Goal: Information Seeking & Learning: Learn about a topic

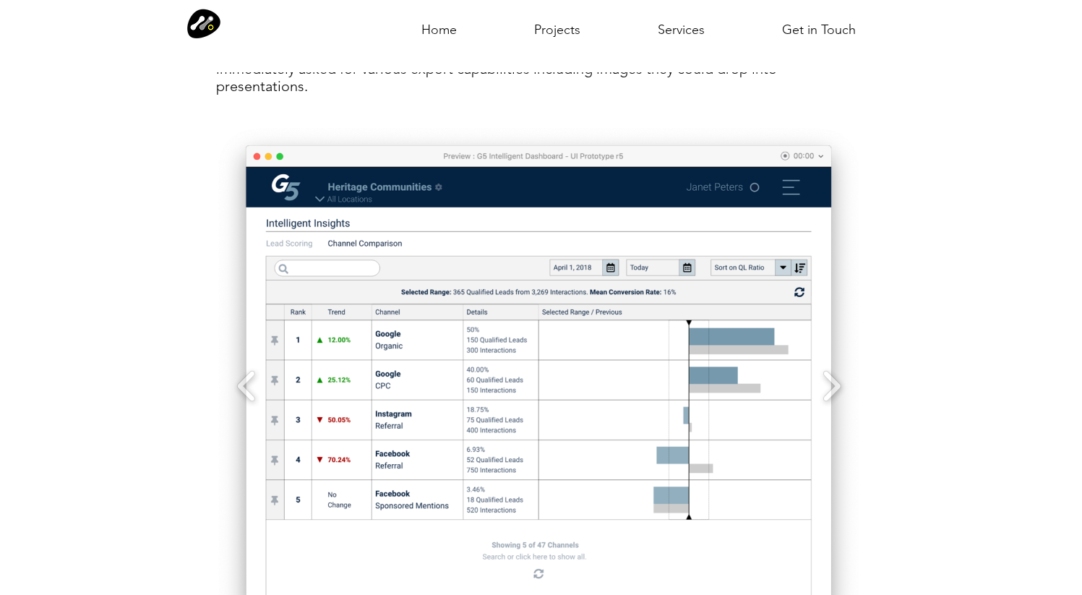
scroll to position [4437, 0]
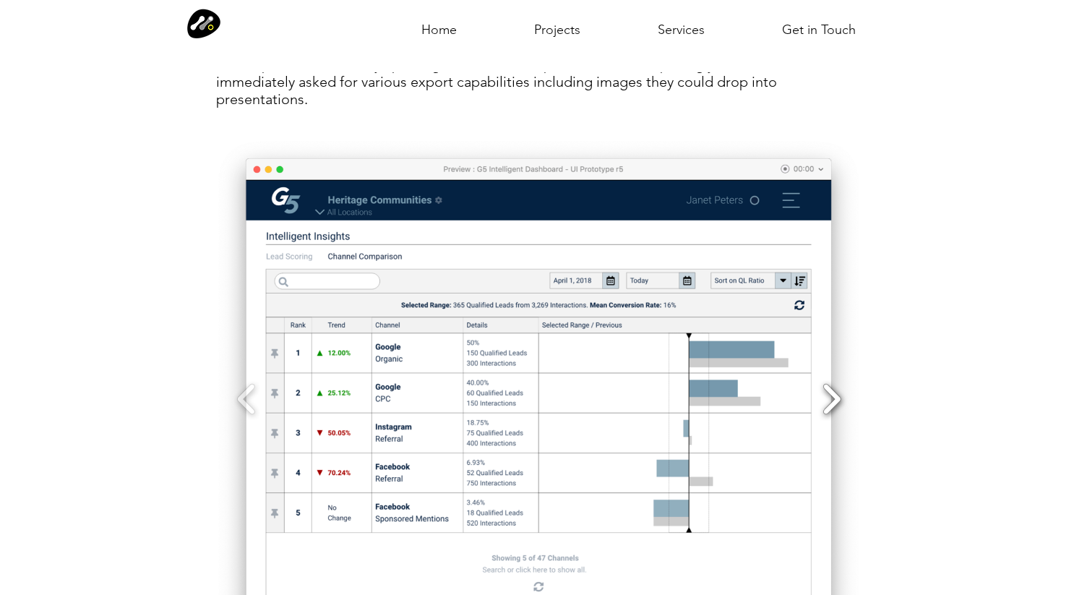
click at [833, 381] on button "Slide show gallery" at bounding box center [831, 399] width 33 height 51
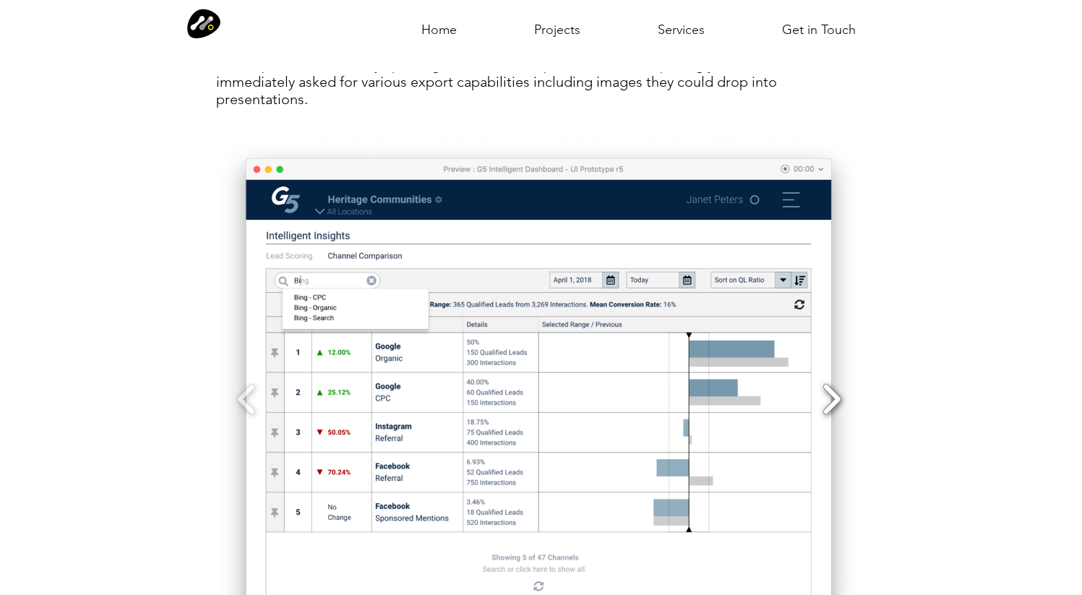
click at [834, 382] on button "Slide show gallery" at bounding box center [831, 399] width 33 height 51
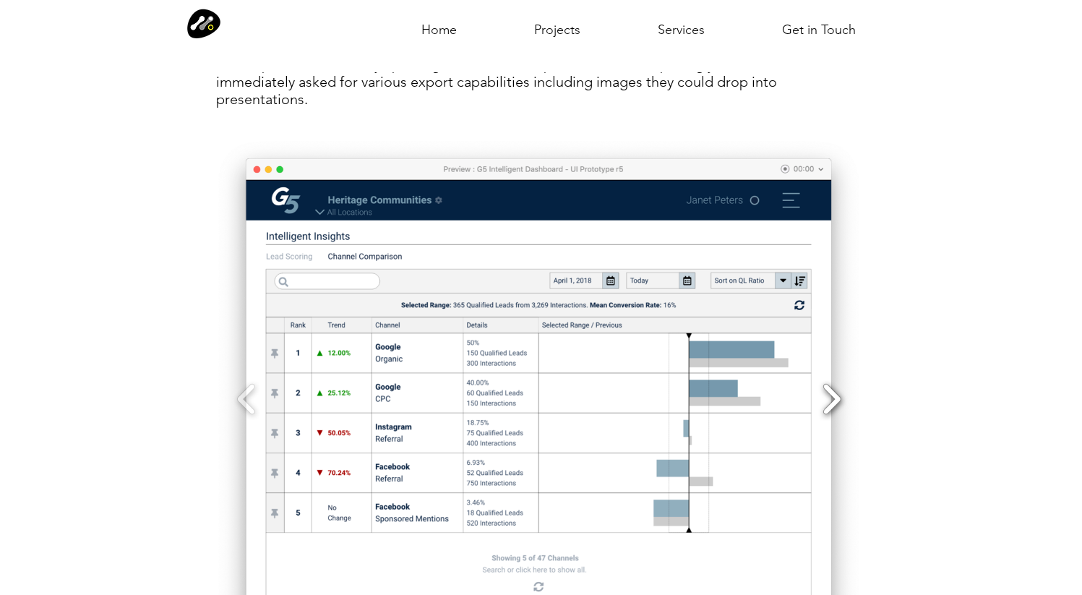
click at [834, 382] on button "Slide show gallery" at bounding box center [831, 399] width 33 height 51
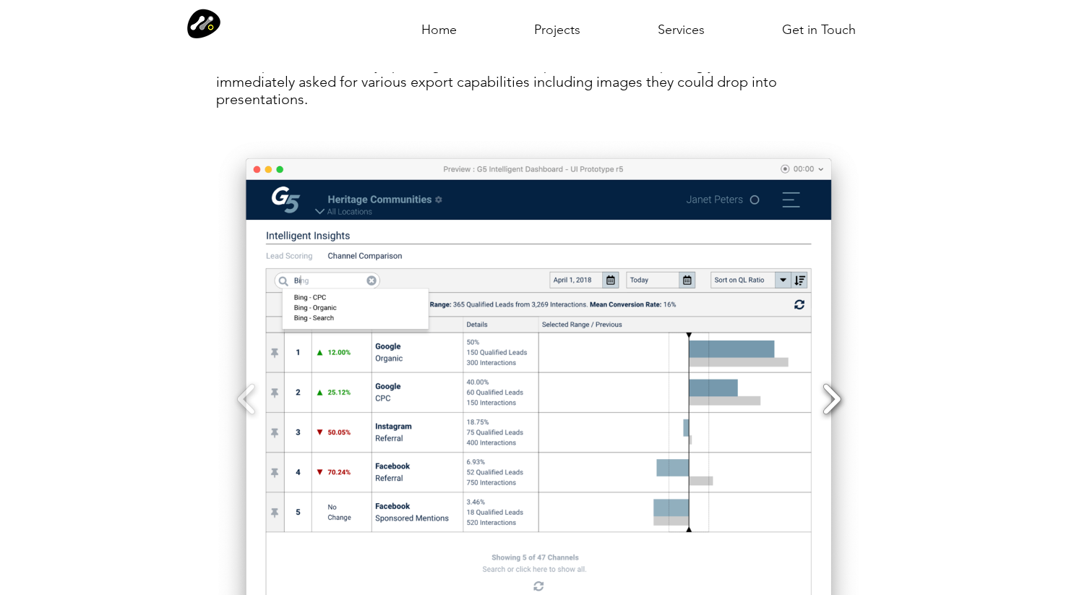
click at [834, 382] on button "Slide show gallery" at bounding box center [831, 399] width 33 height 51
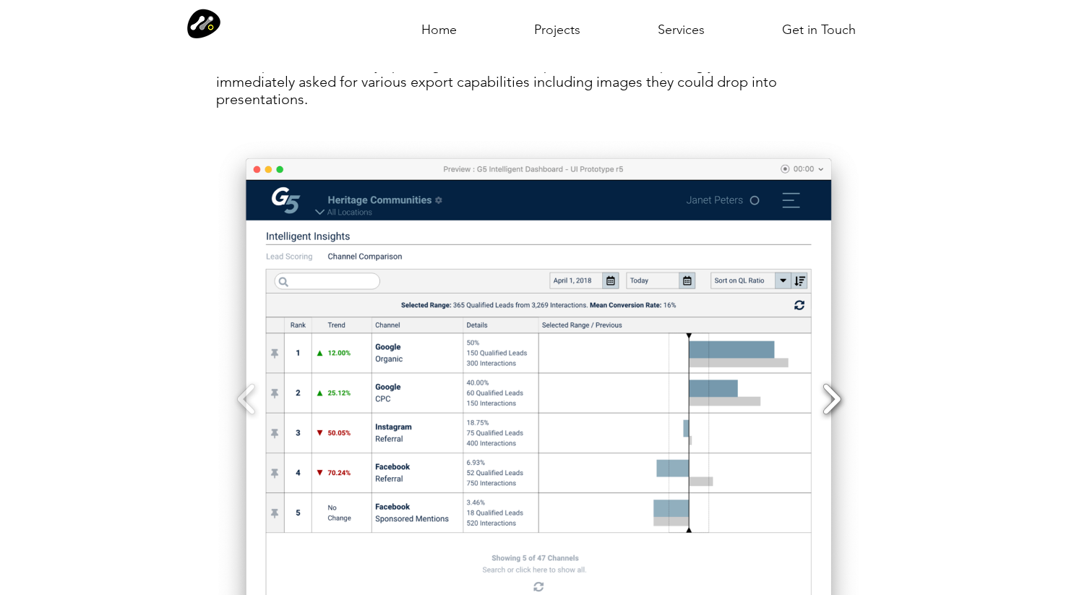
click at [834, 382] on button "Slide show gallery" at bounding box center [831, 399] width 33 height 51
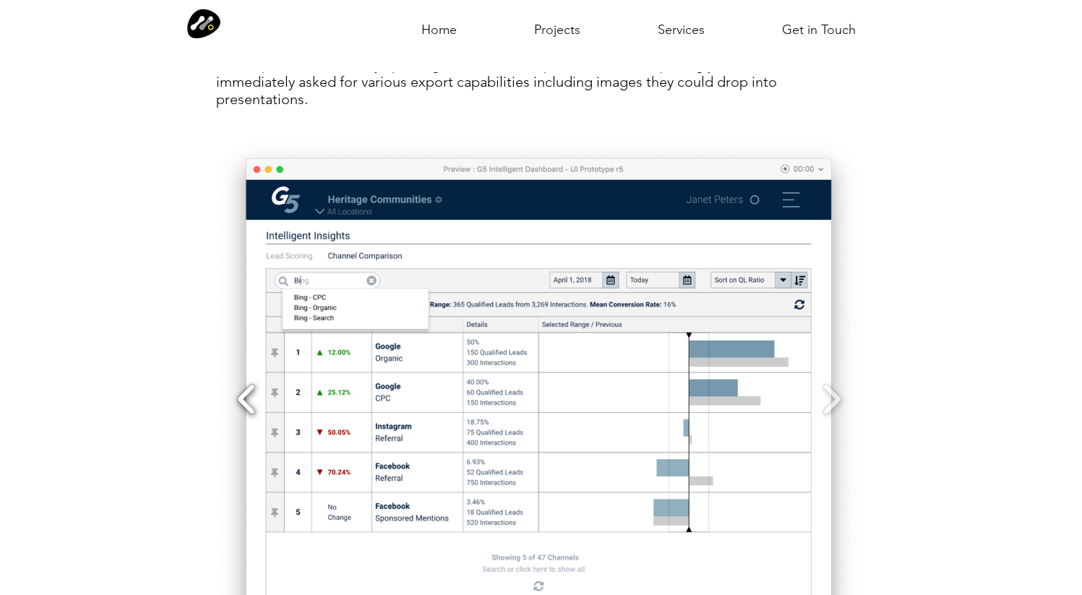
click at [246, 380] on button "Slide show gallery" at bounding box center [246, 399] width 33 height 51
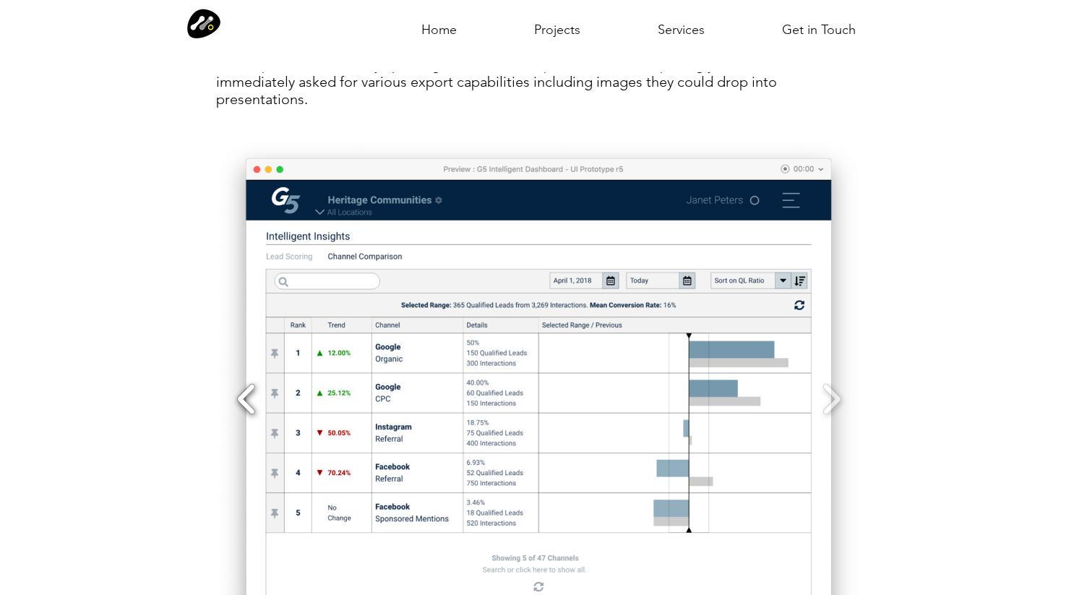
click at [246, 380] on button "Slide show gallery" at bounding box center [246, 399] width 33 height 51
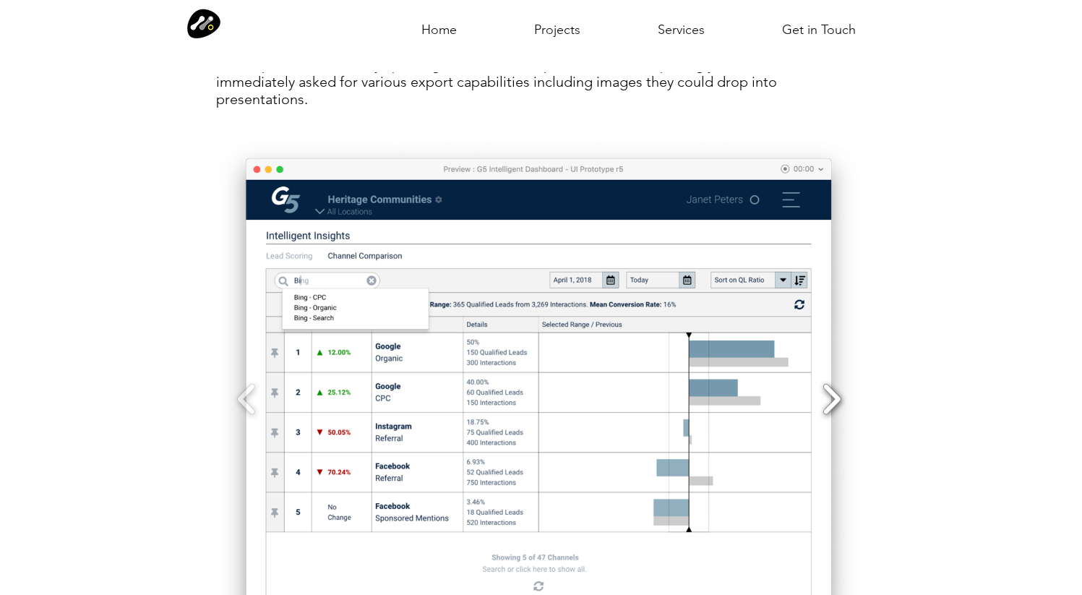
click at [833, 384] on button "Slide show gallery" at bounding box center [831, 399] width 33 height 51
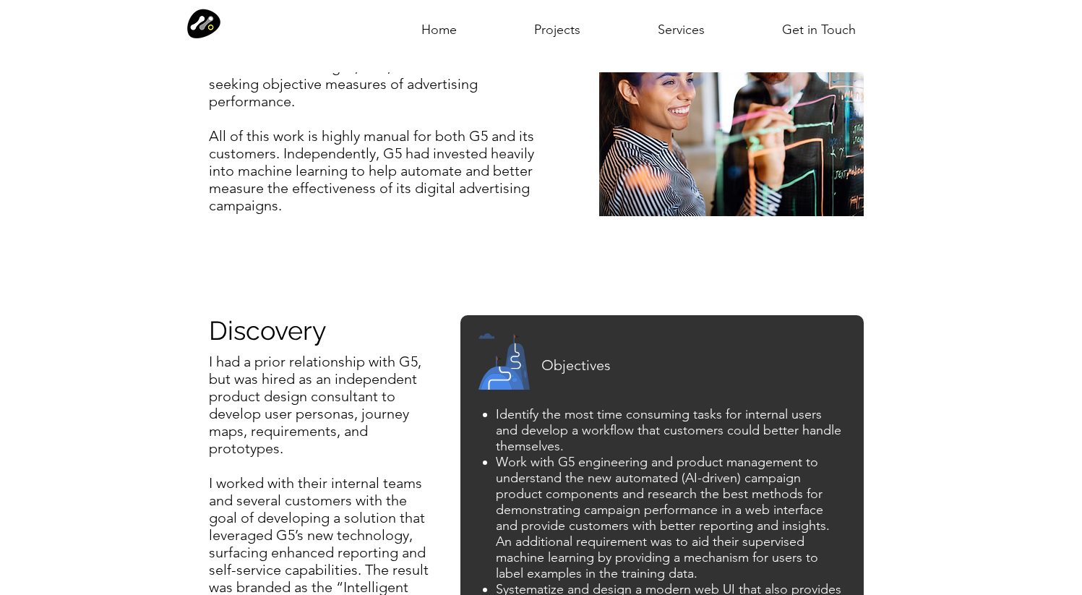
scroll to position [0, 0]
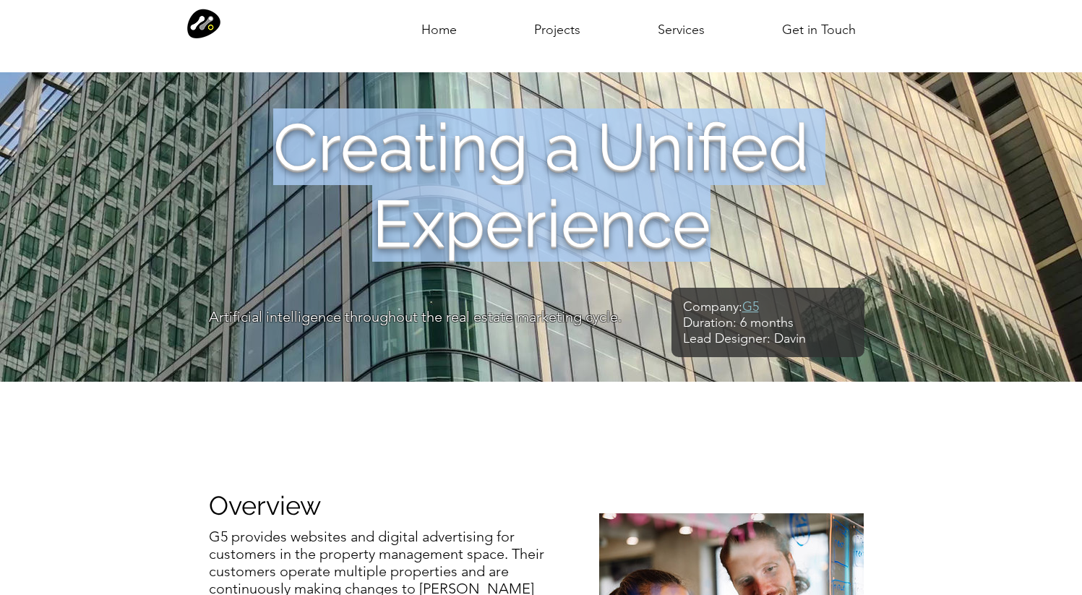
drag, startPoint x: 284, startPoint y: 139, endPoint x: 713, endPoint y: 227, distance: 438.1
click at [713, 227] on h1 "Creating a Unified Experience" at bounding box center [541, 184] width 708 height 153
copy span "Creating a Unified Experience"
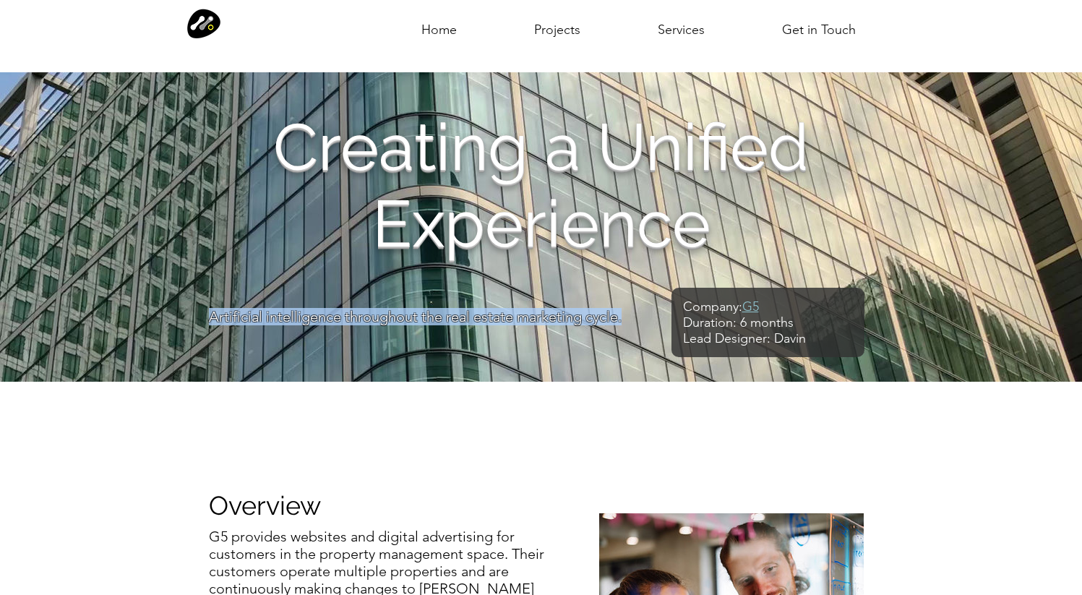
drag, startPoint x: 210, startPoint y: 318, endPoint x: 630, endPoint y: 314, distance: 420.5
click at [630, 314] on p "Artificial intelligence throughout the real estate marketing cycle." at bounding box center [431, 316] width 444 height 17
copy span "Artificial intelligence throughout the real estate marketing cycle."
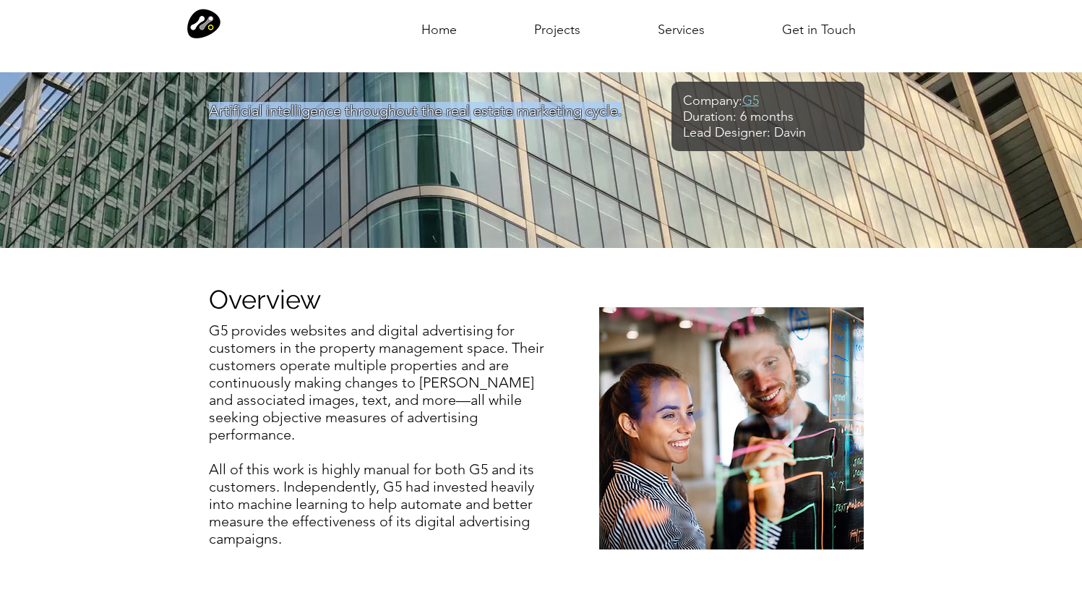
scroll to position [212, 0]
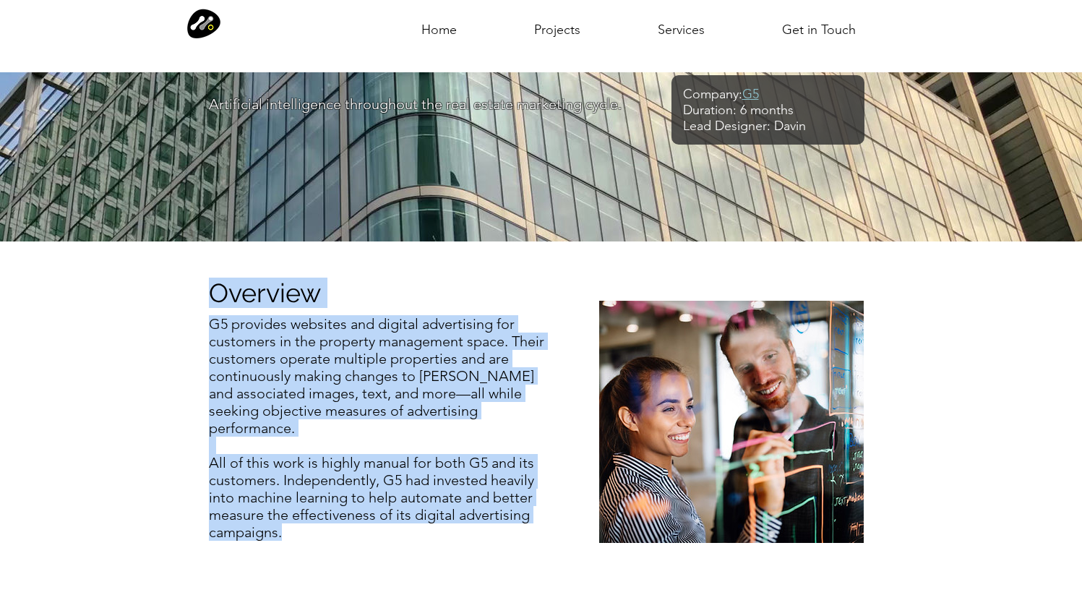
drag, startPoint x: 212, startPoint y: 294, endPoint x: 373, endPoint y: 505, distance: 265.4
click at [373, 505] on div "Overview G5 provides websites and digital advertising for customers in the prop…" at bounding box center [541, 419] width 1082 height 357
copy div "Overview G5 provides websites and digital advertising for customers in the prop…"
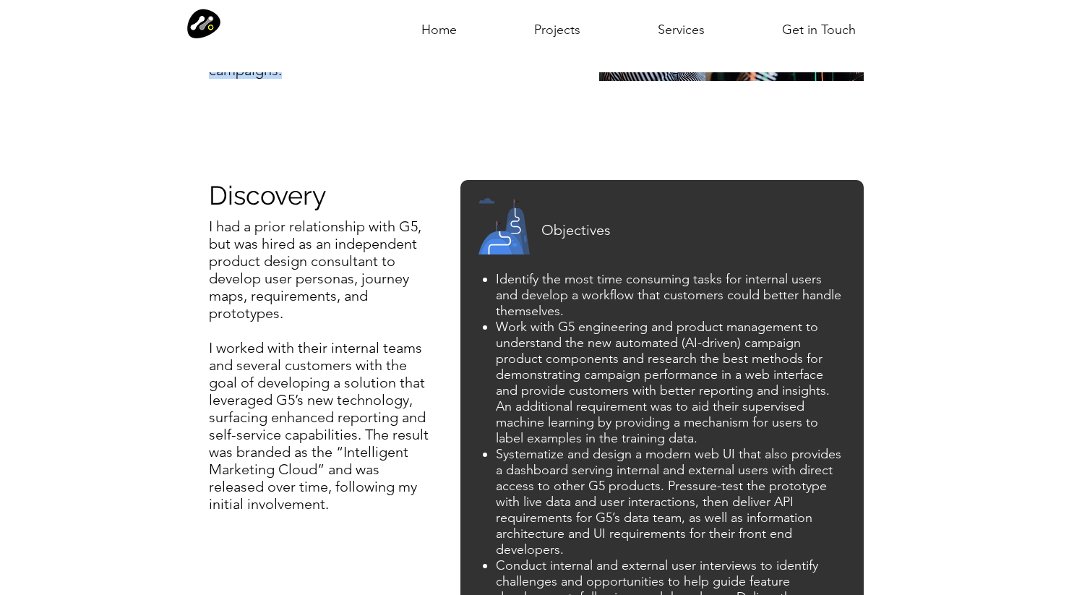
scroll to position [684, 0]
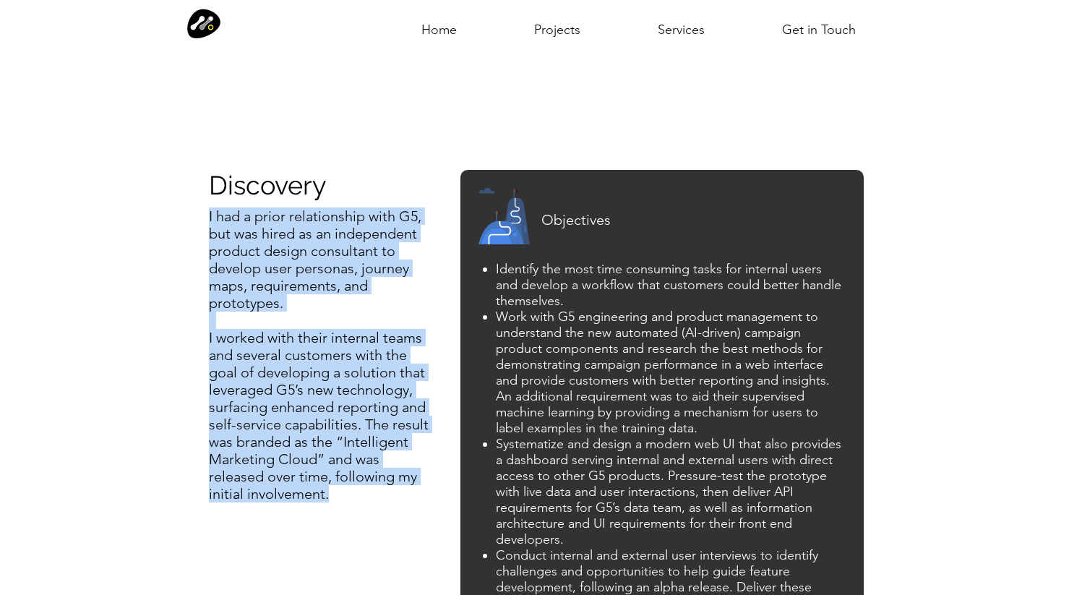
drag, startPoint x: 210, startPoint y: 212, endPoint x: 363, endPoint y: 491, distance: 319.2
click at [363, 491] on div "I had a prior relationship with G5, but was hired as an independent product des…" at bounding box center [321, 354] width 224 height 295
copy div "I had a prior relationship with G5, but was hired as an independent product des…"
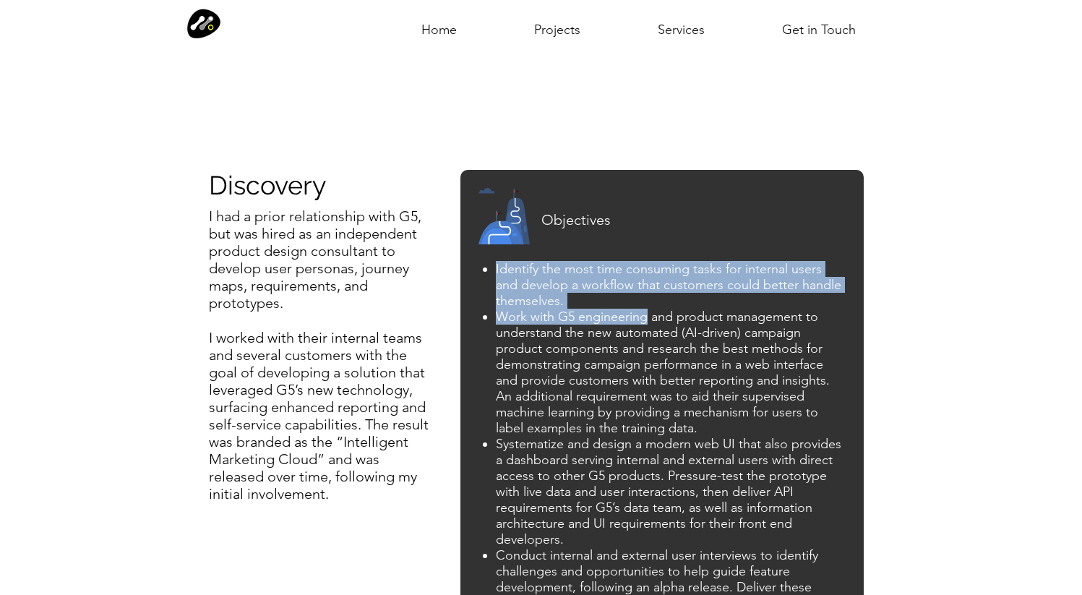
drag, startPoint x: 496, startPoint y: 267, endPoint x: 647, endPoint y: 315, distance: 158.3
click at [647, 315] on ul "Identify the most time consuming tasks for internal users and develop a workflo…" at bounding box center [660, 436] width 363 height 350
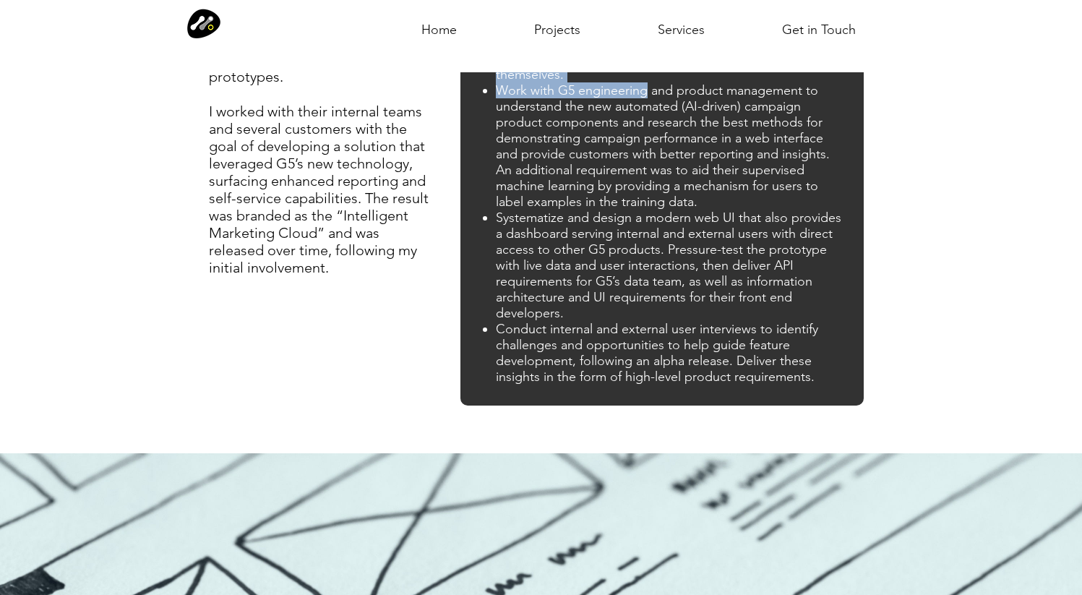
scroll to position [916, 0]
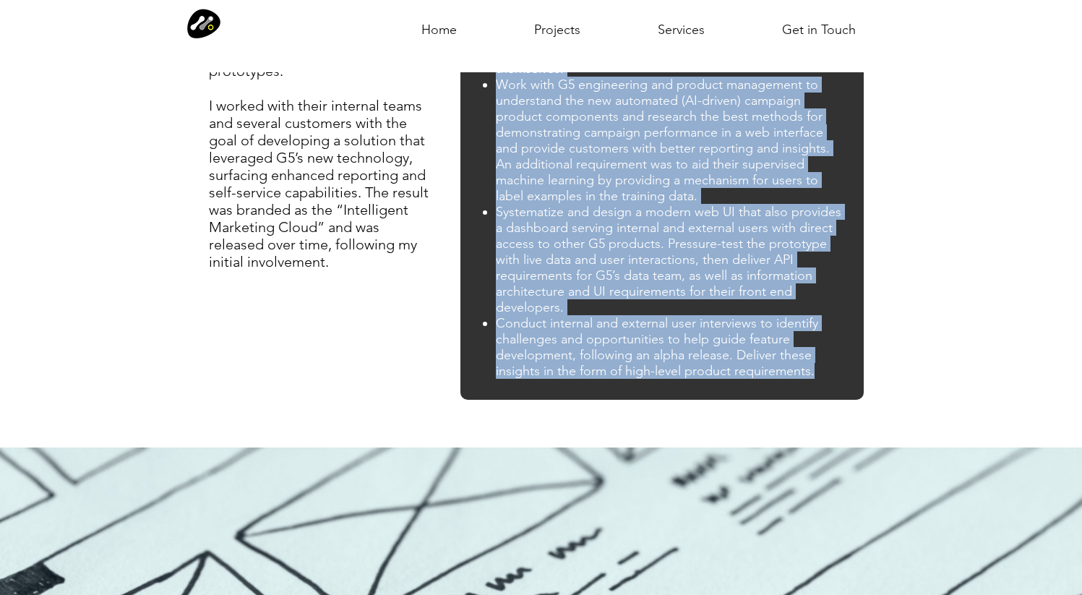
click at [818, 367] on p "Conduct internal and external user interviews to identify challenges and opport…" at bounding box center [669, 347] width 347 height 64
copy ul "Loremips dol sita cons adipiscin elits doe temporin utlab etd magnaal e adminim…"
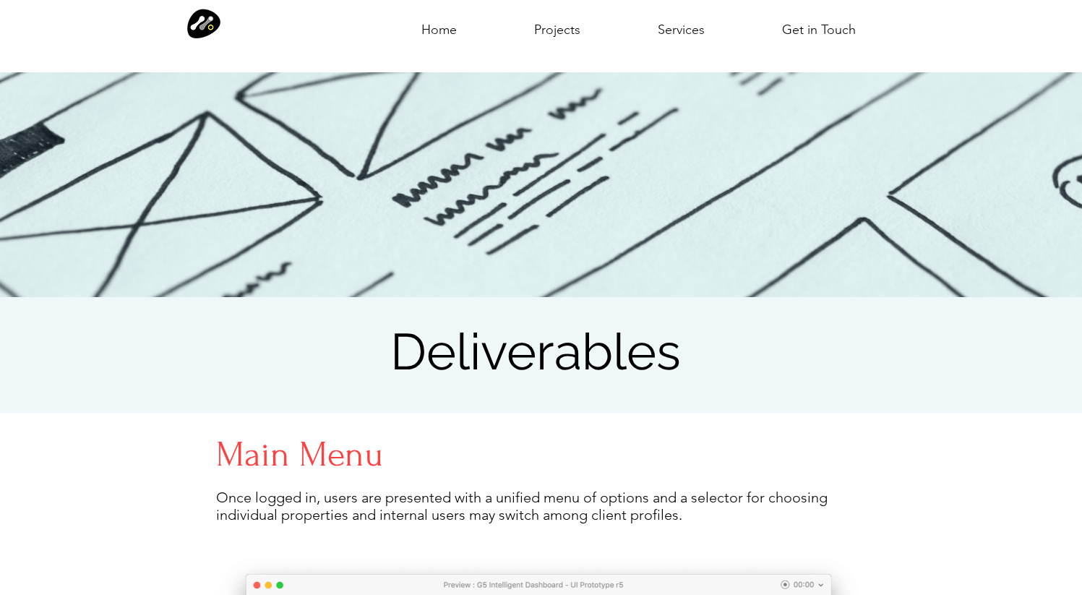
scroll to position [1357, 0]
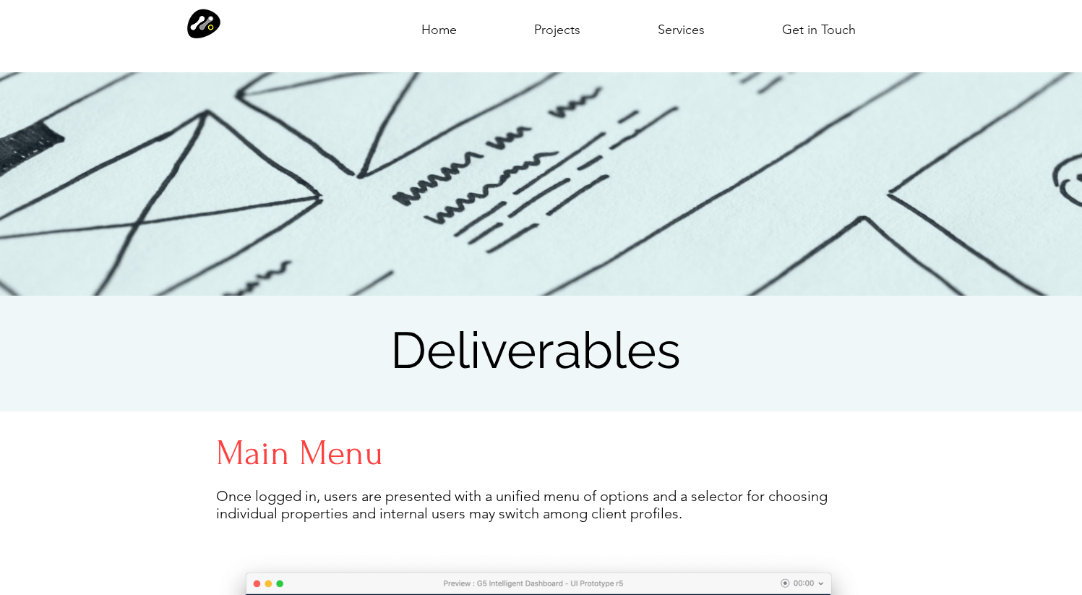
click at [551, 345] on h2 "Deliverables" at bounding box center [535, 349] width 639 height 59
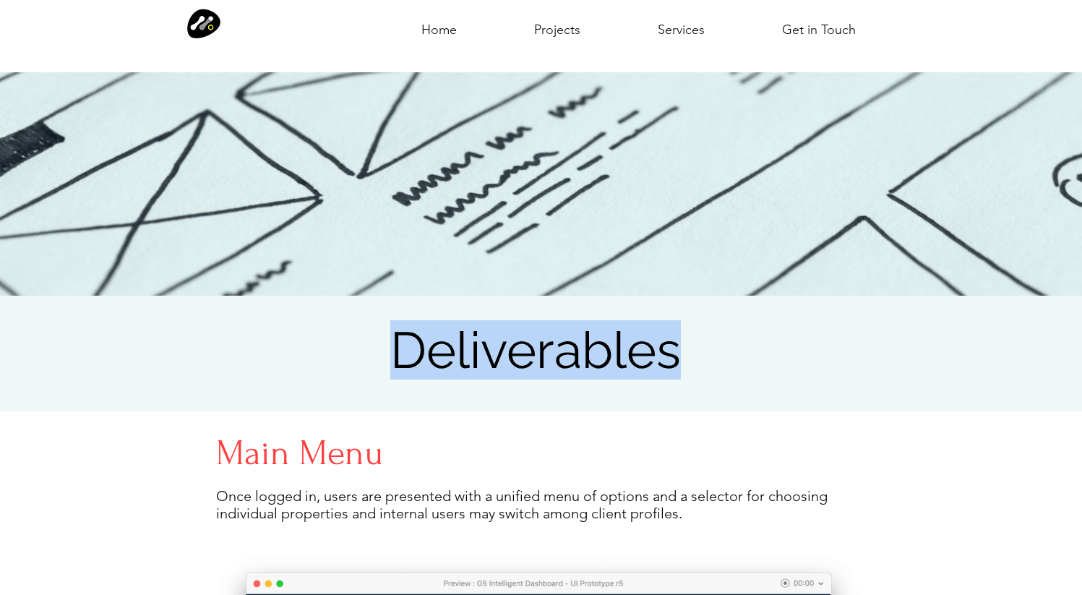
click at [551, 345] on h2 "Deliverables" at bounding box center [535, 349] width 639 height 59
copy h2 "Deliverables"
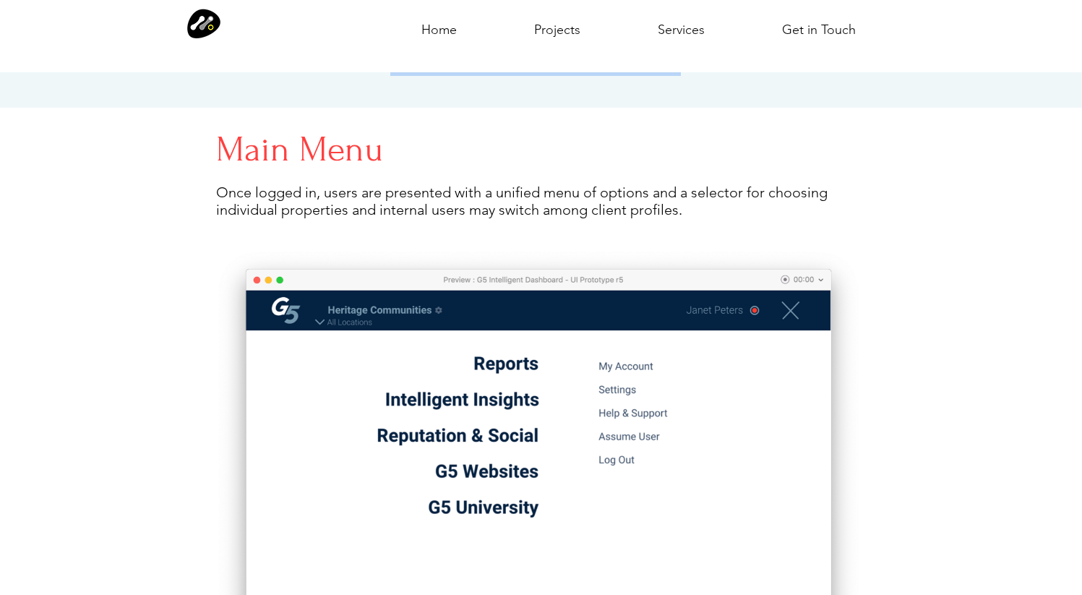
scroll to position [1623, 0]
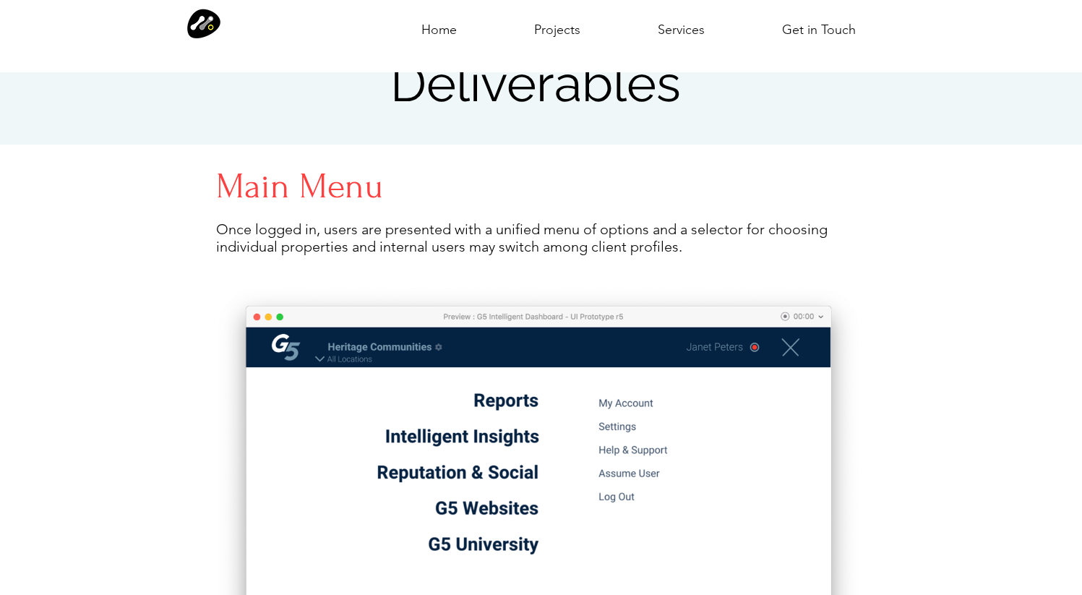
click at [442, 225] on p "Once logged in, users are presented with a unified menu of options and a select…" at bounding box center [538, 237] width 645 height 35
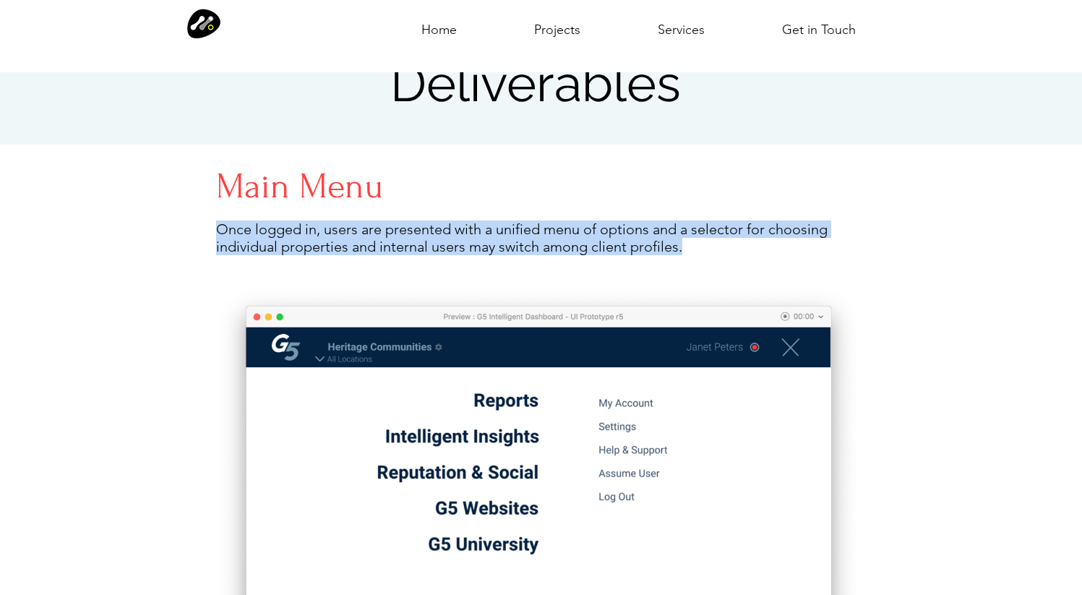
click at [442, 225] on p "Once logged in, users are presented with a unified menu of options and a select…" at bounding box center [538, 237] width 645 height 35
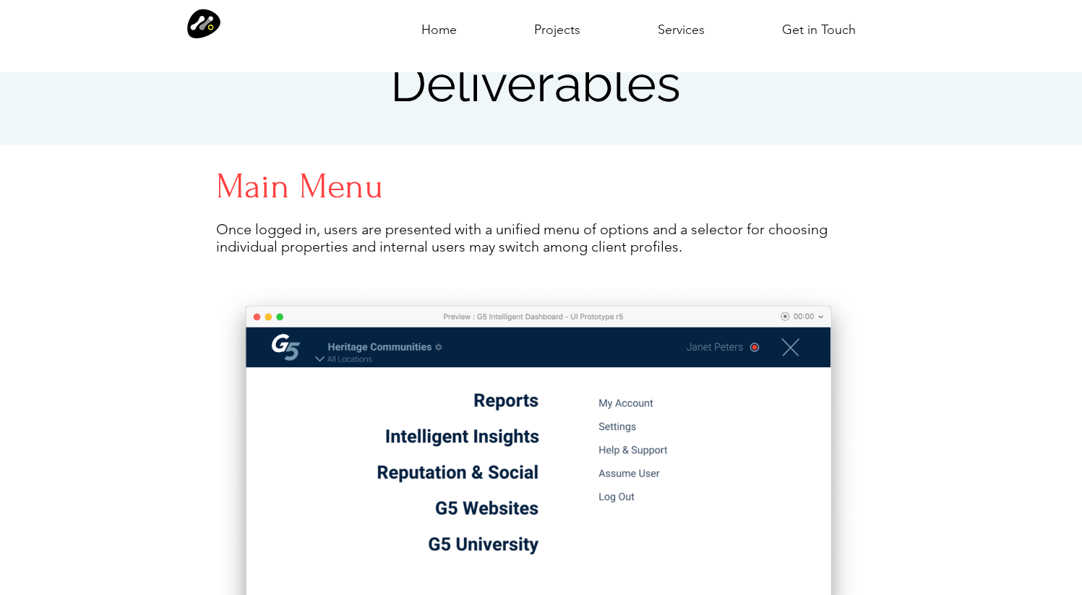
click at [220, 176] on h4 "Main Menu" at bounding box center [538, 186] width 645 height 40
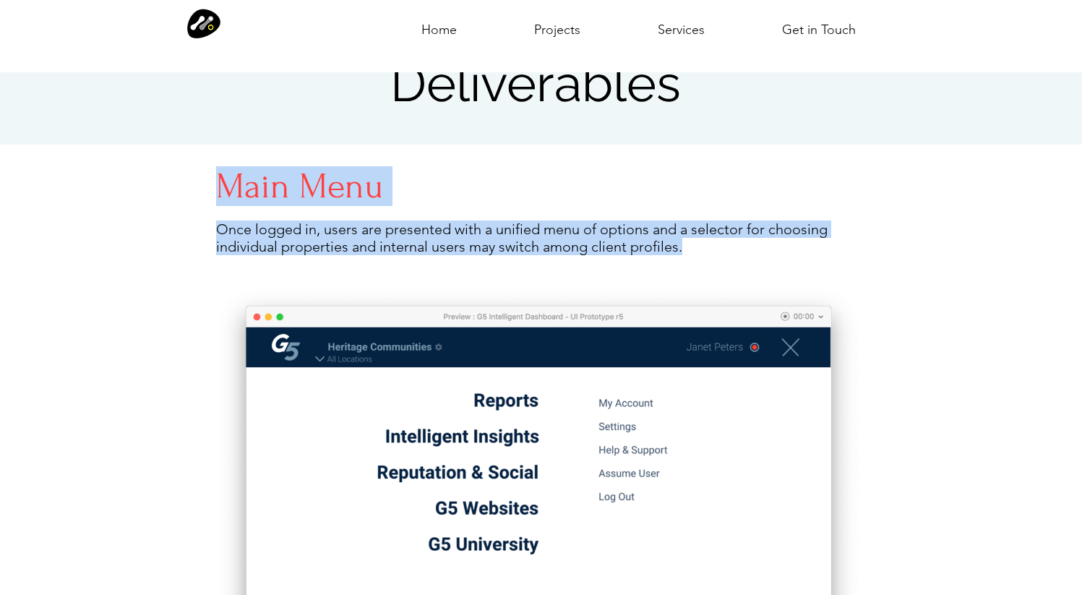
drag, startPoint x: 220, startPoint y: 176, endPoint x: 712, endPoint y: 237, distance: 495.8
click at [712, 237] on div "Main Menu Once logged in, users are presented with a unified menu of options an…" at bounding box center [541, 492] width 1082 height 696
copy div "Main Menu Once logged in, users are presented with a unified menu of options an…"
click at [832, 539] on button "Slide show gallery" at bounding box center [831, 546] width 33 height 51
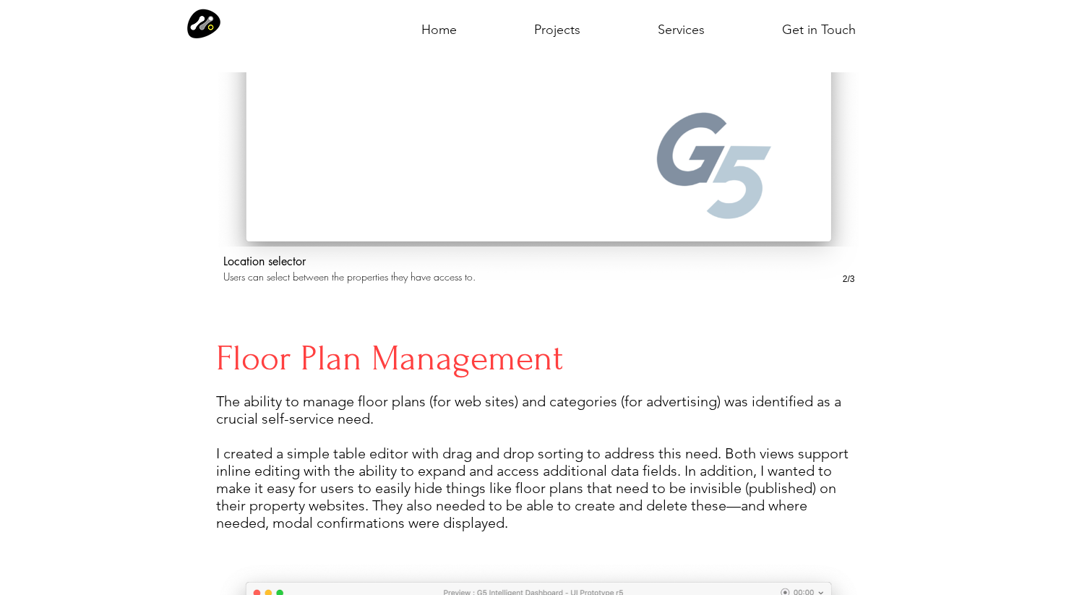
scroll to position [2157, 0]
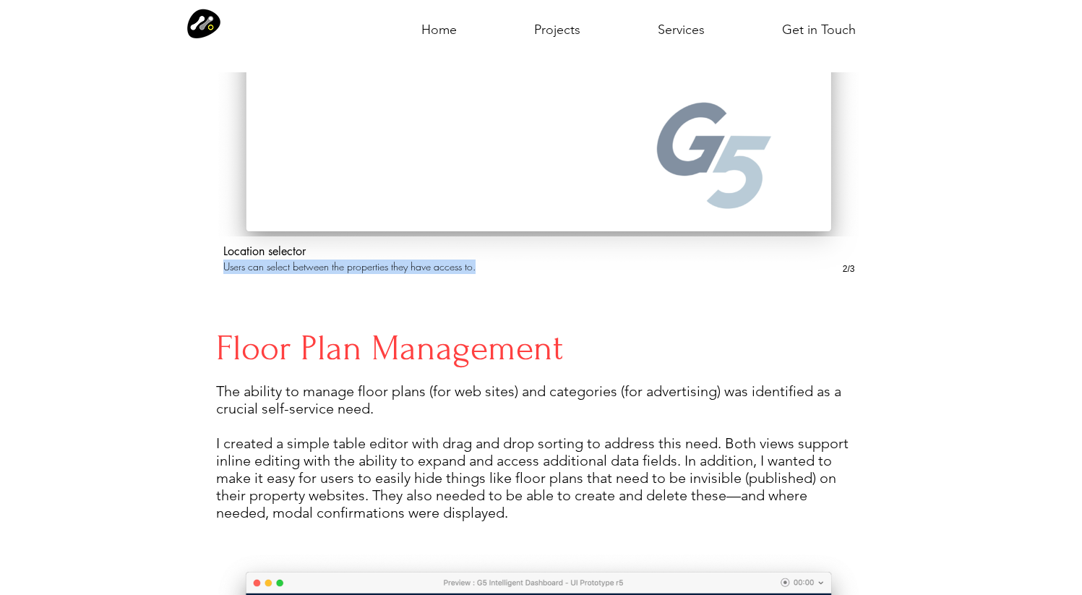
drag, startPoint x: 493, startPoint y: 258, endPoint x: 222, endPoint y: 253, distance: 271.0
click at [222, 253] on div "Location selector Users can select between the properties they have access to." at bounding box center [539, 258] width 646 height 45
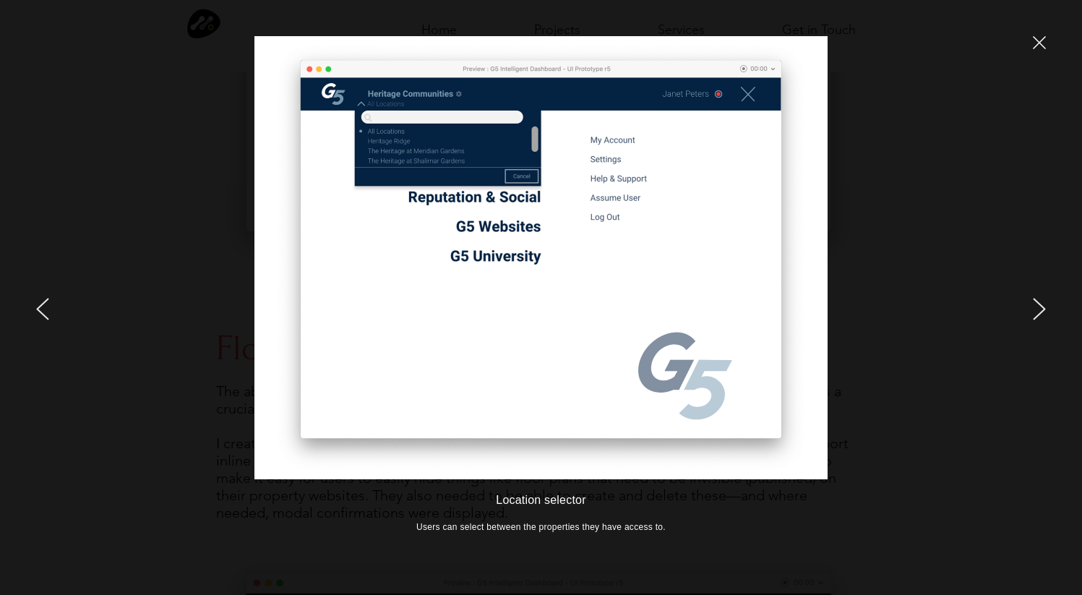
drag, startPoint x: 496, startPoint y: 500, endPoint x: 608, endPoint y: 496, distance: 112.8
click at [611, 499] on h3 "Location selector" at bounding box center [540, 499] width 573 height 13
drag, startPoint x: 488, startPoint y: 496, endPoint x: 637, endPoint y: 504, distance: 149.0
click at [637, 504] on h3 "Location selector" at bounding box center [540, 499] width 573 height 13
click at [621, 525] on p "Users can select between the properties they have access to." at bounding box center [540, 527] width 573 height 12
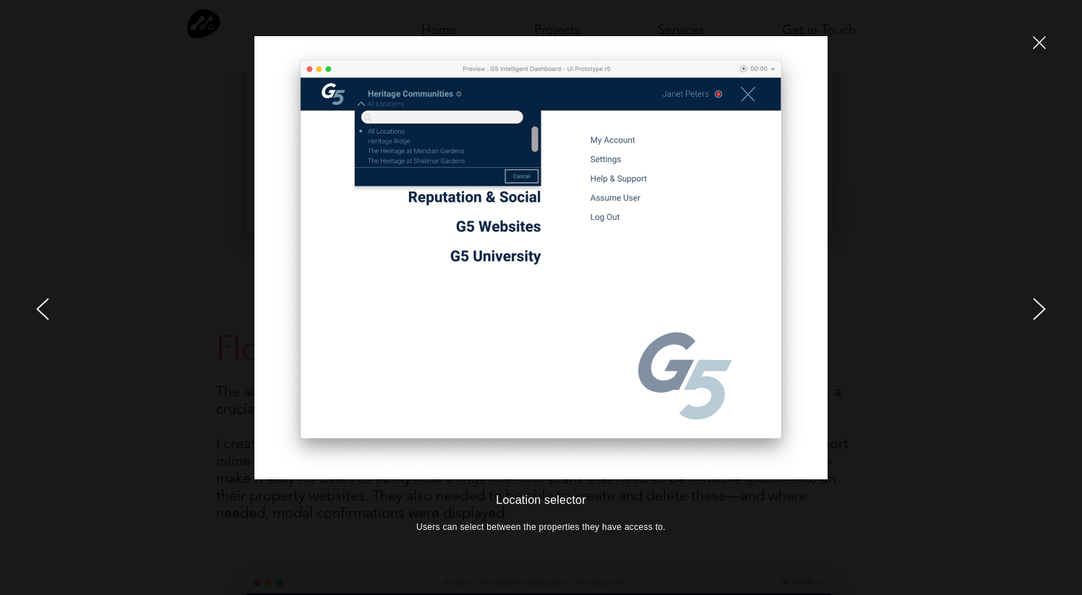
click at [621, 525] on p "Users can select between the properties they have access to." at bounding box center [540, 527] width 573 height 12
click at [600, 528] on p "Users can select between the properties they have access to." at bounding box center [540, 527] width 573 height 12
click at [845, 493] on div at bounding box center [903, 297] width 357 height 595
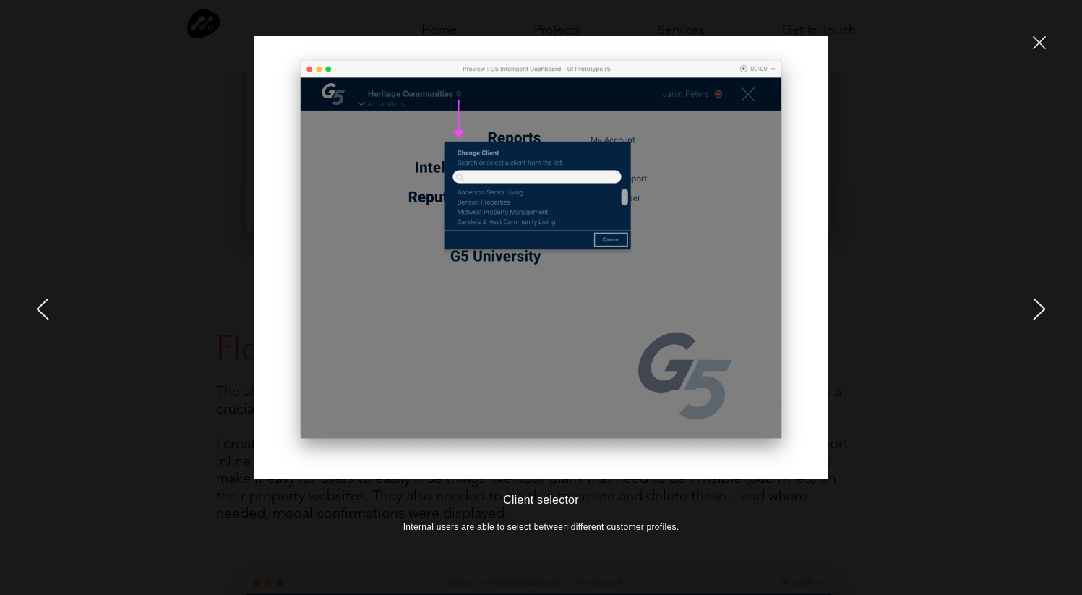
click at [1036, 40] on icon "close" at bounding box center [1038, 42] width 13 height 13
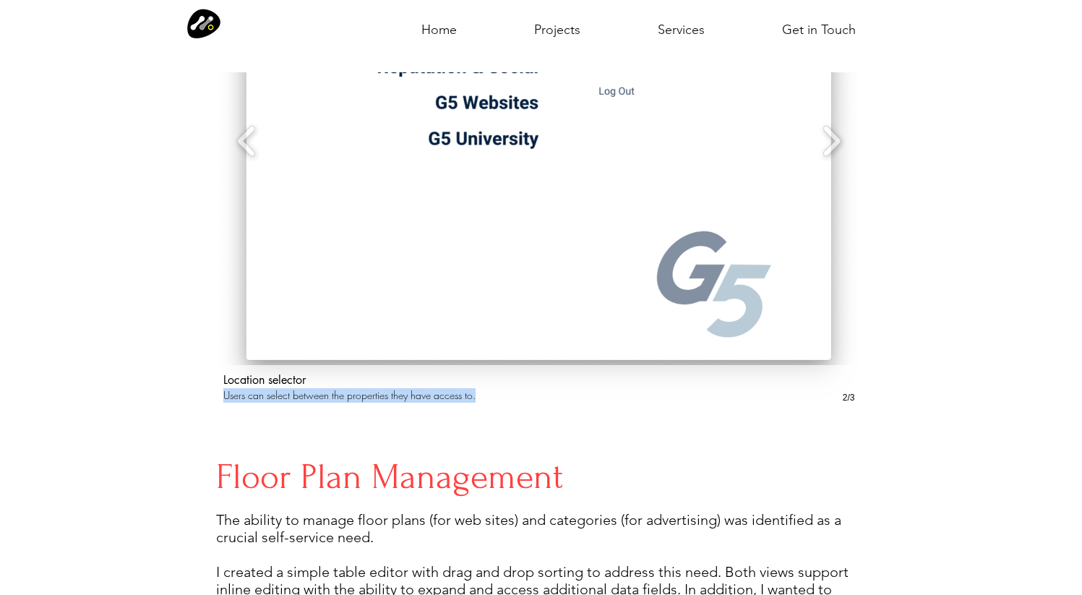
scroll to position [2040, 0]
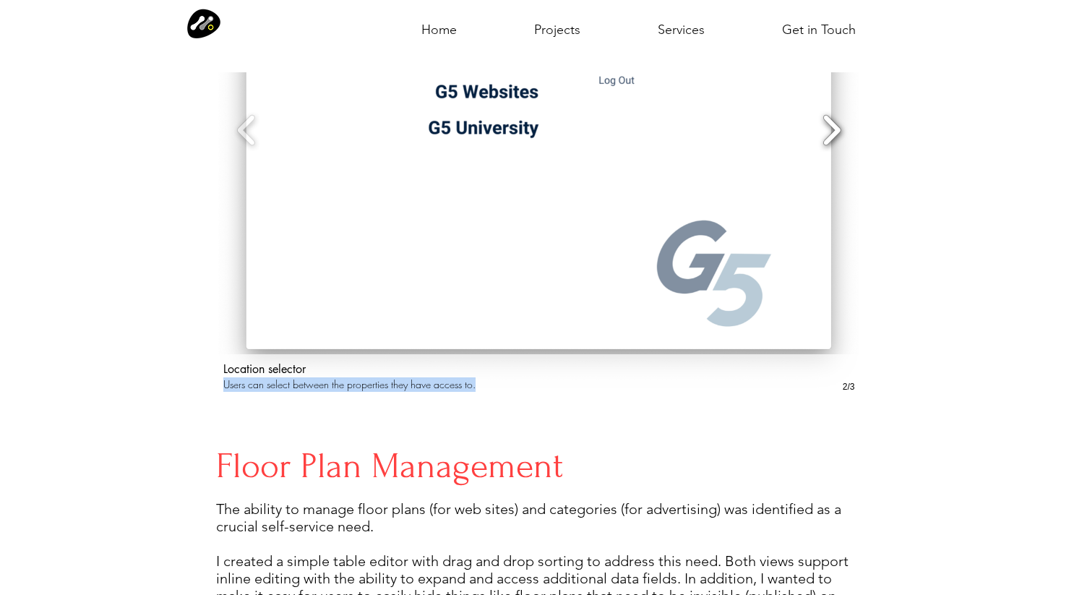
click at [835, 122] on button "Slide show gallery" at bounding box center [831, 130] width 33 height 51
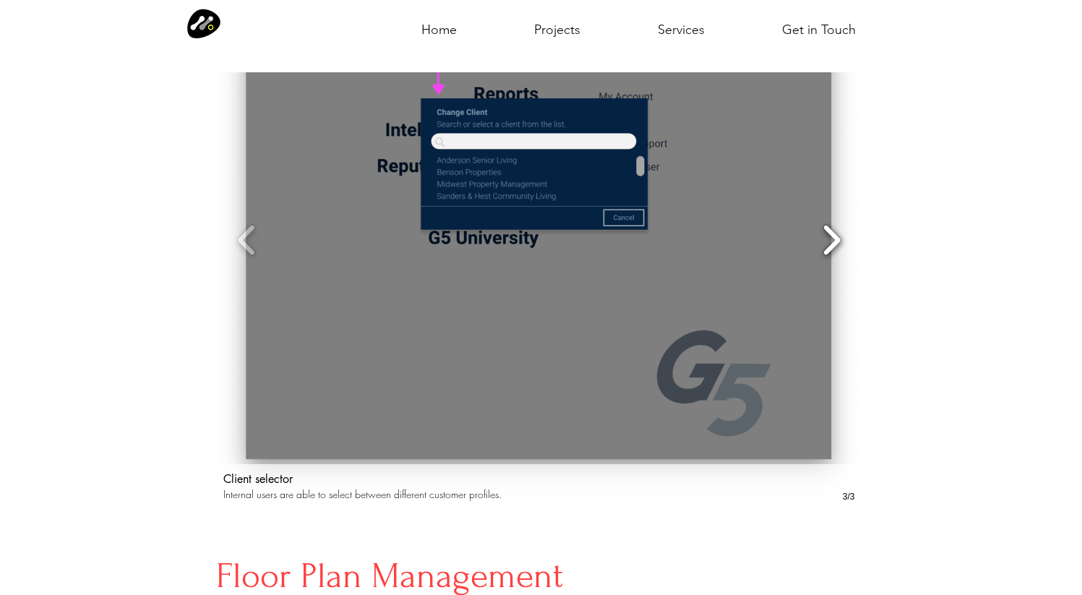
scroll to position [1994, 0]
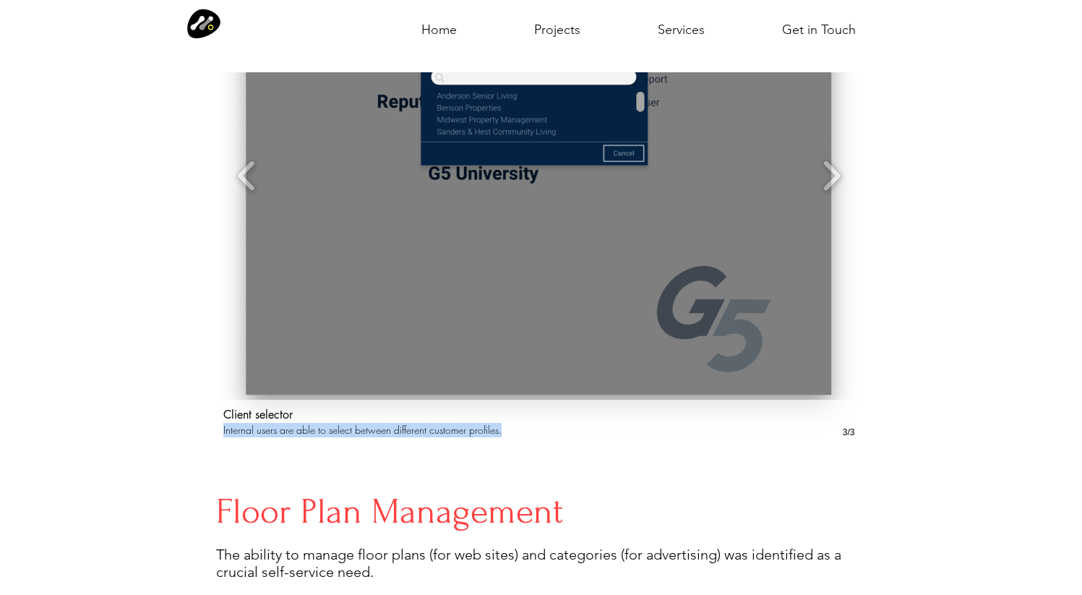
drag, startPoint x: 218, startPoint y: 422, endPoint x: 517, endPoint y: 420, distance: 299.1
click at [517, 420] on div "Client selector Internal users are able to select between different customer pr…" at bounding box center [539, 422] width 646 height 45
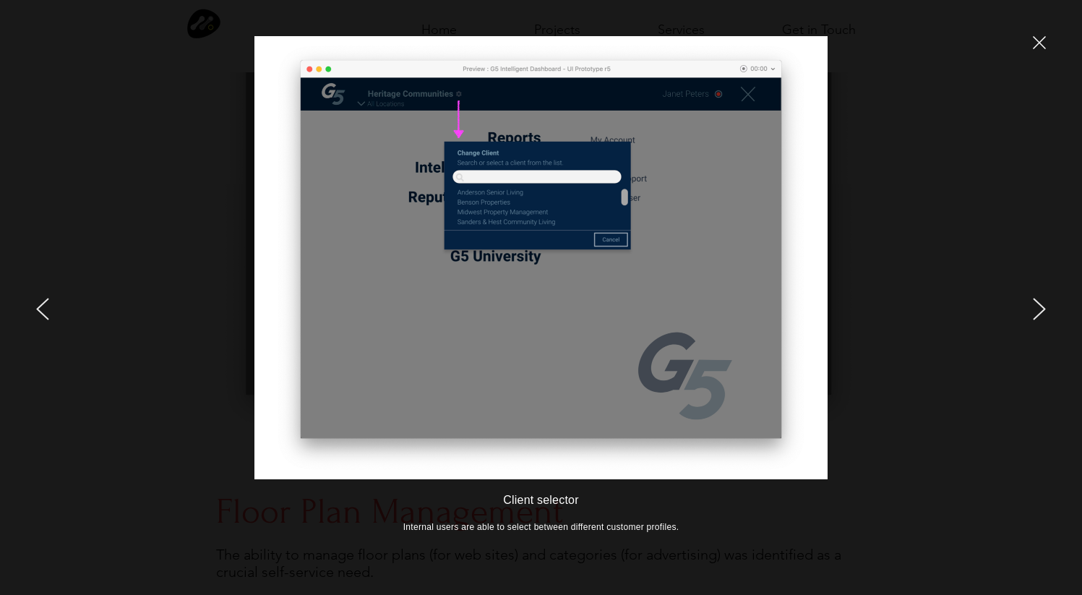
click at [1032, 43] on icon "close" at bounding box center [1038, 42] width 13 height 13
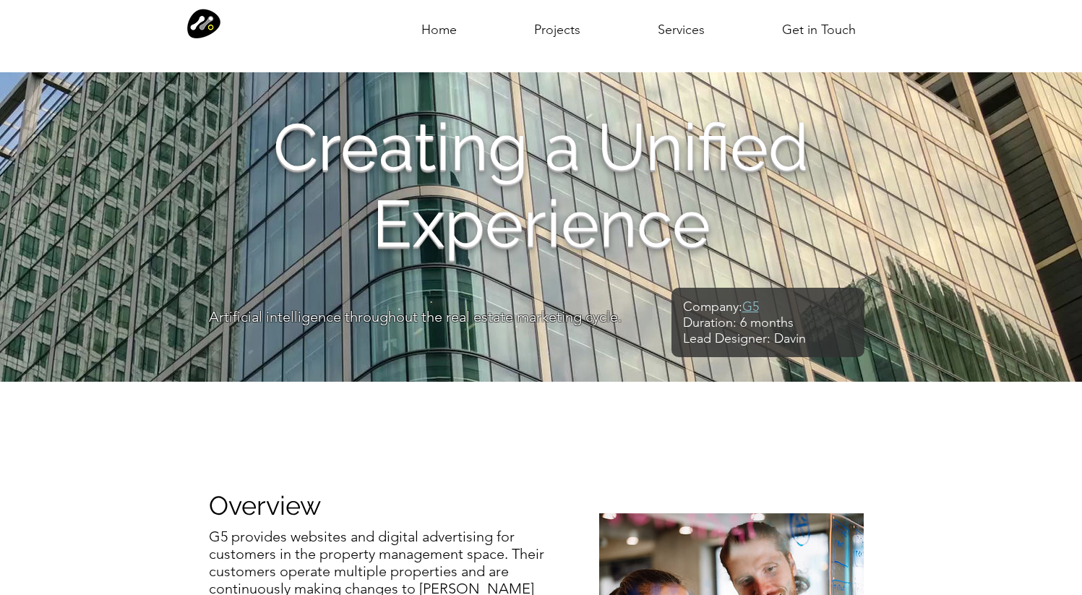
scroll to position [1994, 0]
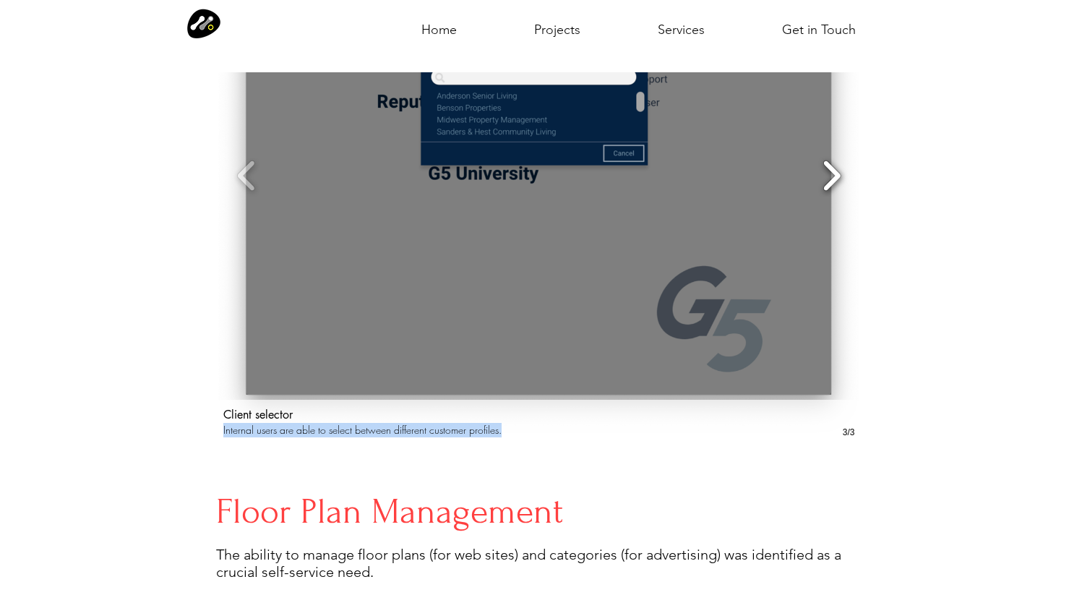
click at [833, 166] on button "Slide show gallery" at bounding box center [831, 175] width 33 height 51
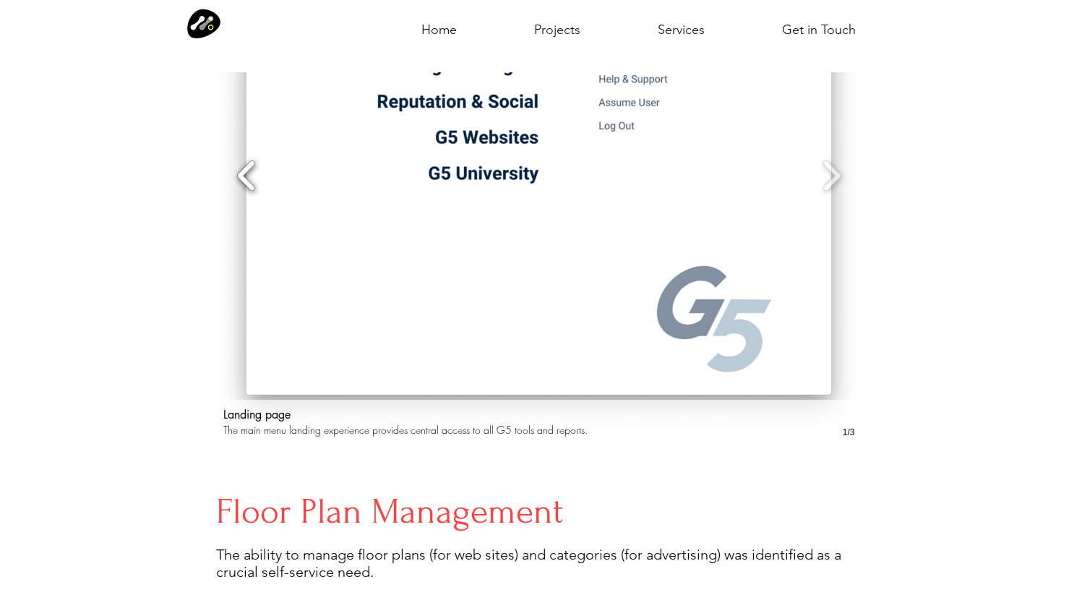
click at [252, 165] on button "Slide show gallery" at bounding box center [246, 175] width 33 height 51
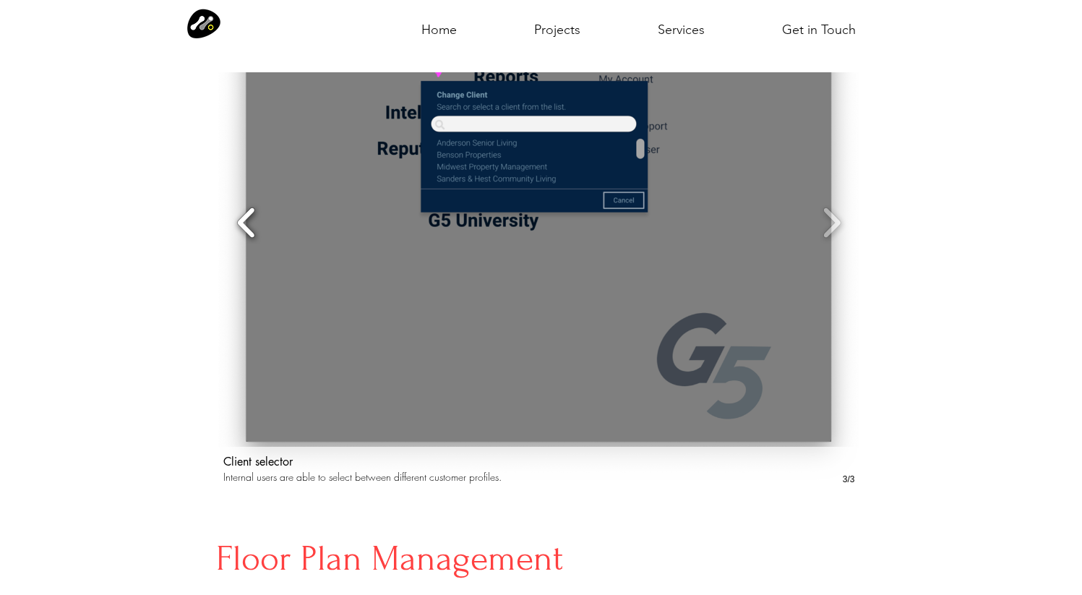
scroll to position [1954, 0]
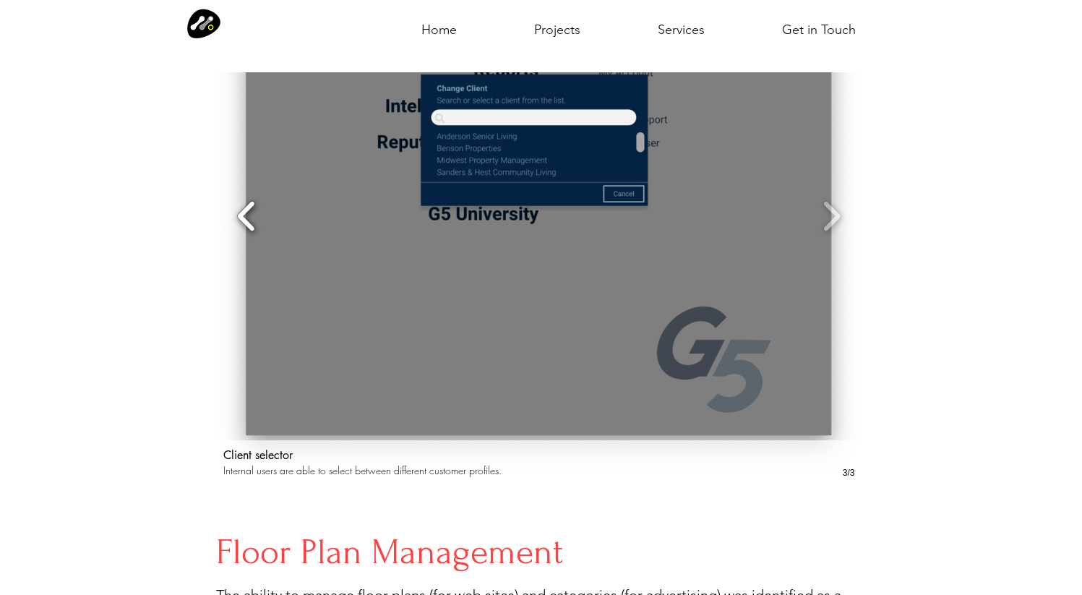
click at [245, 202] on button "Slide show gallery" at bounding box center [246, 216] width 33 height 51
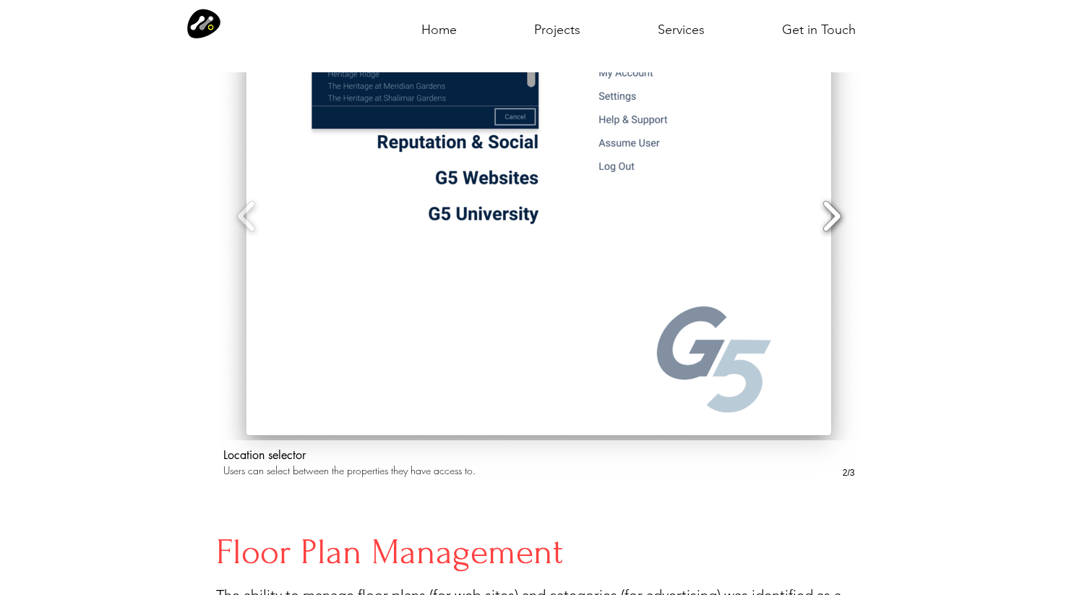
click at [832, 209] on button "Slide show gallery" at bounding box center [831, 216] width 33 height 51
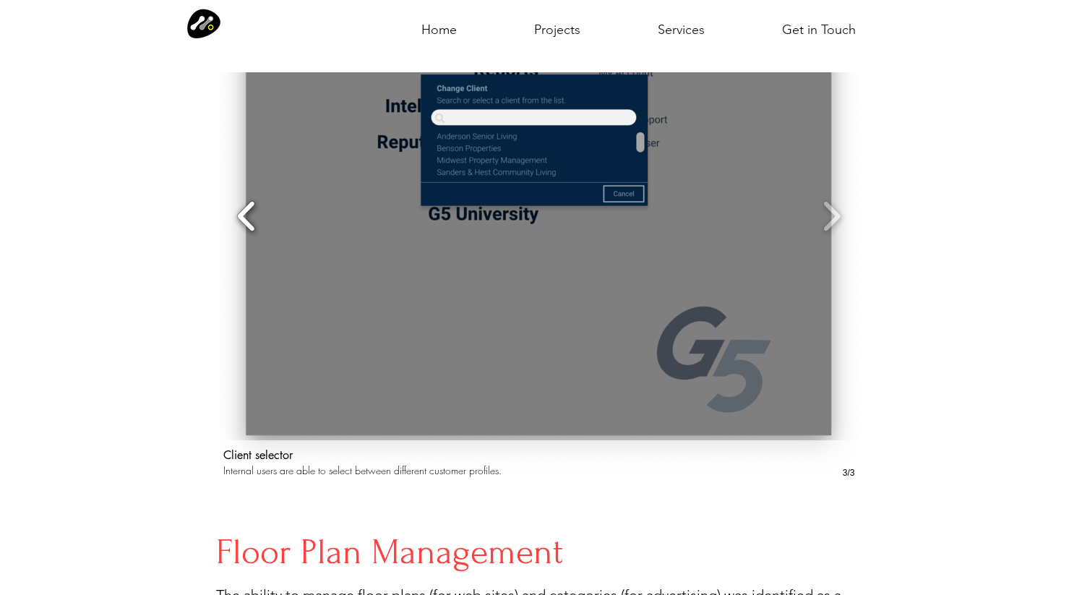
click at [249, 212] on button "Slide show gallery" at bounding box center [246, 216] width 33 height 51
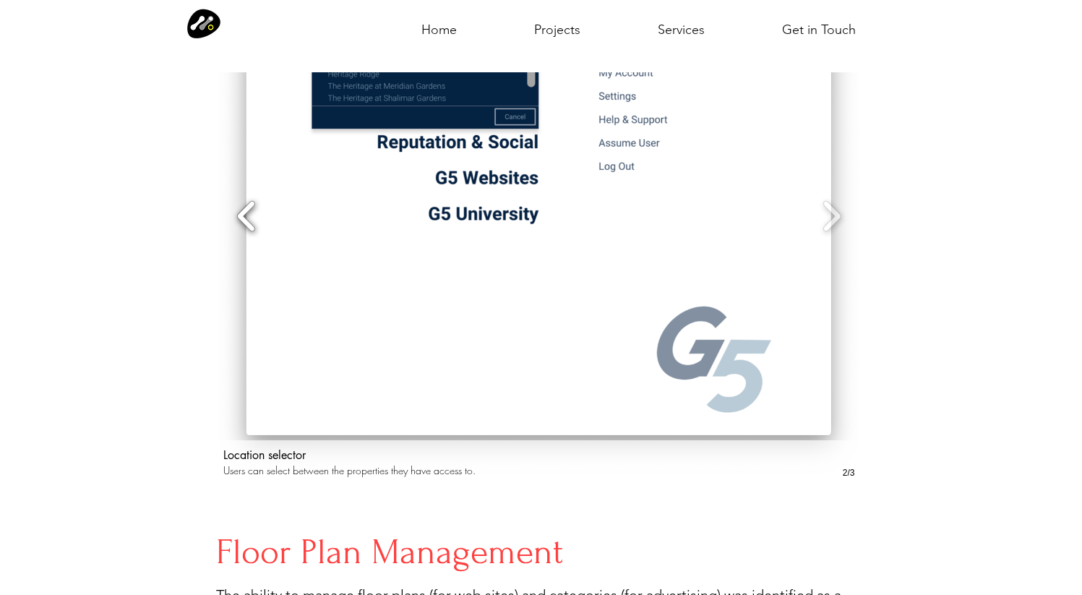
click at [247, 209] on button "Slide show gallery" at bounding box center [246, 216] width 33 height 51
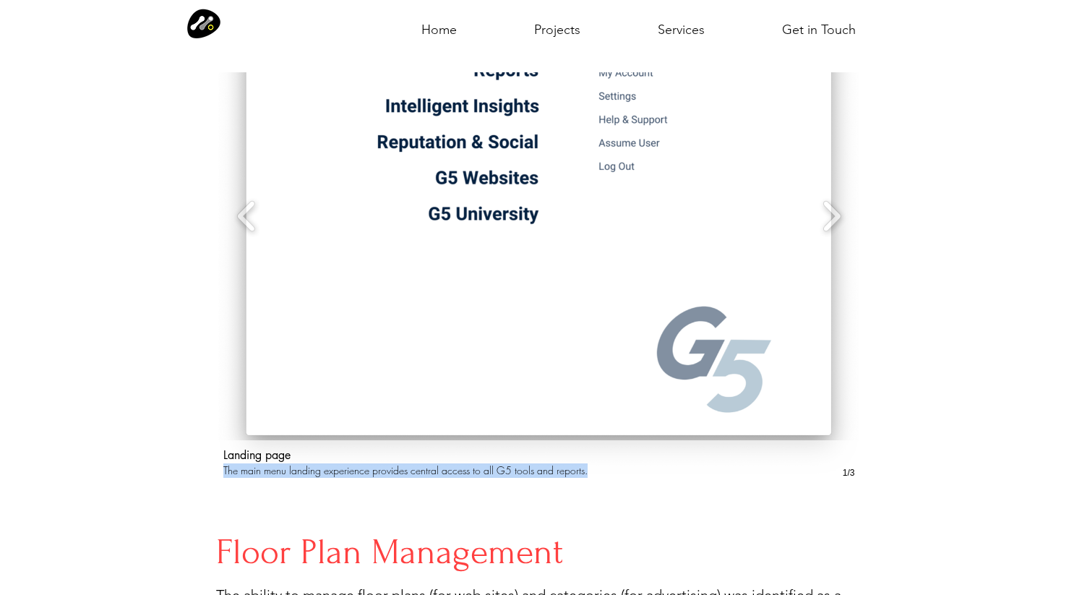
drag, startPoint x: 225, startPoint y: 462, endPoint x: 591, endPoint y: 456, distance: 366.4
click at [591, 463] on p "The main menu landing experience provides central access to all G5 tools and re…" at bounding box center [506, 470] width 566 height 14
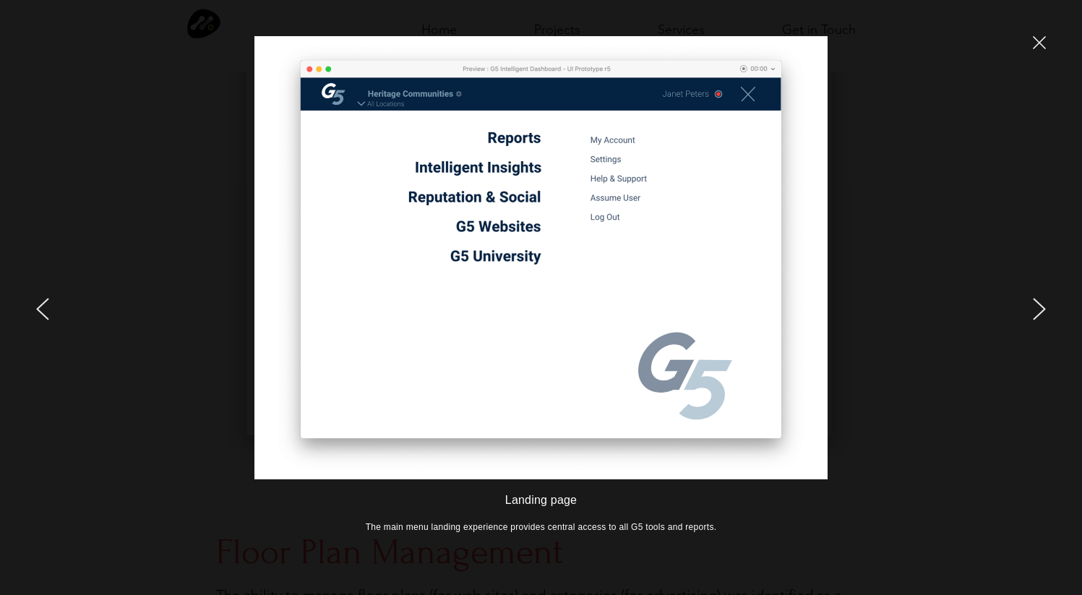
click at [1039, 35] on div at bounding box center [903, 297] width 357 height 595
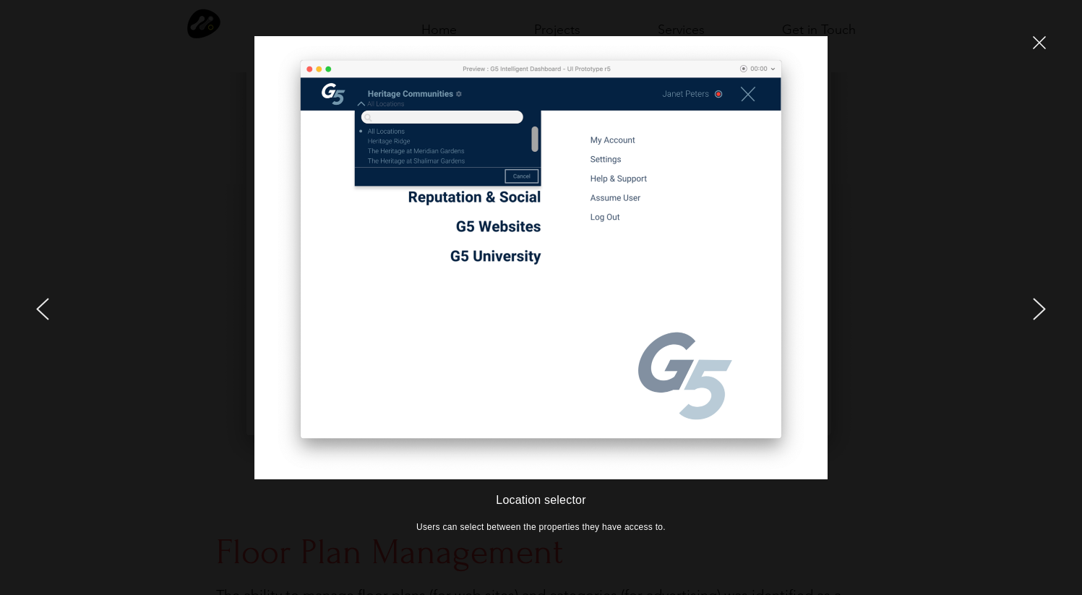
click at [1037, 42] on icon "close" at bounding box center [1038, 42] width 13 height 13
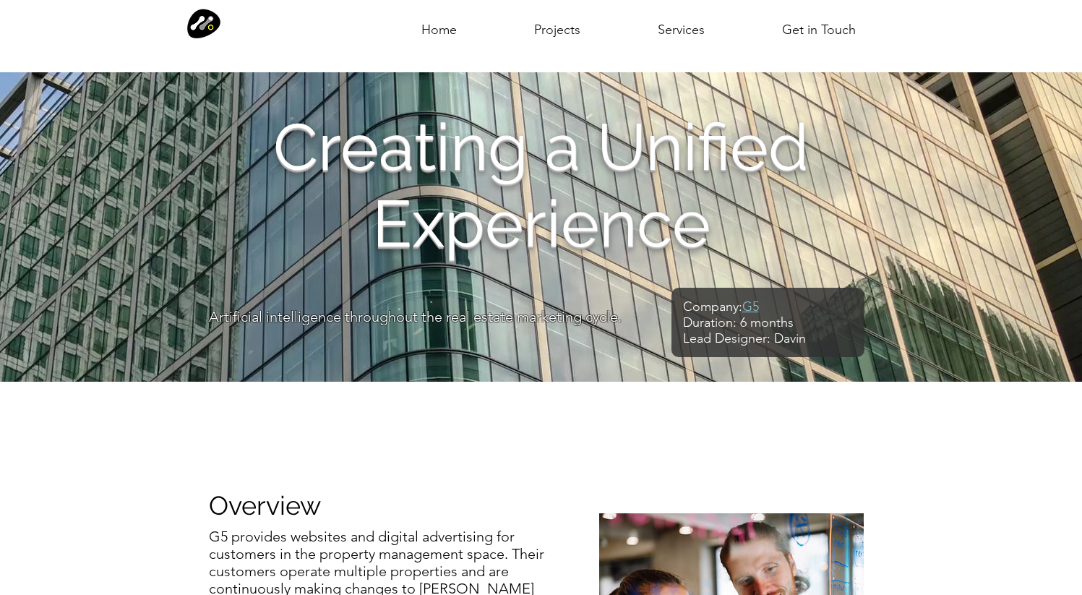
scroll to position [1954, 0]
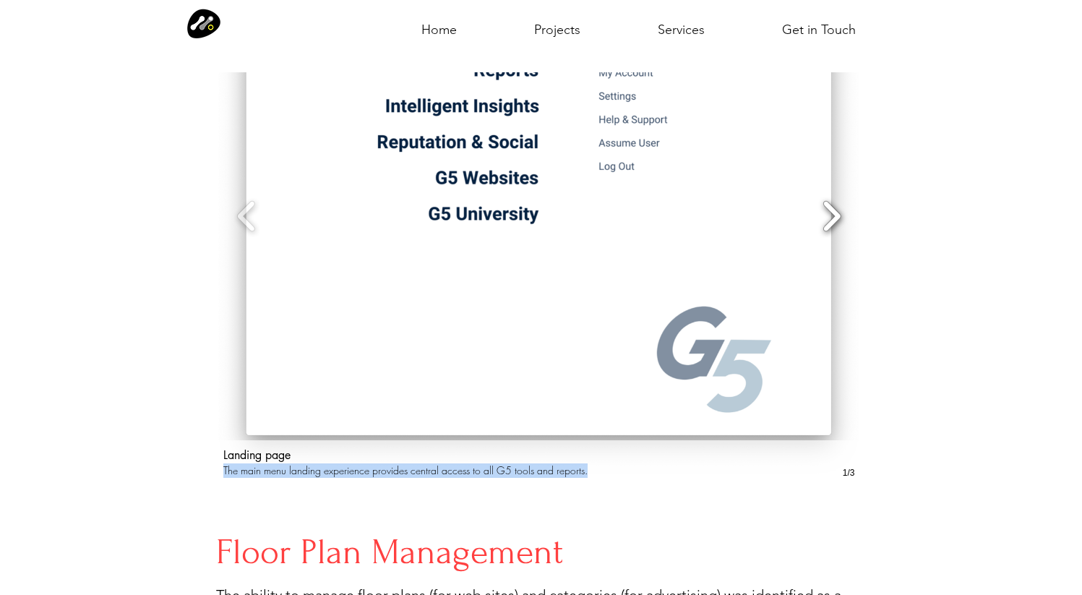
click at [832, 216] on button "Slide show gallery" at bounding box center [831, 216] width 33 height 51
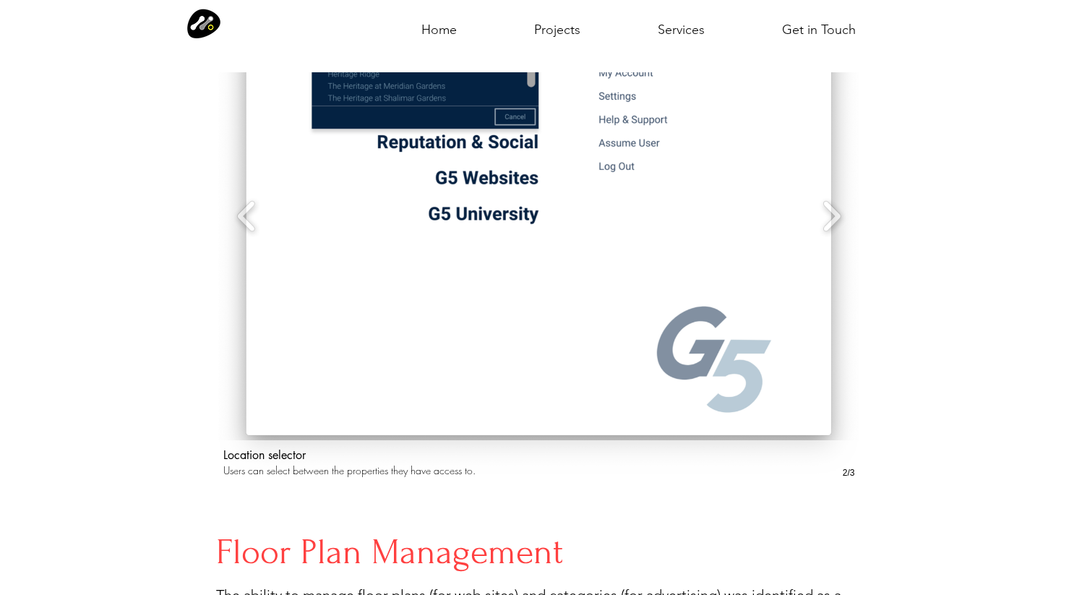
click at [259, 465] on p "Users can select between the properties they have access to." at bounding box center [506, 470] width 566 height 14
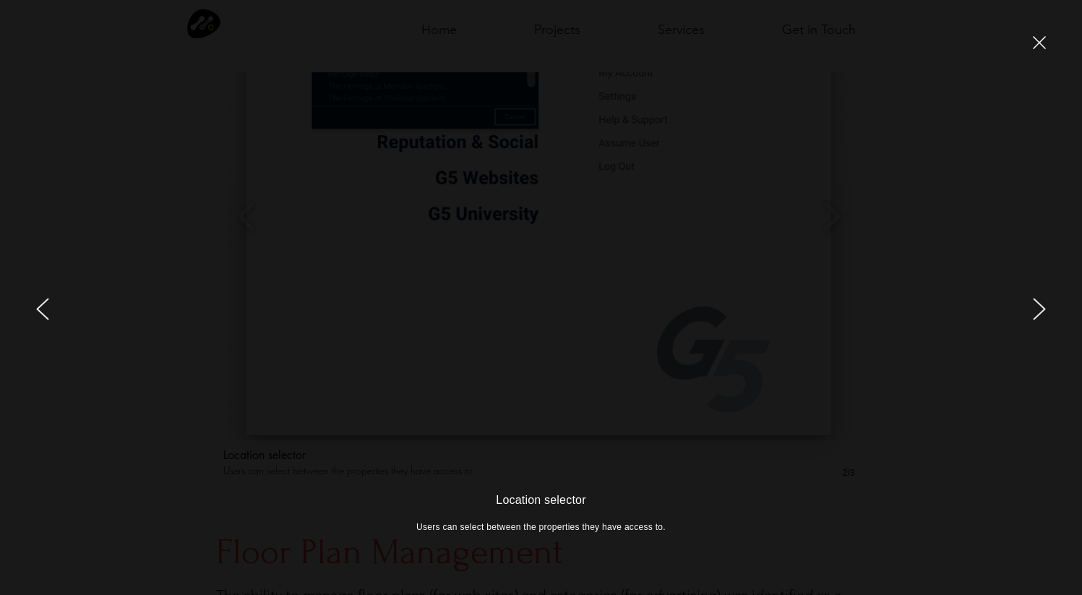
click at [259, 465] on div at bounding box center [178, 297] width 357 height 595
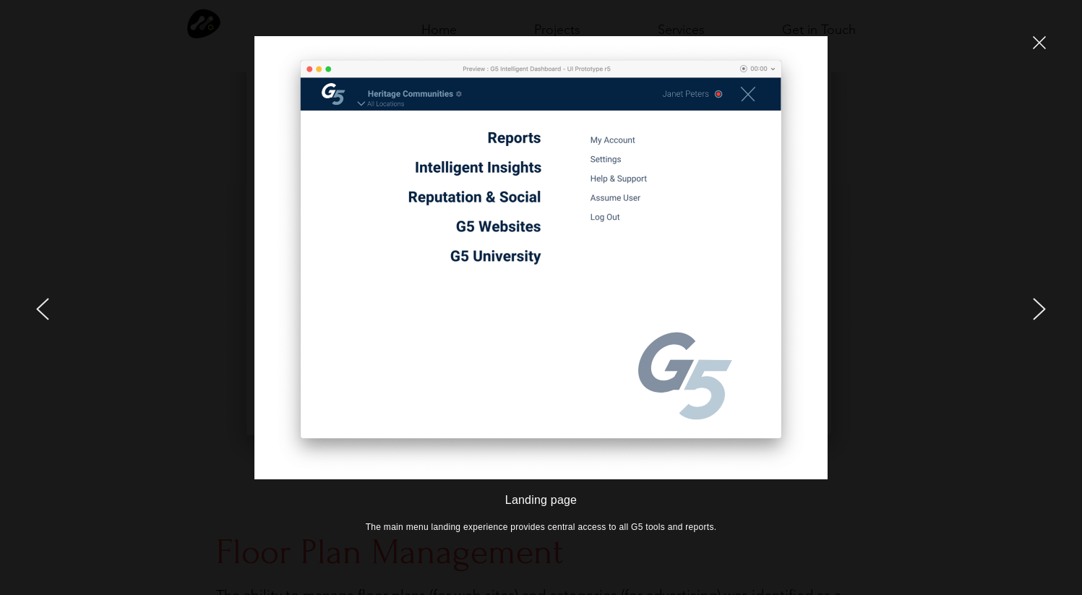
click at [228, 525] on div at bounding box center [178, 297] width 357 height 595
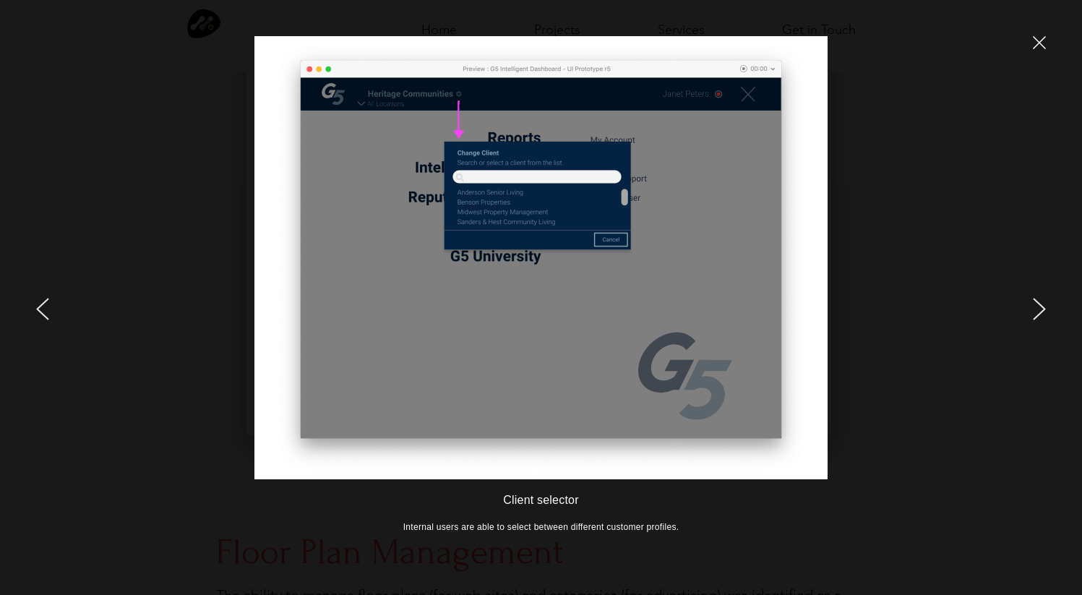
click at [1045, 43] on icon "close" at bounding box center [1038, 42] width 13 height 13
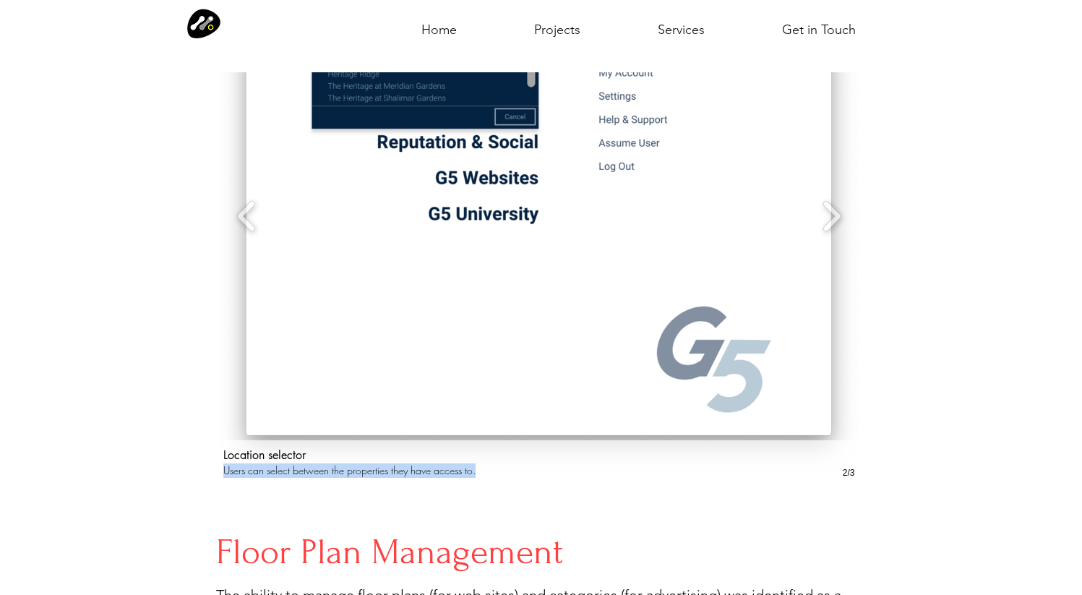
drag, startPoint x: 223, startPoint y: 465, endPoint x: 499, endPoint y: 470, distance: 276.0
click at [499, 470] on div "Location selector Users can select between the properties they have access to." at bounding box center [539, 462] width 646 height 45
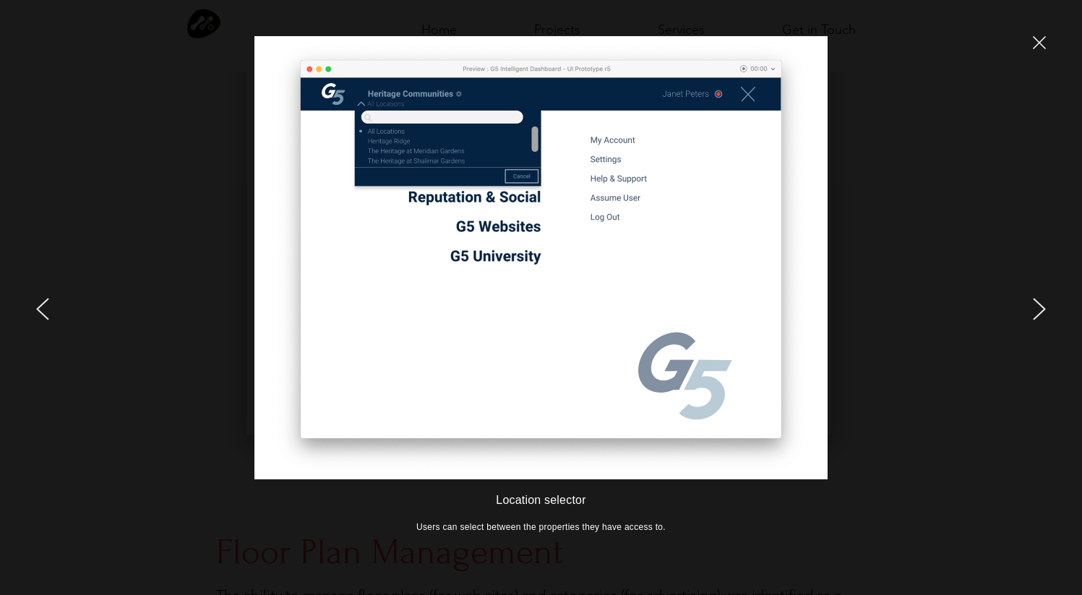
click at [1033, 48] on icon "close" at bounding box center [1039, 43] width 12 height 12
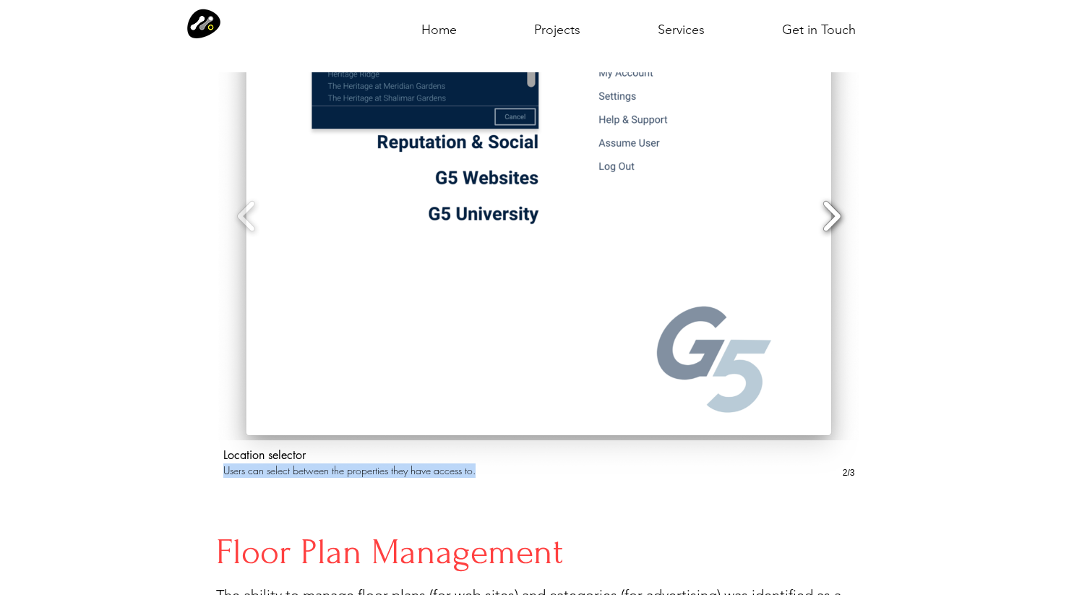
click at [828, 205] on button "Slide show gallery" at bounding box center [831, 216] width 33 height 51
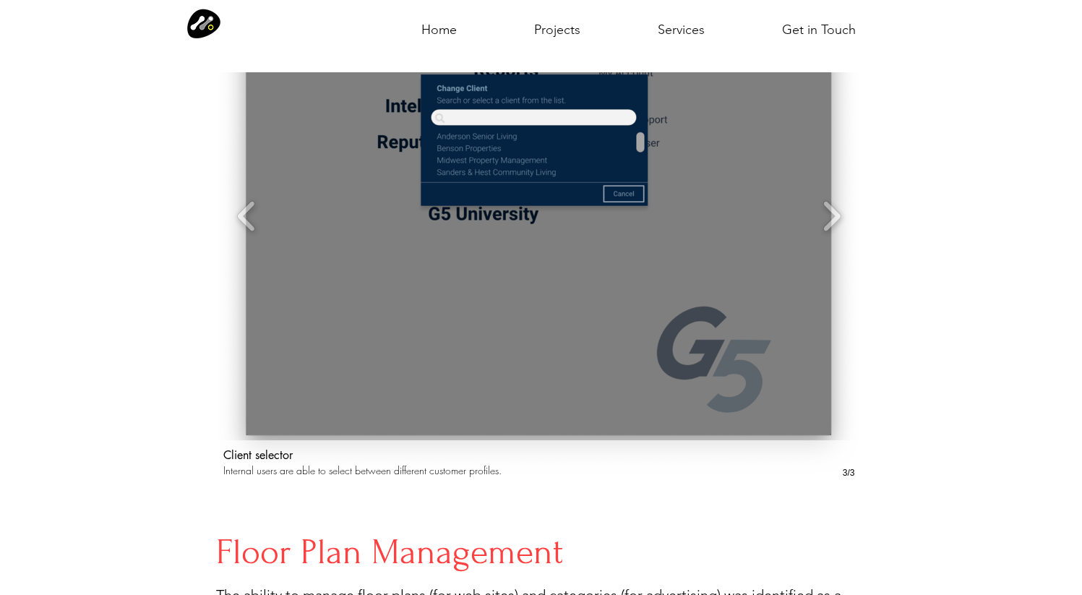
click at [234, 465] on p "Internal users are able to select between different customer profiles." at bounding box center [506, 470] width 566 height 14
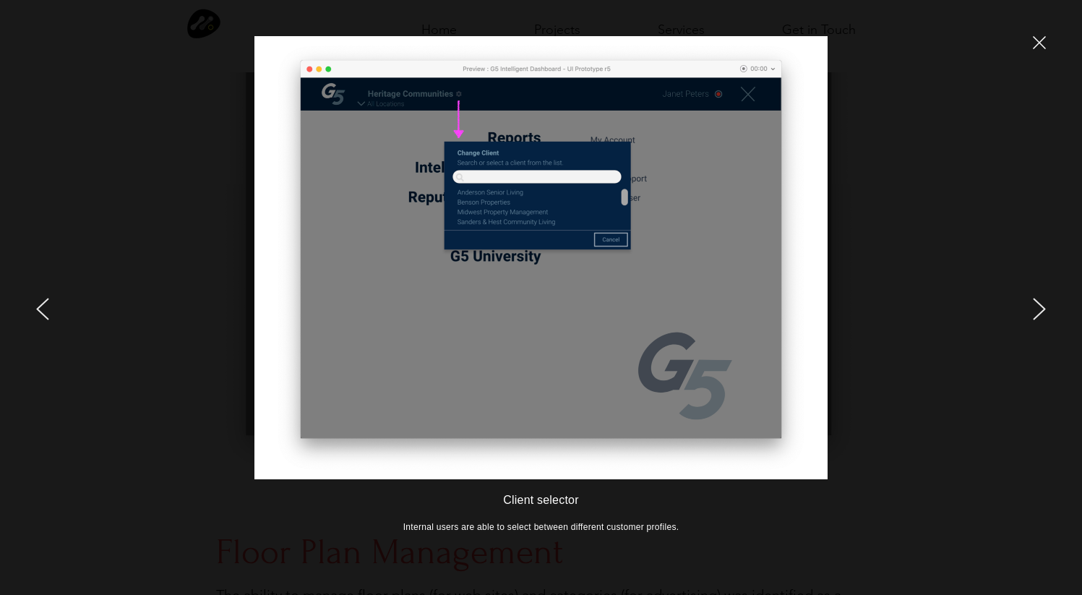
click at [415, 531] on p "Internal users are able to select between different customer profiles." at bounding box center [540, 527] width 573 height 12
click at [1031, 46] on div at bounding box center [903, 297] width 357 height 595
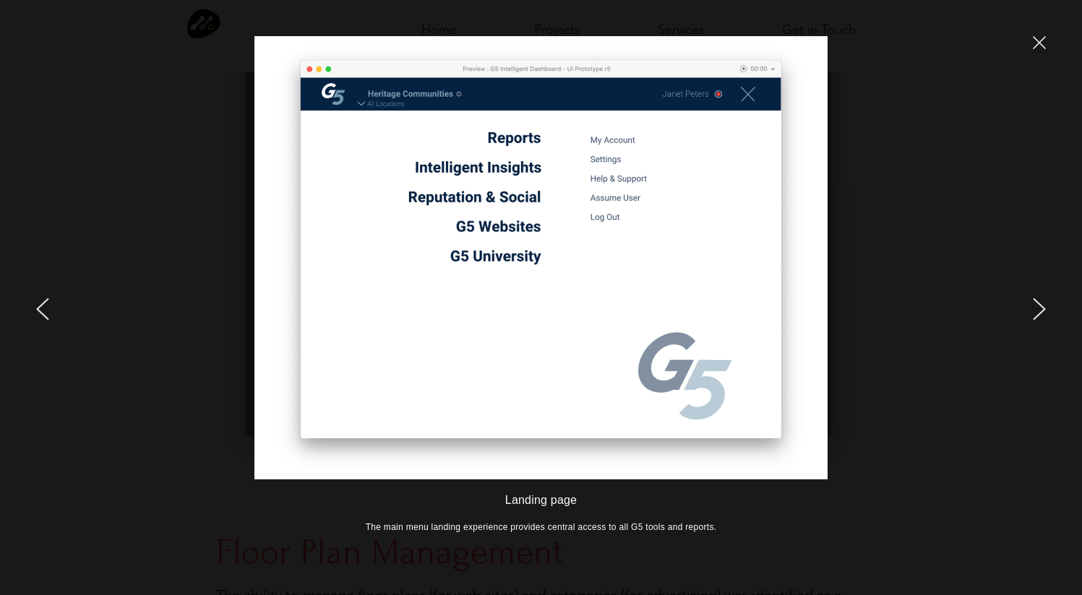
click at [1038, 35] on div at bounding box center [903, 297] width 357 height 595
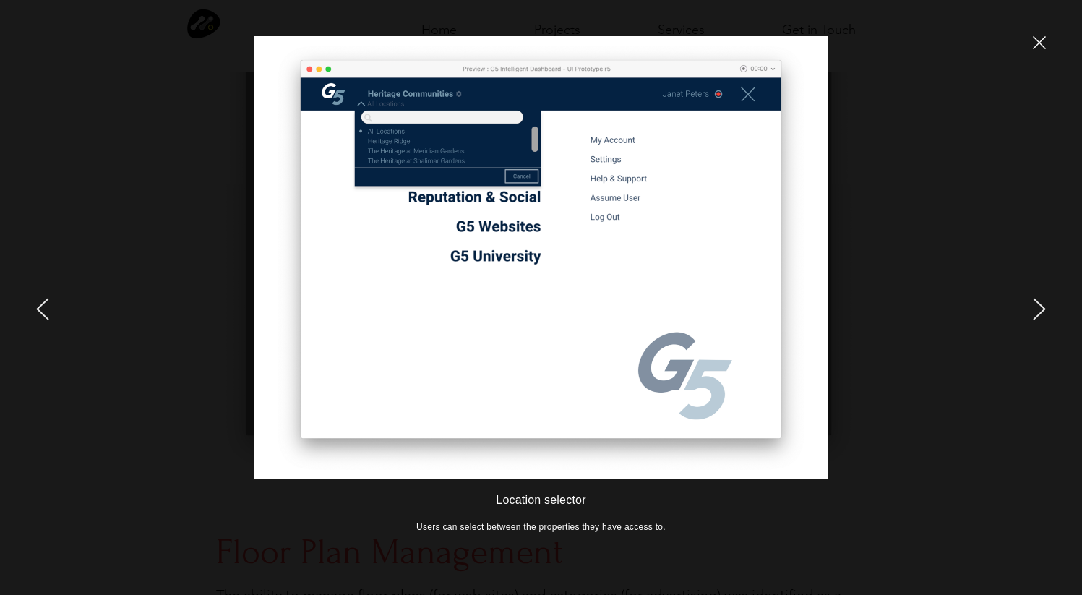
click at [1043, 38] on icon "close" at bounding box center [1039, 43] width 12 height 12
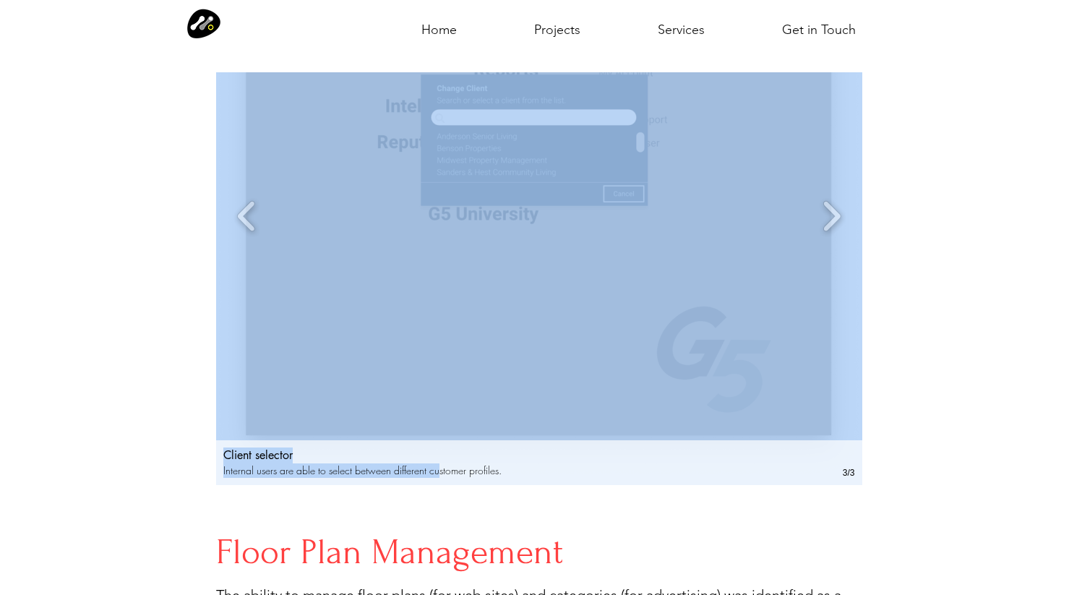
drag, startPoint x: 212, startPoint y: 461, endPoint x: 438, endPoint y: 462, distance: 225.4
click at [438, 462] on div "Main Menu Once logged in, users are presented with a unified menu of options an…" at bounding box center [541, 162] width 1082 height 696
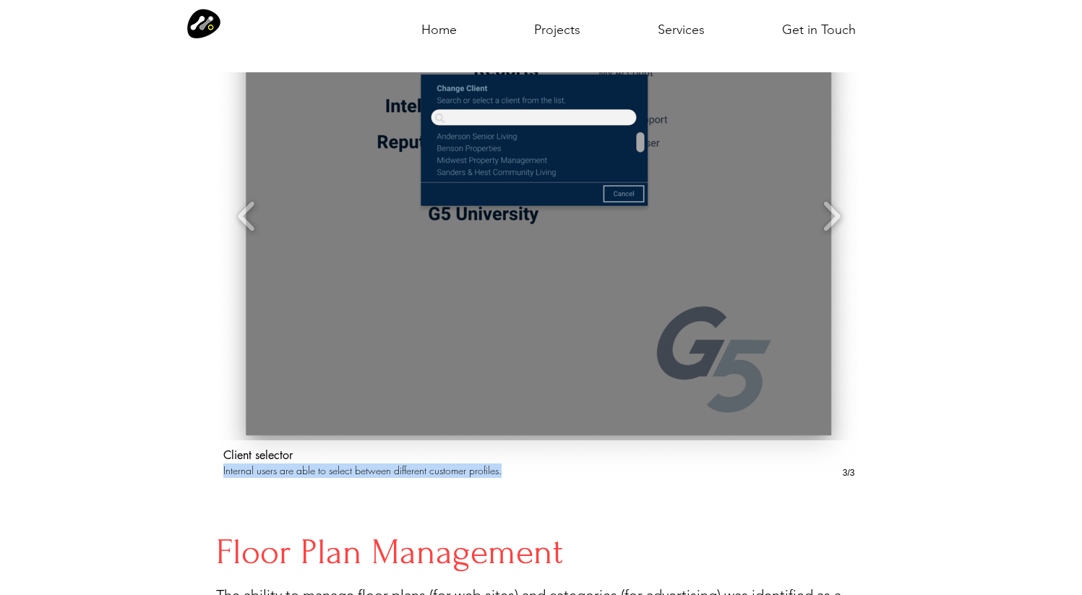
drag, startPoint x: 509, startPoint y: 462, endPoint x: 220, endPoint y: 467, distance: 288.3
click at [220, 467] on div "Client selector Internal users are able to select between different customer pr…" at bounding box center [539, 462] width 646 height 45
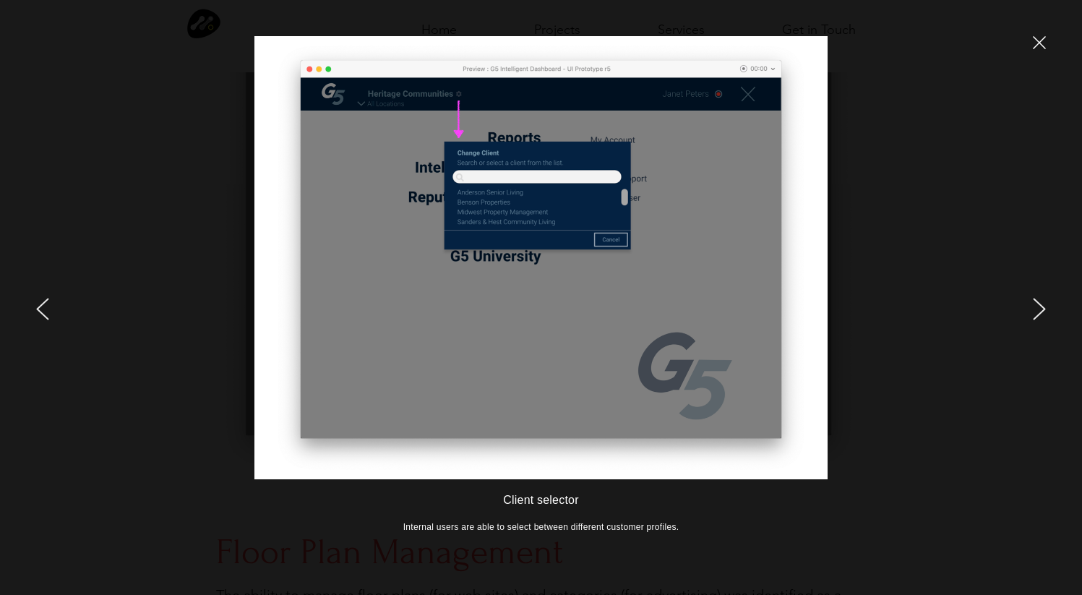
click at [1035, 40] on icon "close" at bounding box center [1038, 42] width 13 height 13
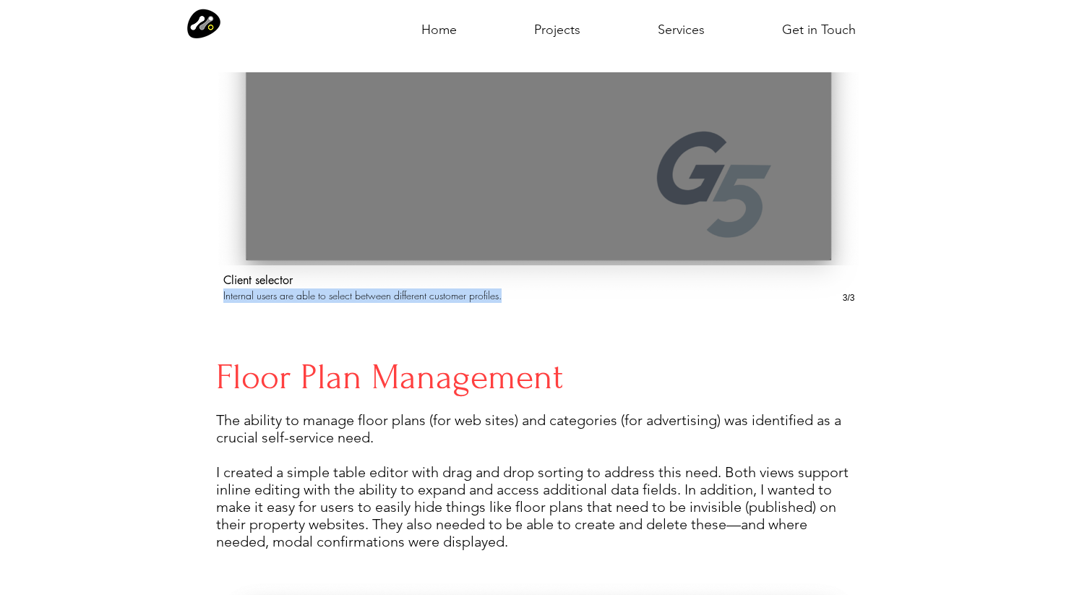
scroll to position [2147, 0]
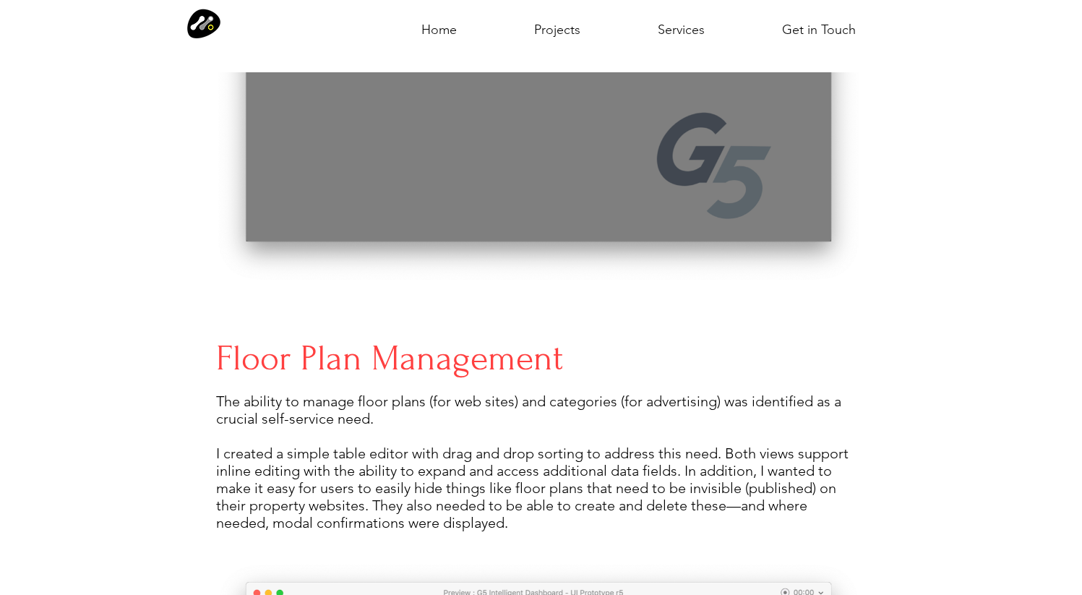
drag, startPoint x: 214, startPoint y: 351, endPoint x: 569, endPoint y: 510, distance: 389.4
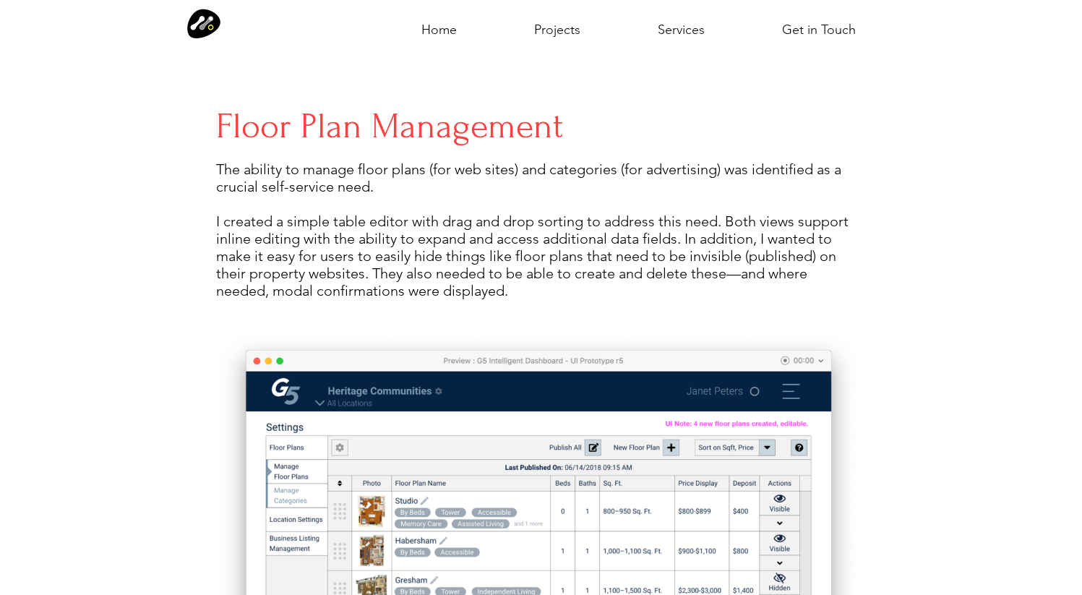
scroll to position [2387, 0]
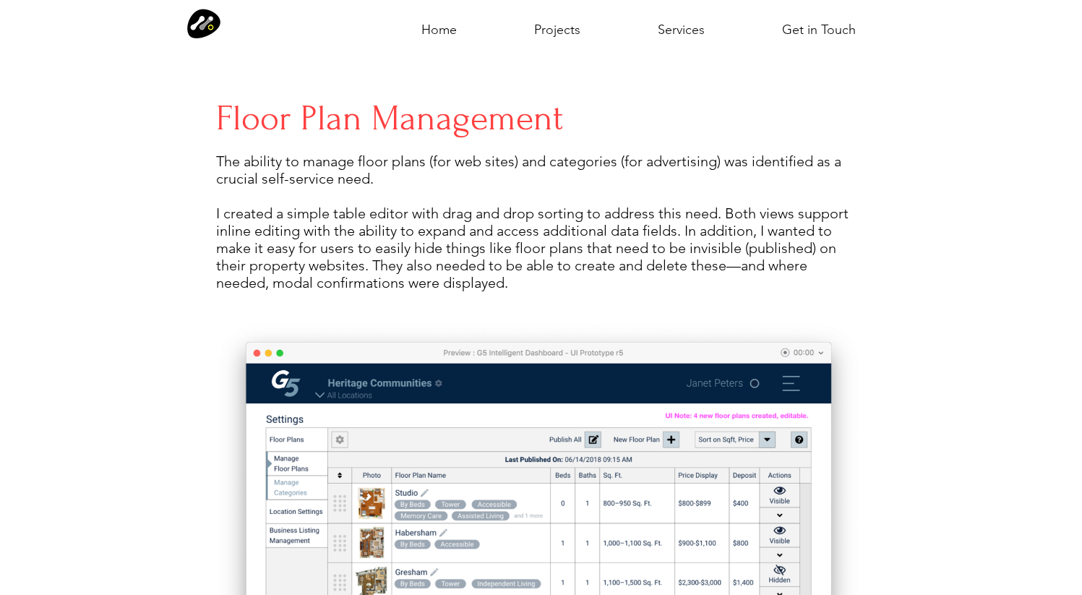
copy div "Floor Plan Management The ability to manage floor plans (for web sites) and cat…"
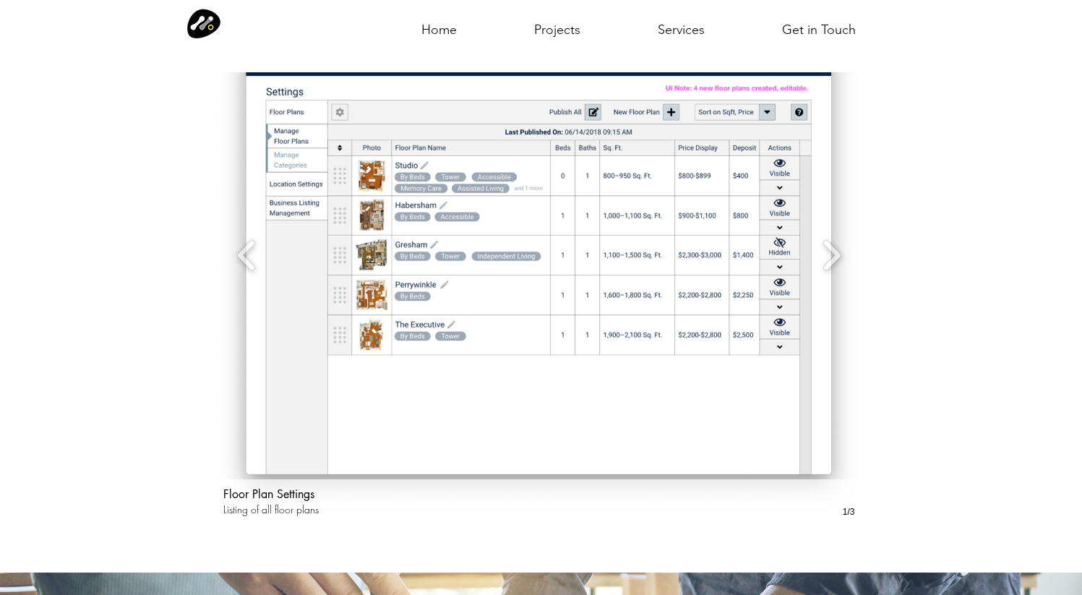
scroll to position [2717, 0]
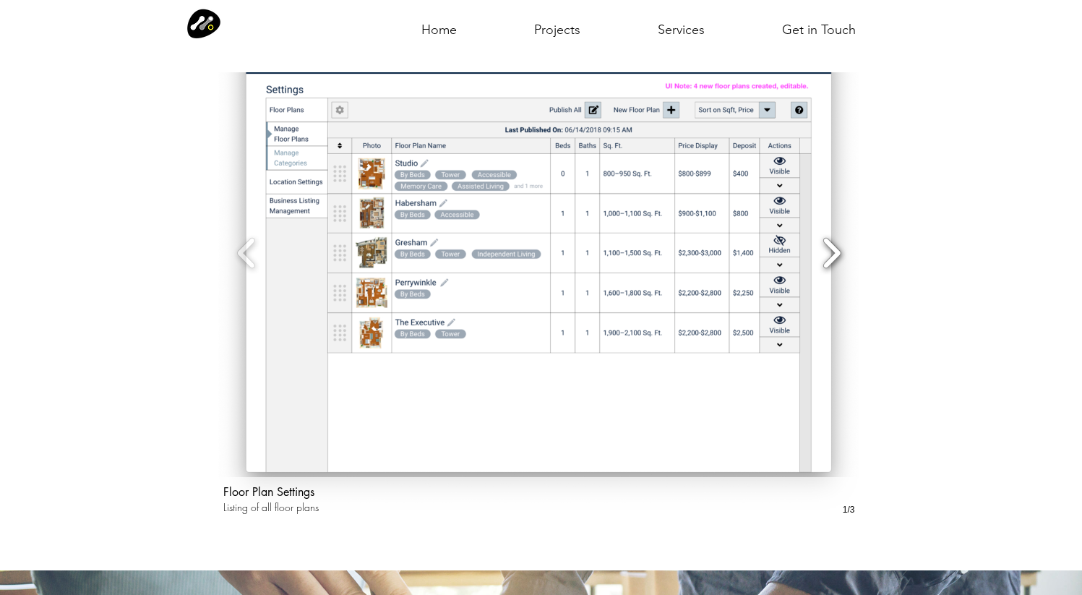
click at [821, 244] on button "Slide show gallery" at bounding box center [831, 253] width 33 height 51
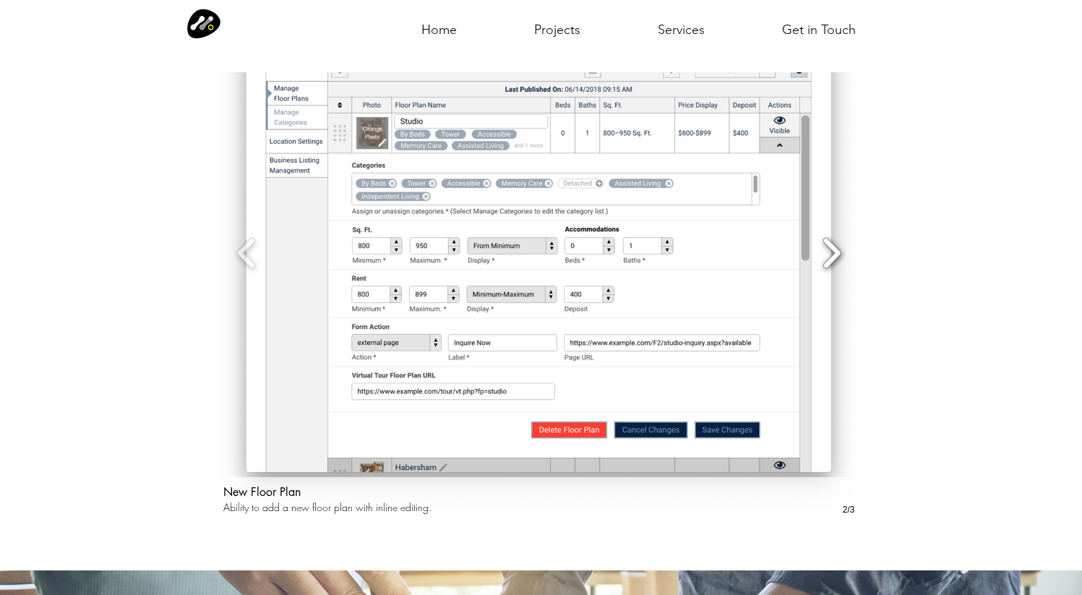
click at [832, 244] on button "Slide show gallery" at bounding box center [831, 253] width 33 height 51
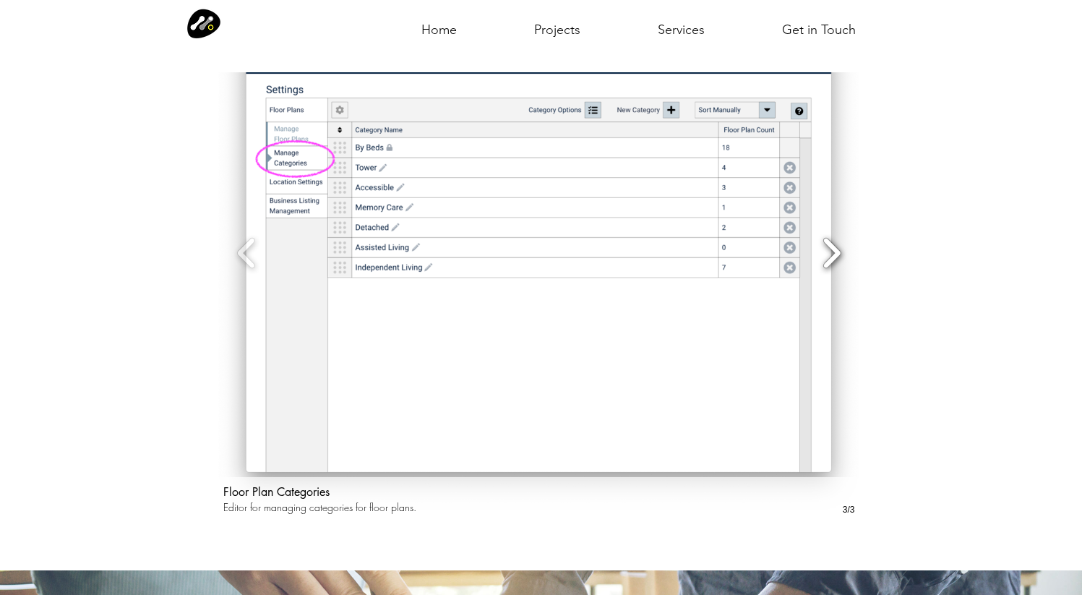
click at [831, 233] on button "Slide show gallery" at bounding box center [831, 253] width 33 height 51
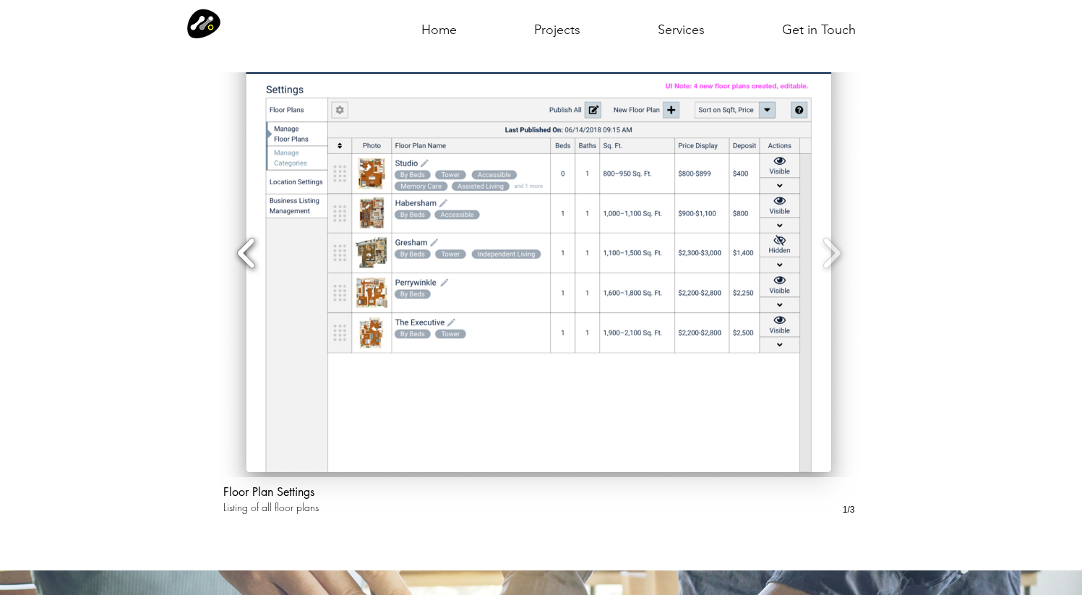
click at [244, 238] on button "Slide show gallery" at bounding box center [246, 253] width 33 height 51
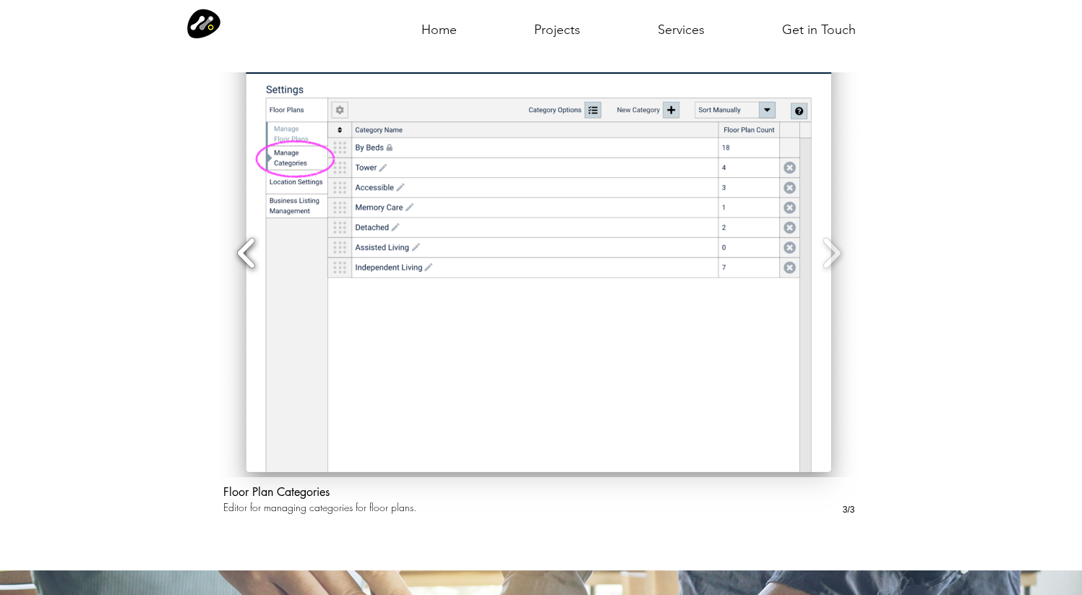
click at [244, 238] on button "Slide show gallery" at bounding box center [246, 253] width 33 height 51
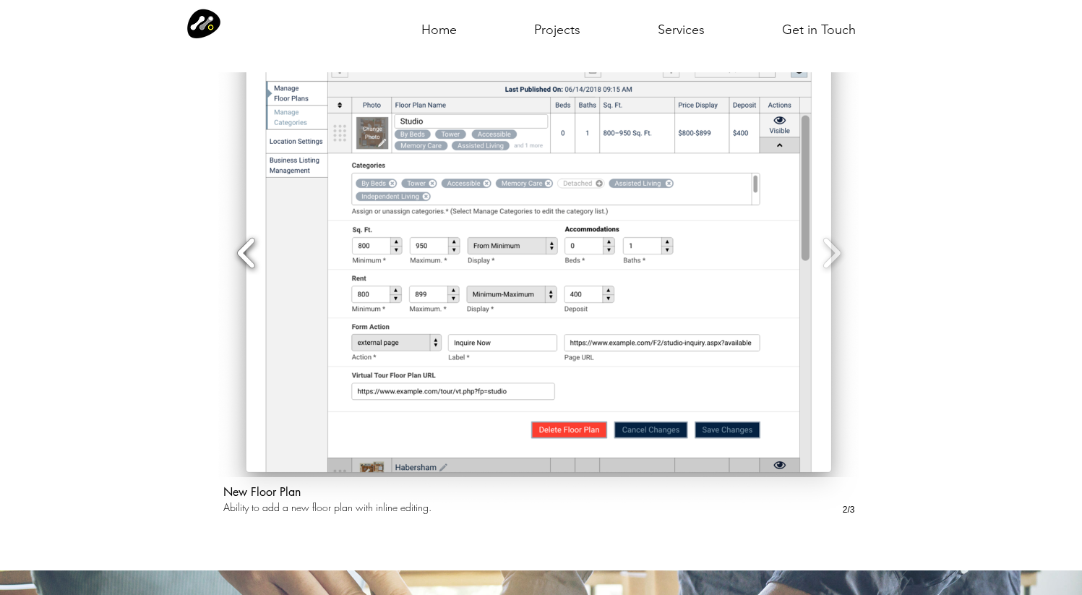
click at [244, 238] on button "Slide show gallery" at bounding box center [246, 253] width 33 height 51
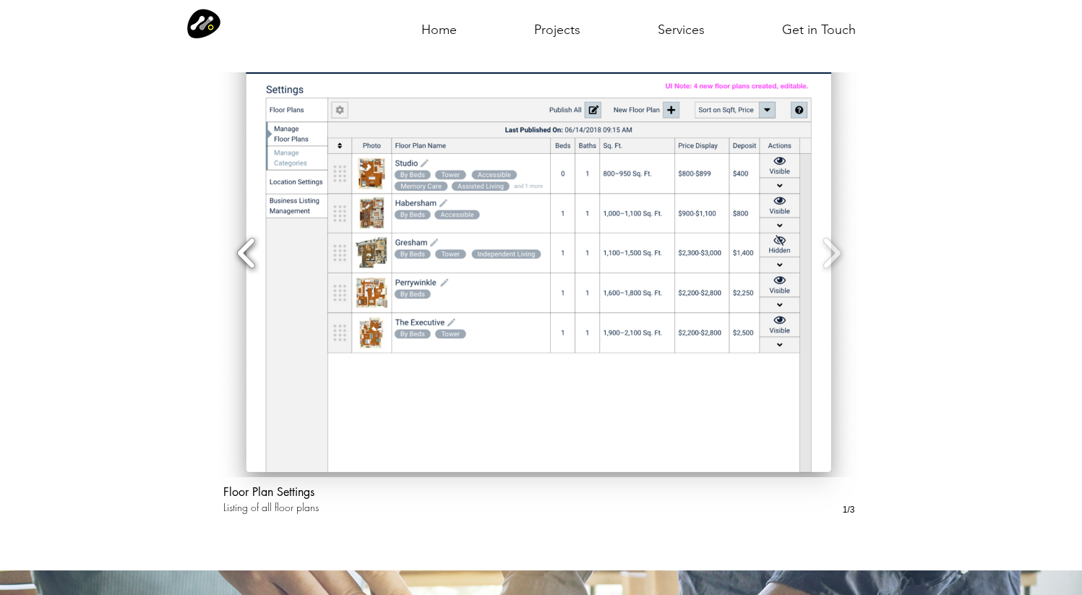
click at [244, 238] on button "Slide show gallery" at bounding box center [246, 253] width 33 height 51
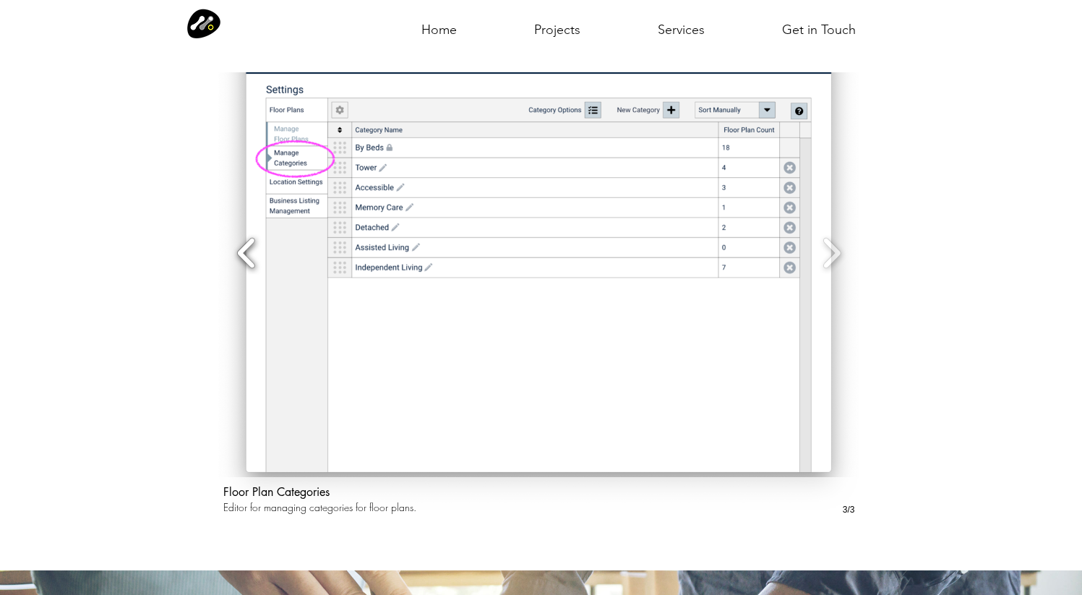
click at [244, 238] on button "Slide show gallery" at bounding box center [246, 253] width 33 height 51
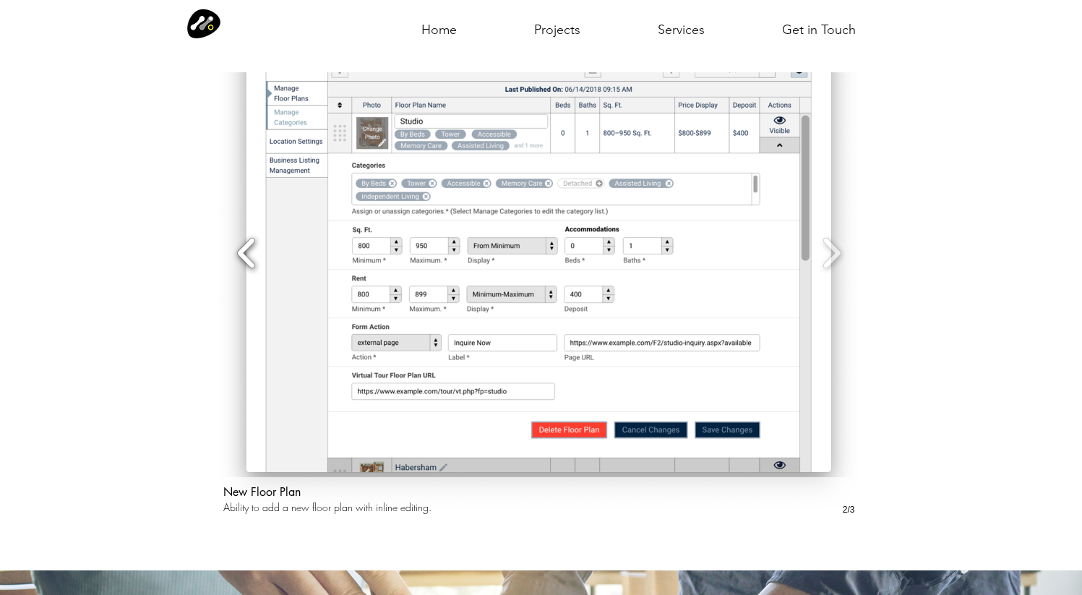
click at [244, 238] on button "Slide show gallery" at bounding box center [246, 253] width 33 height 51
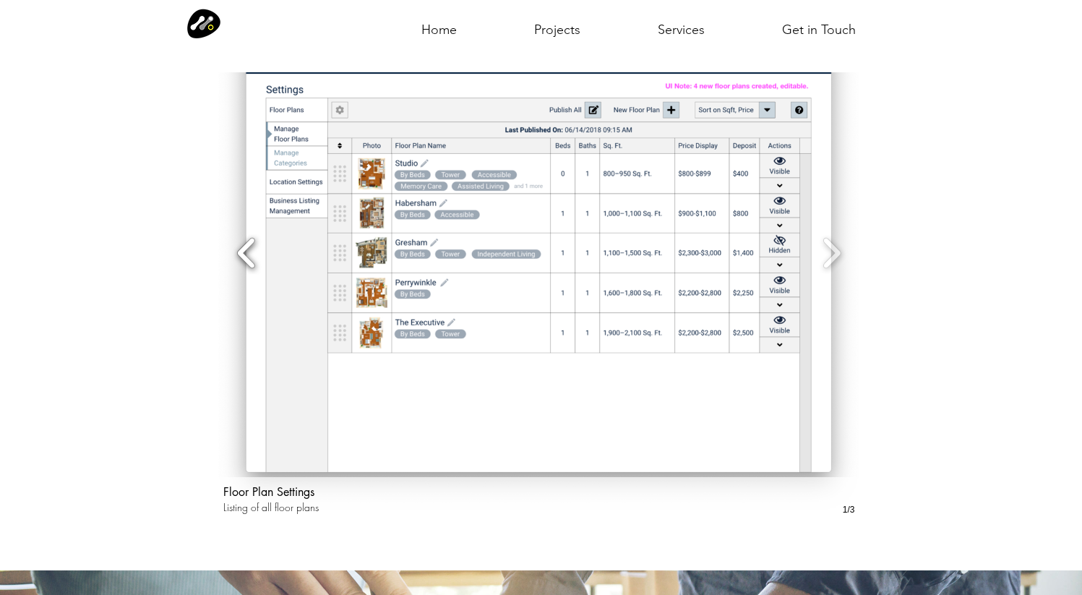
click at [244, 238] on button "Slide show gallery" at bounding box center [246, 253] width 33 height 51
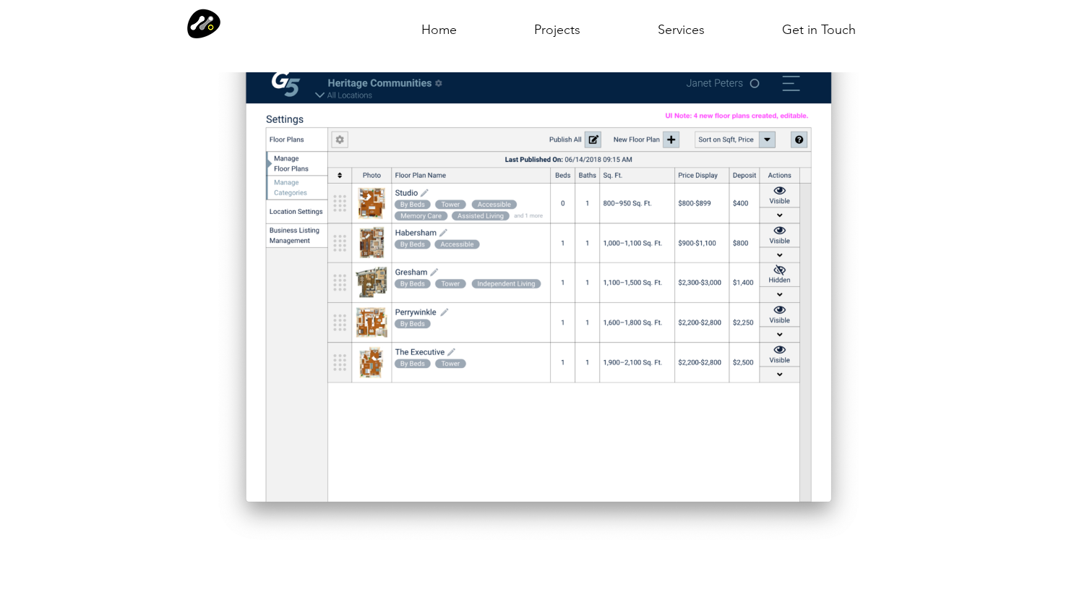
scroll to position [2691, 0]
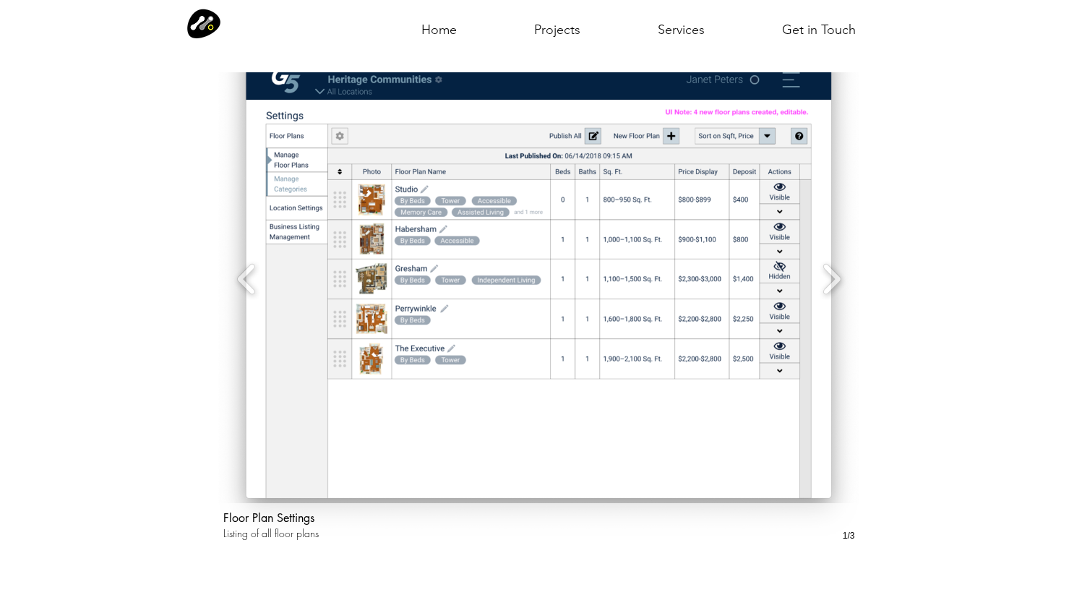
click at [491, 370] on img "Floor Plan Settings" at bounding box center [539, 278] width 646 height 538
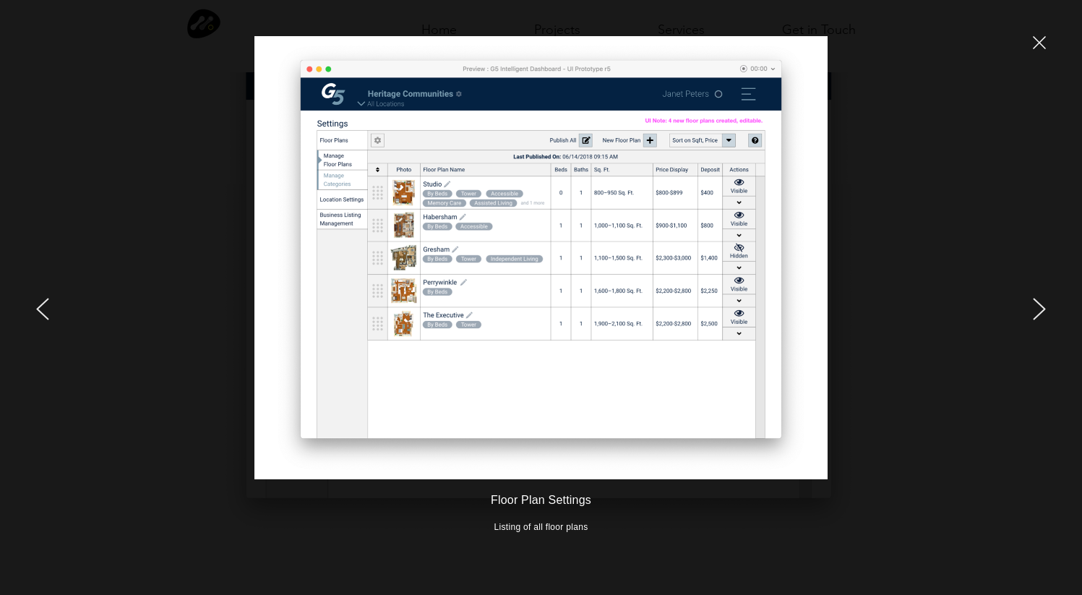
click at [1039, 311] on icon "next" at bounding box center [1038, 309] width 13 height 22
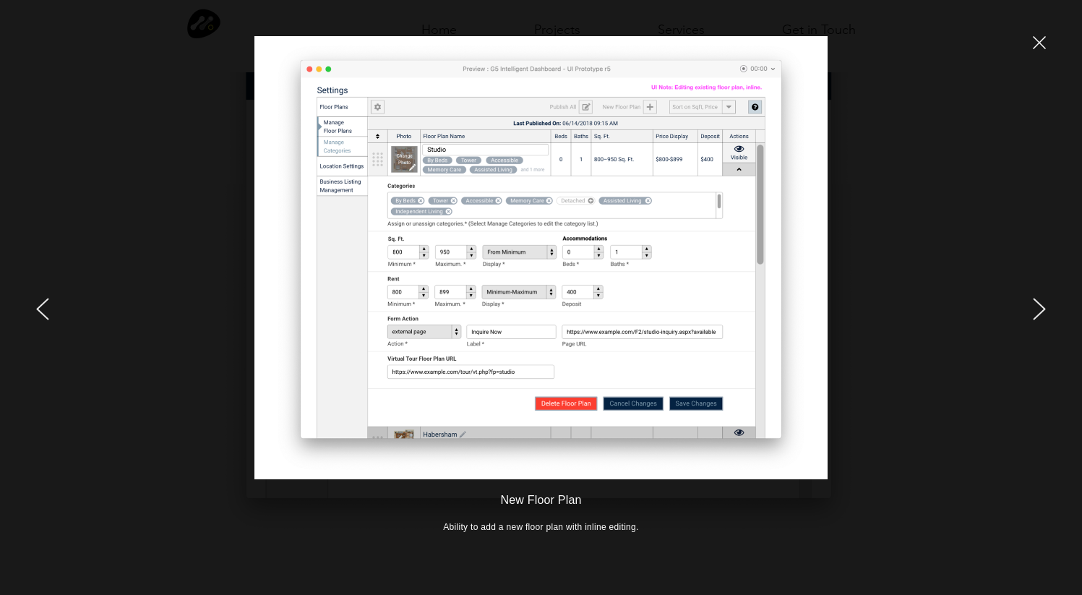
click at [1039, 311] on icon "next" at bounding box center [1038, 309] width 13 height 22
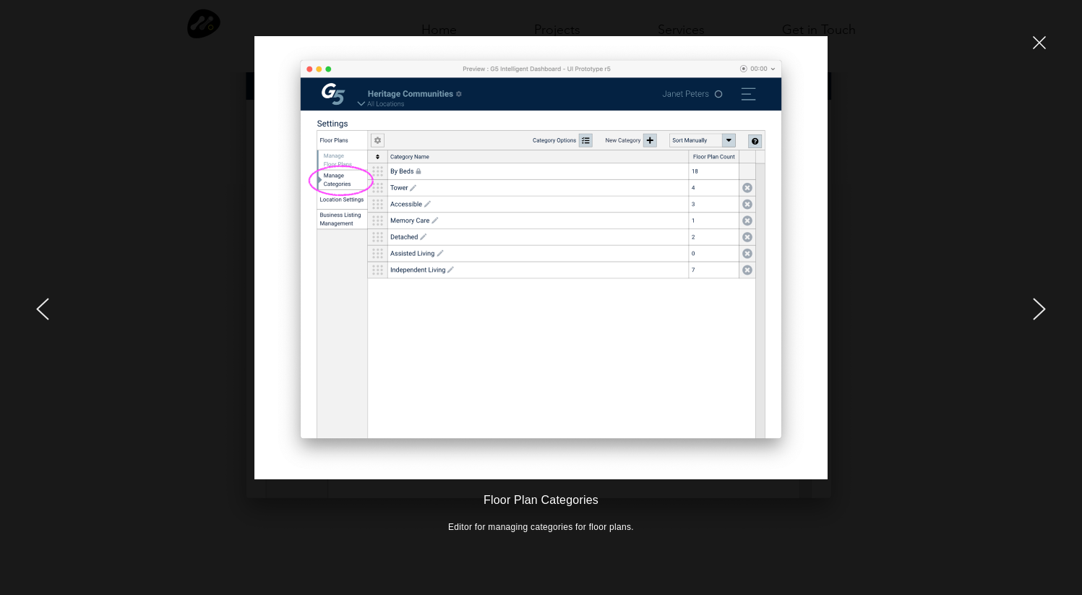
click at [1039, 311] on icon "next" at bounding box center [1038, 309] width 13 height 22
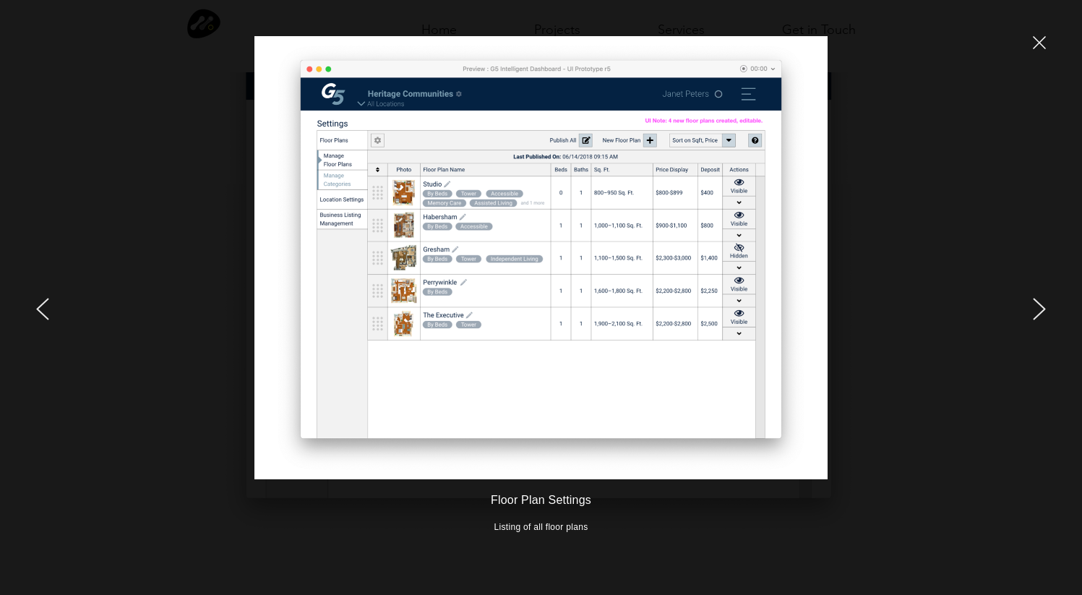
click at [1033, 308] on icon "next" at bounding box center [1038, 309] width 13 height 22
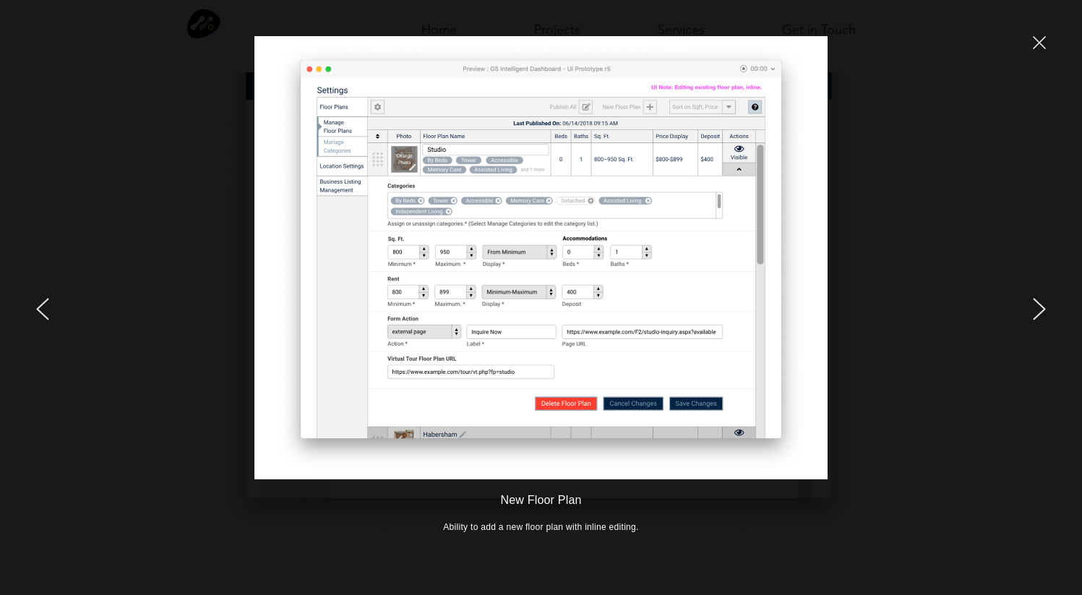
click at [1047, 46] on div at bounding box center [903, 297] width 357 height 595
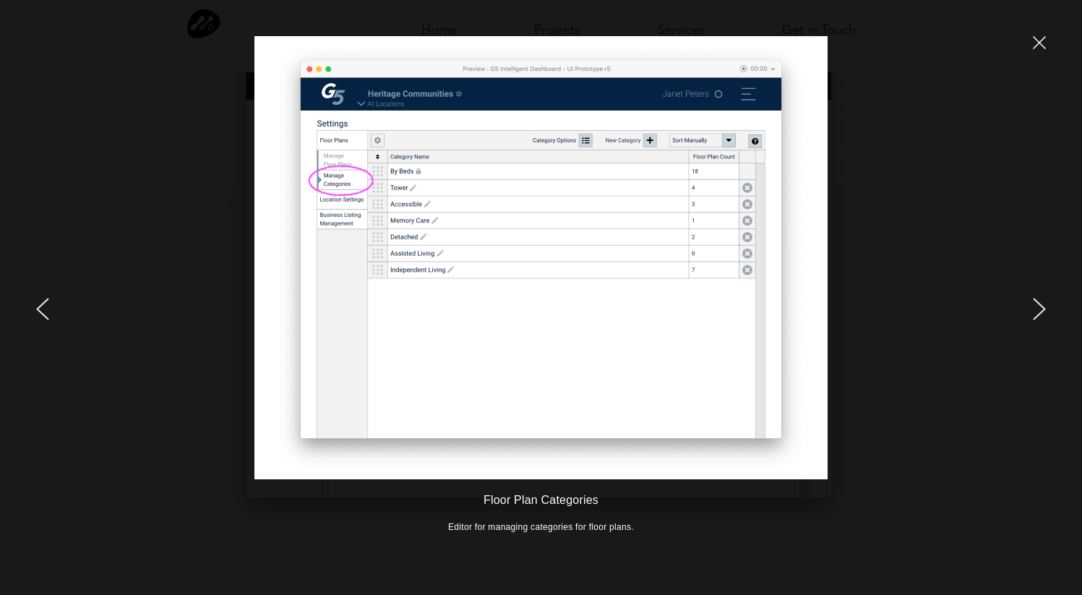
click at [43, 306] on icon "previous" at bounding box center [42, 309] width 13 height 22
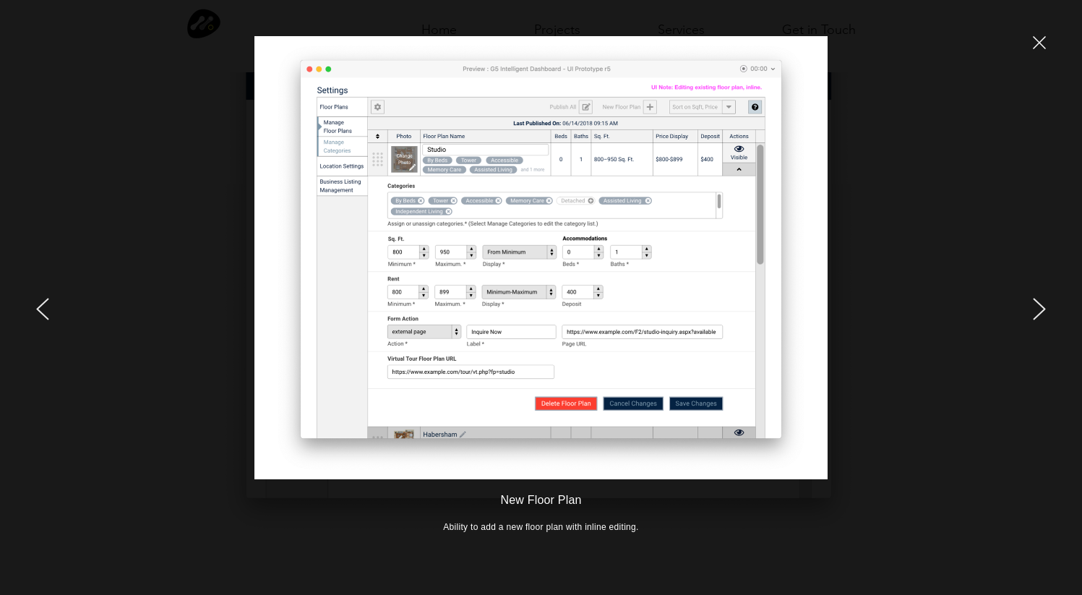
click at [43, 306] on icon "previous" at bounding box center [42, 309] width 13 height 22
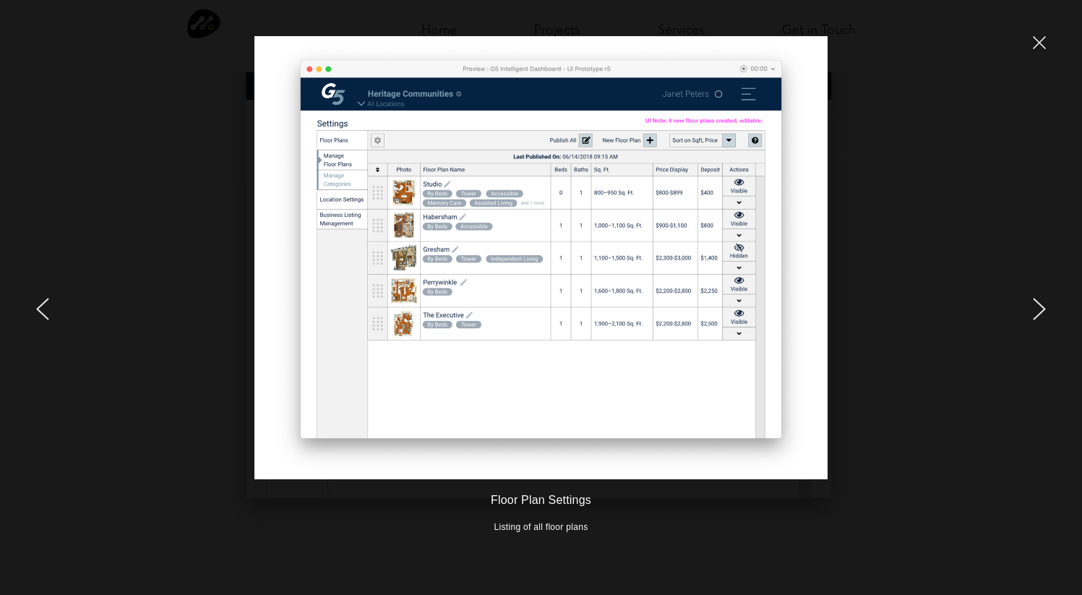
drag, startPoint x: 488, startPoint y: 498, endPoint x: 569, endPoint y: 517, distance: 82.5
click at [569, 517] on div "Floor Plan Settings Listing of all floor plans" at bounding box center [540, 513] width 573 height 69
click at [1037, 298] on icon "next" at bounding box center [1038, 309] width 13 height 22
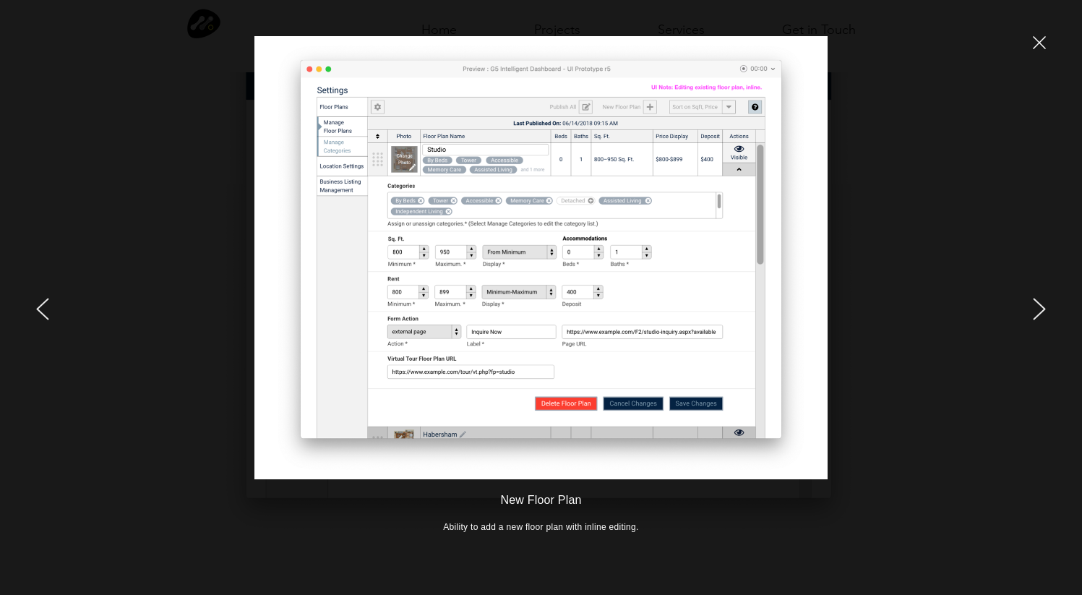
click at [38, 303] on icon "previous" at bounding box center [42, 309] width 13 height 22
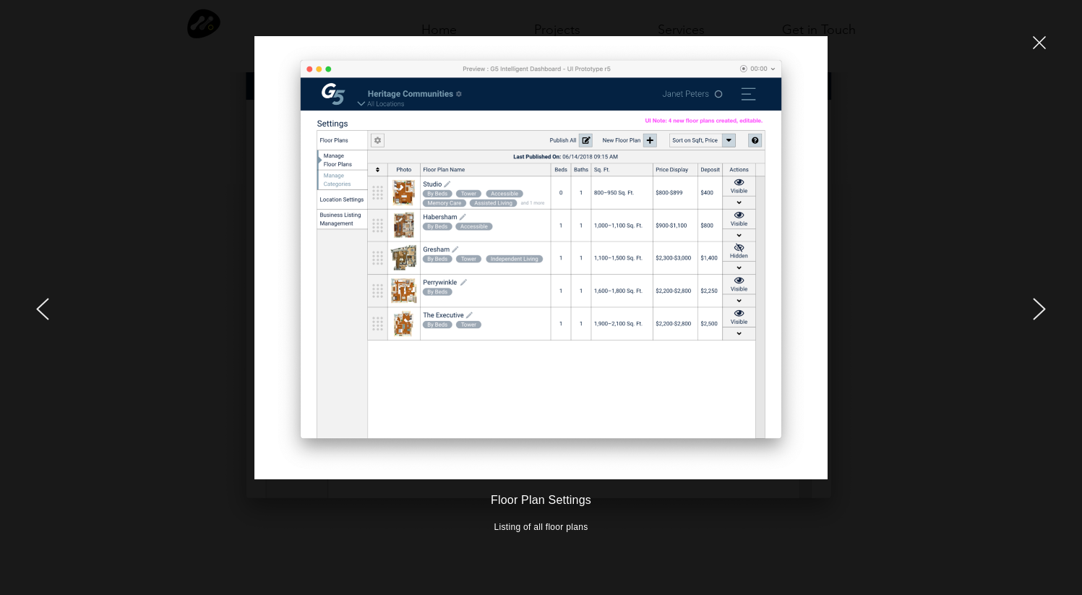
click at [1037, 309] on icon "next" at bounding box center [1038, 309] width 13 height 22
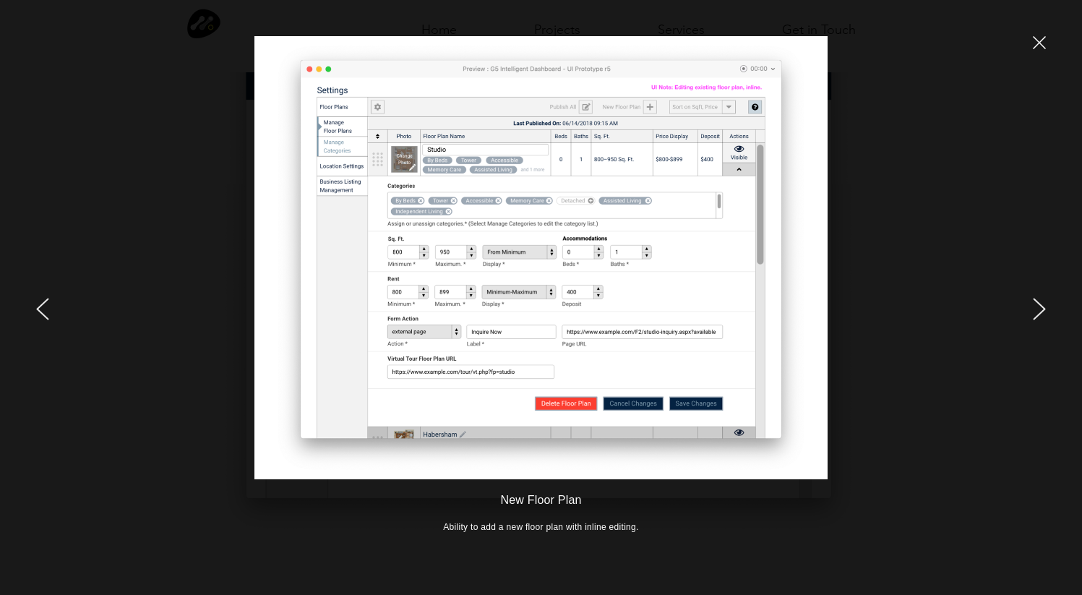
drag, startPoint x: 444, startPoint y: 529, endPoint x: 579, endPoint y: 523, distance: 135.9
click at [579, 523] on p "Ability to add a new floor plan with inline editing." at bounding box center [540, 527] width 573 height 12
click at [1035, 46] on icon "close" at bounding box center [1039, 43] width 12 height 12
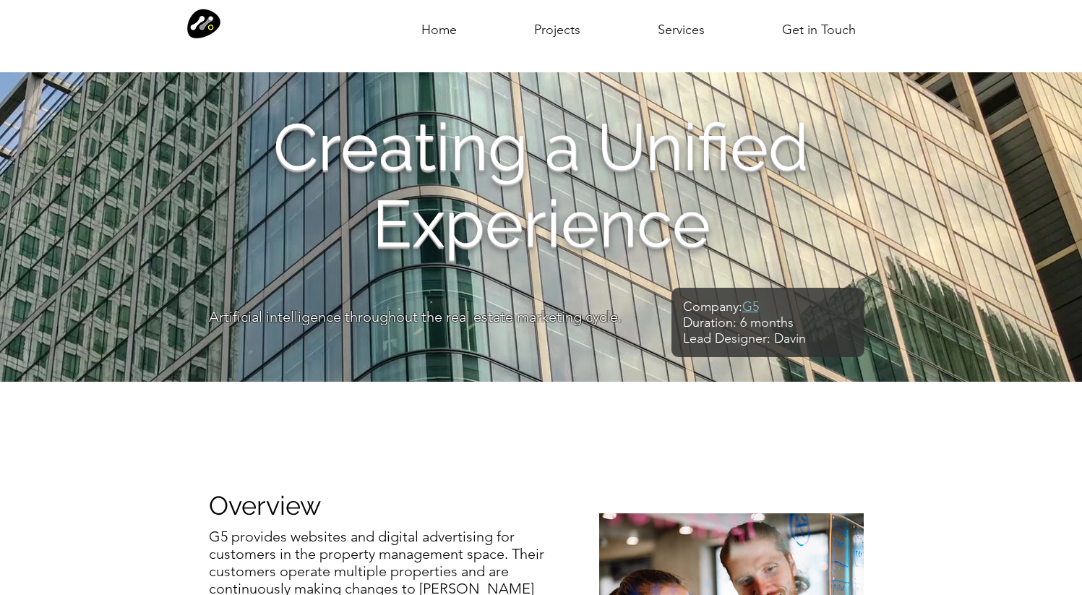
scroll to position [2689, 0]
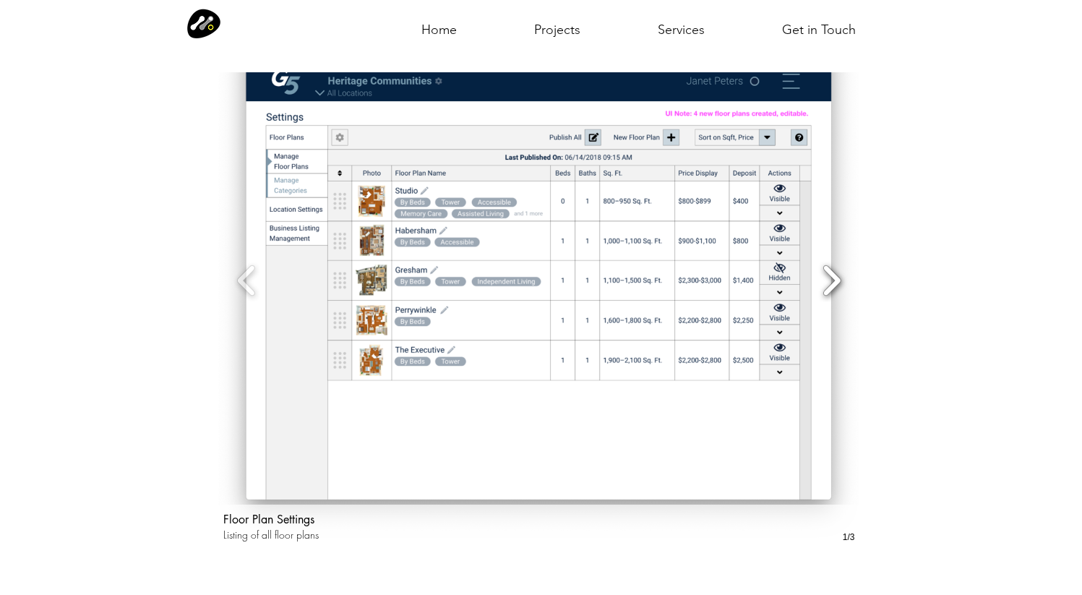
click at [831, 260] on button "Slide show gallery" at bounding box center [831, 280] width 33 height 51
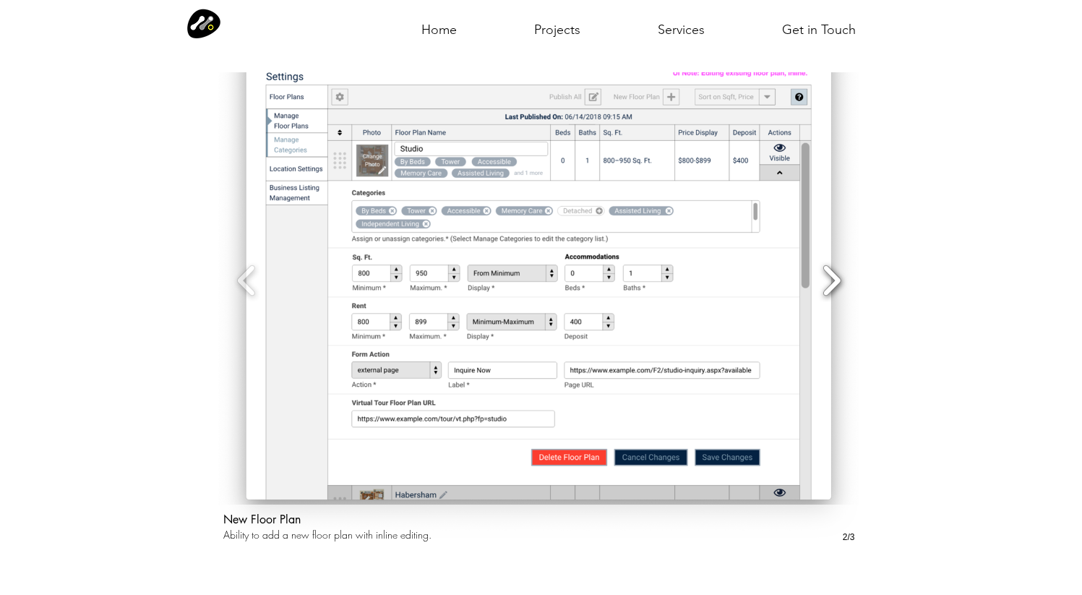
click at [829, 255] on button "Slide show gallery" at bounding box center [831, 280] width 33 height 51
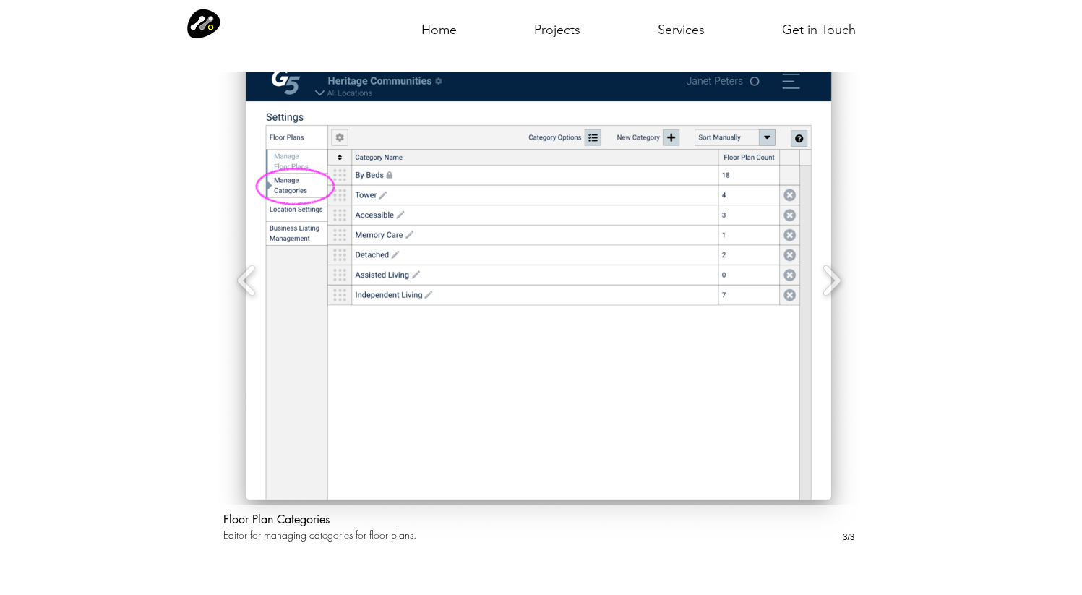
drag, startPoint x: 225, startPoint y: 527, endPoint x: 363, endPoint y: 522, distance: 138.1
click at [363, 527] on p "Editor for managing categories for floor plans." at bounding box center [506, 534] width 566 height 14
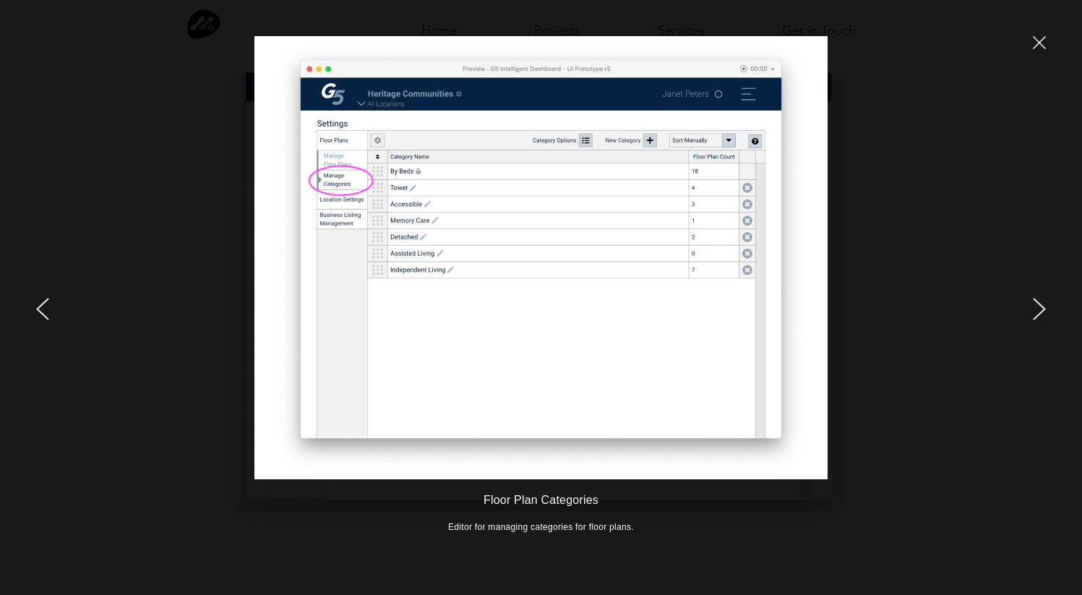
click at [1053, 51] on div at bounding box center [903, 297] width 357 height 595
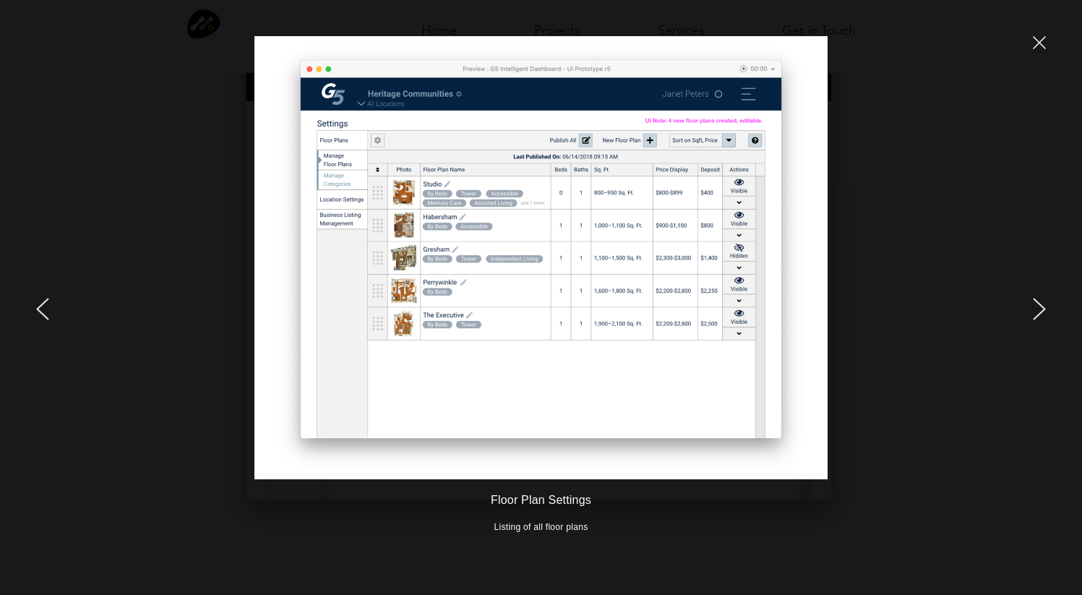
click at [1038, 42] on icon "close" at bounding box center [1039, 43] width 12 height 12
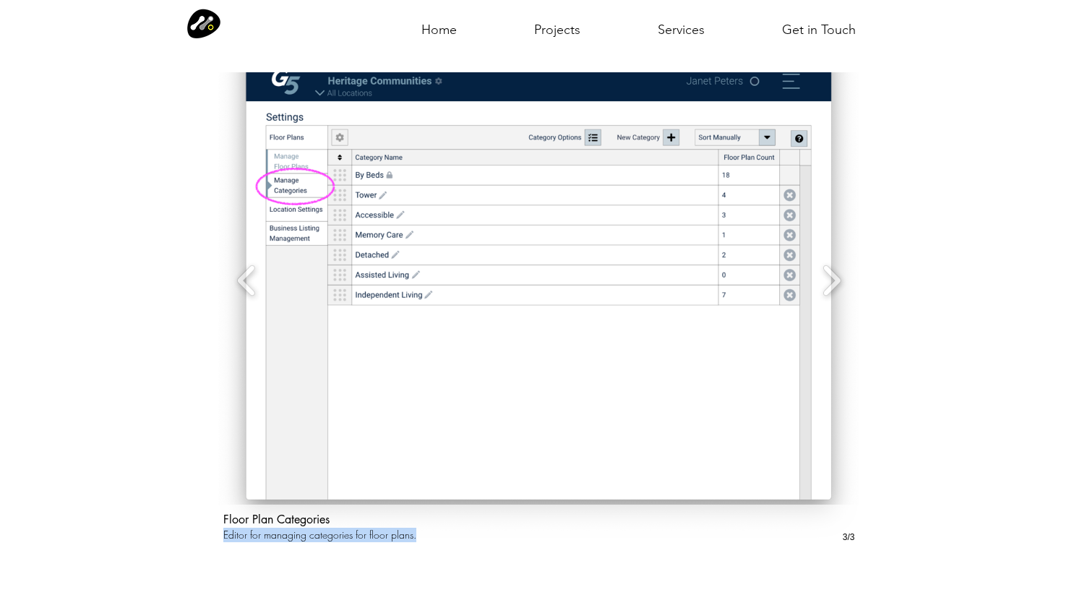
drag, startPoint x: 418, startPoint y: 526, endPoint x: 224, endPoint y: 519, distance: 193.7
click at [224, 527] on p "Editor for managing categories for floor plans." at bounding box center [506, 534] width 566 height 14
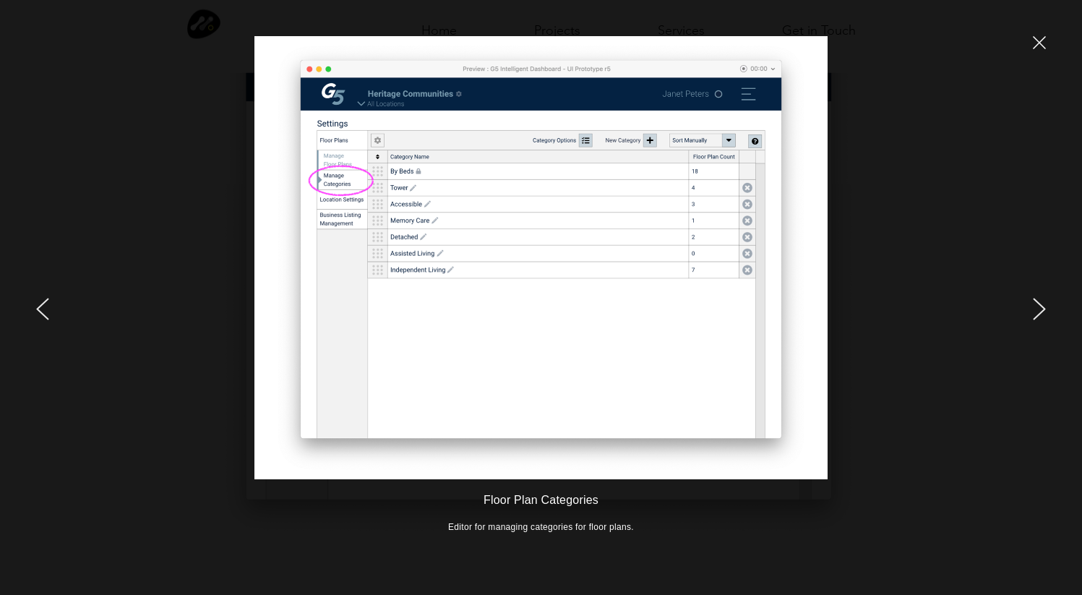
click at [1037, 39] on icon "close" at bounding box center [1038, 42] width 13 height 13
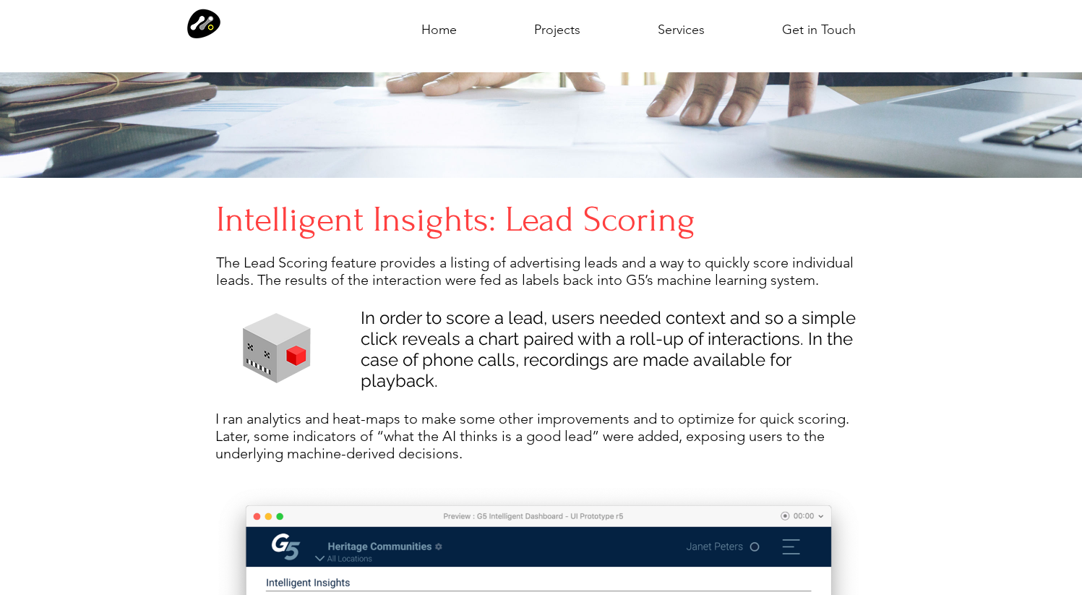
scroll to position [3331, 0]
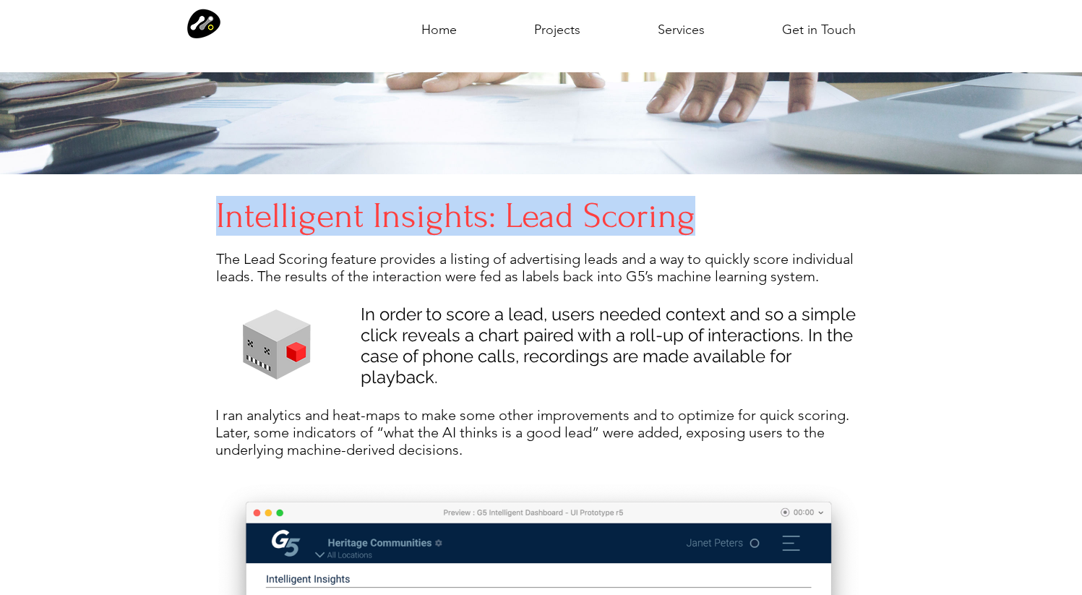
drag, startPoint x: 219, startPoint y: 204, endPoint x: 780, endPoint y: 196, distance: 561.4
click at [780, 196] on h4 "Intelligent Insights: Lead Scoring" at bounding box center [538, 216] width 645 height 40
copy h4 "Intelligent Insights: Lead Scoring"
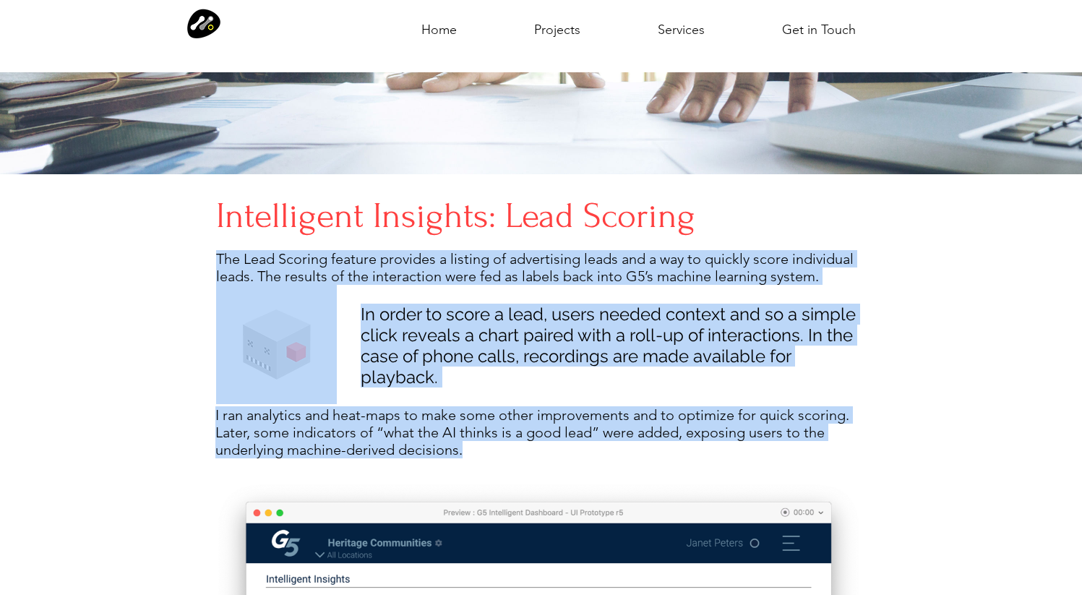
drag, startPoint x: 219, startPoint y: 246, endPoint x: 750, endPoint y: 433, distance: 563.0
click at [750, 433] on div "Intelligent Insights: Lead Scoring The Lead Scoring feature provides a listing …" at bounding box center [541, 595] width 1082 height 843
copy div "The Lead Scoring feature provides a listing of advertising leads and a way to q…"
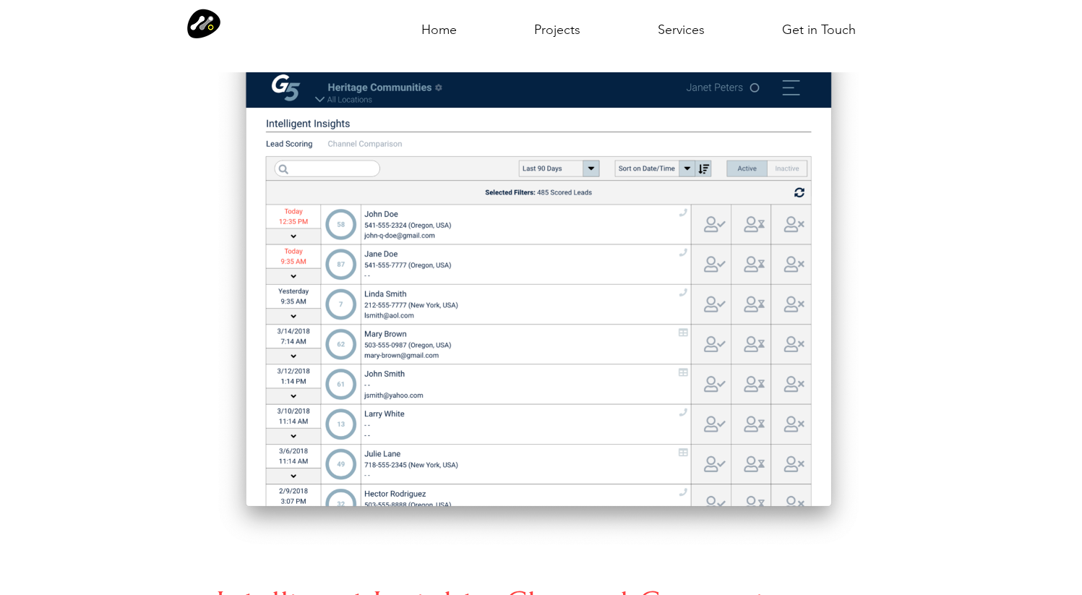
scroll to position [3779, 0]
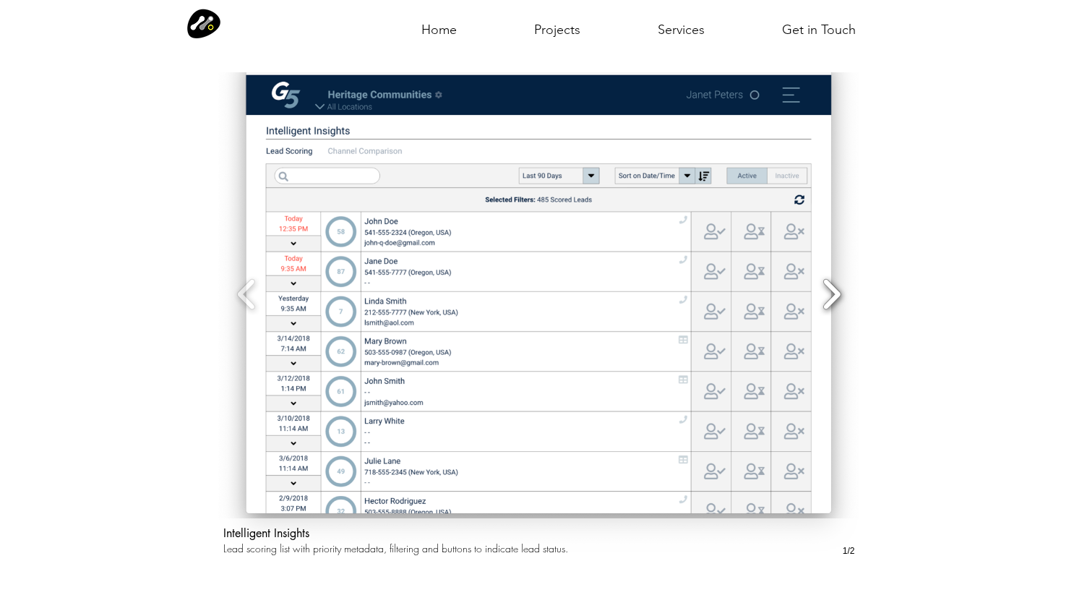
click at [832, 284] on button "Slide show gallery" at bounding box center [831, 294] width 33 height 51
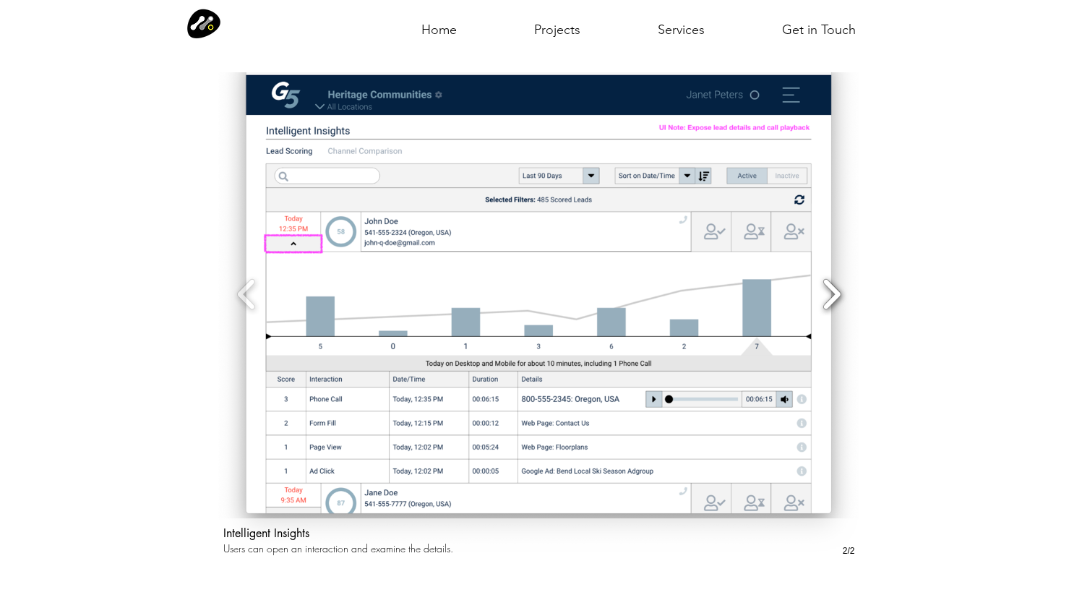
click at [832, 287] on button "Slide show gallery" at bounding box center [831, 294] width 33 height 51
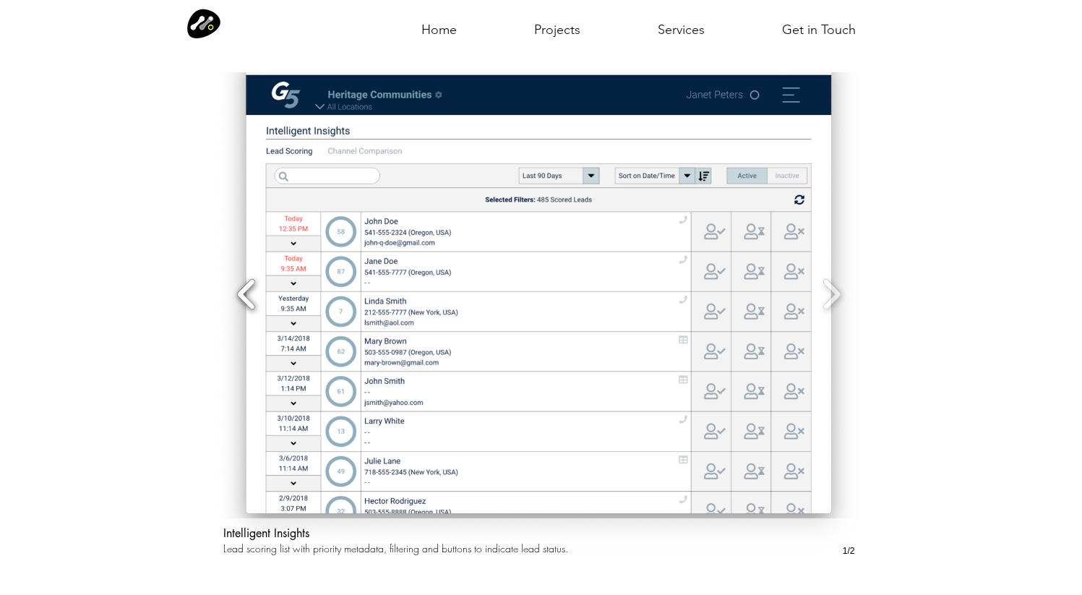
click at [248, 283] on button "Slide show gallery" at bounding box center [246, 294] width 33 height 51
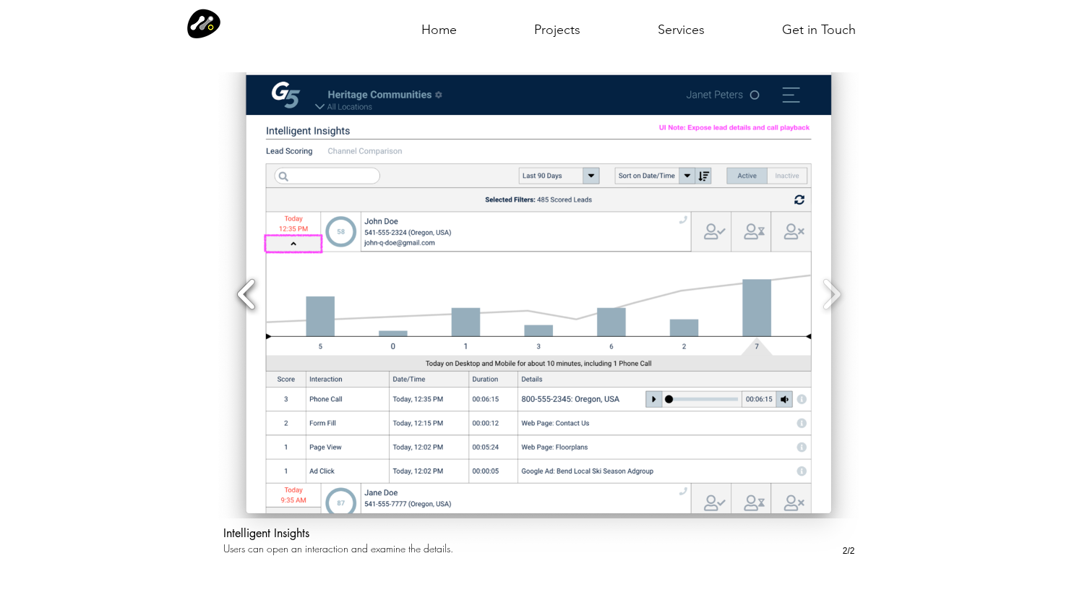
click at [248, 283] on button "Slide show gallery" at bounding box center [246, 294] width 33 height 51
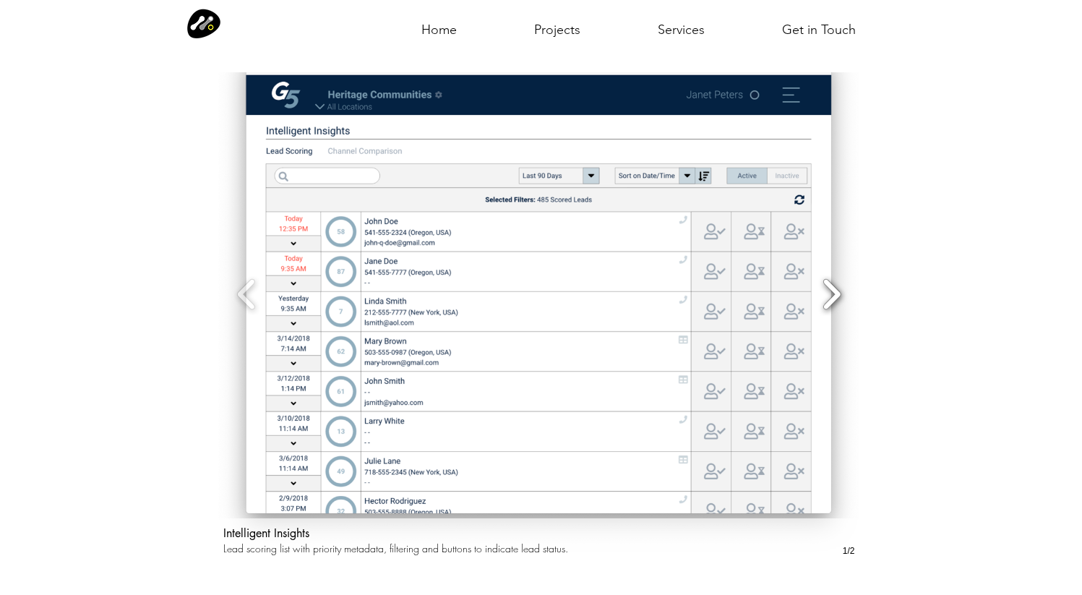
click at [829, 277] on button "Slide show gallery" at bounding box center [831, 294] width 33 height 51
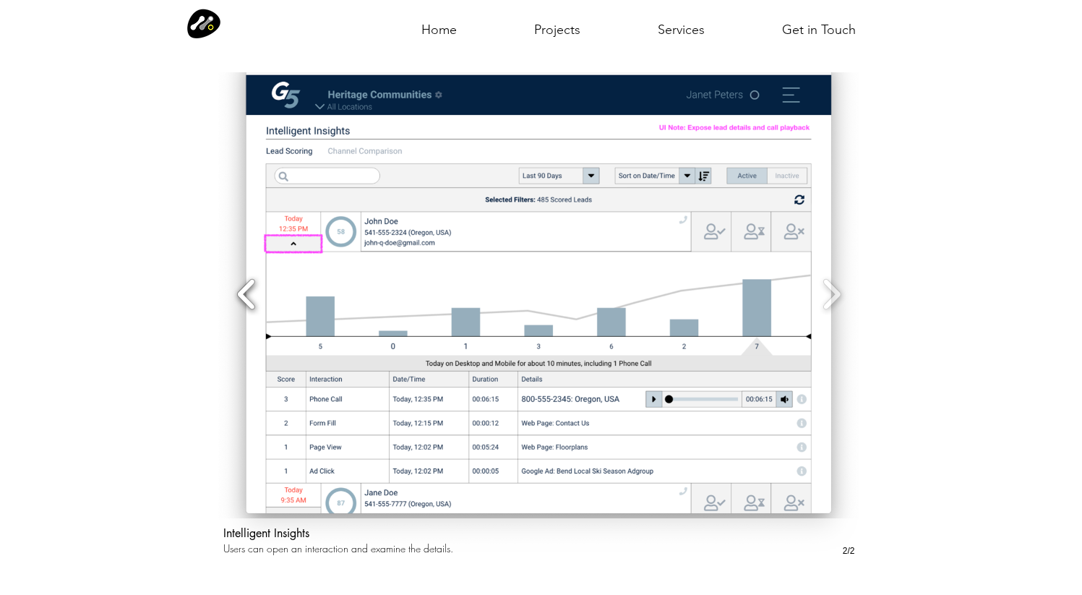
click at [246, 275] on button "Slide show gallery" at bounding box center [246, 294] width 33 height 51
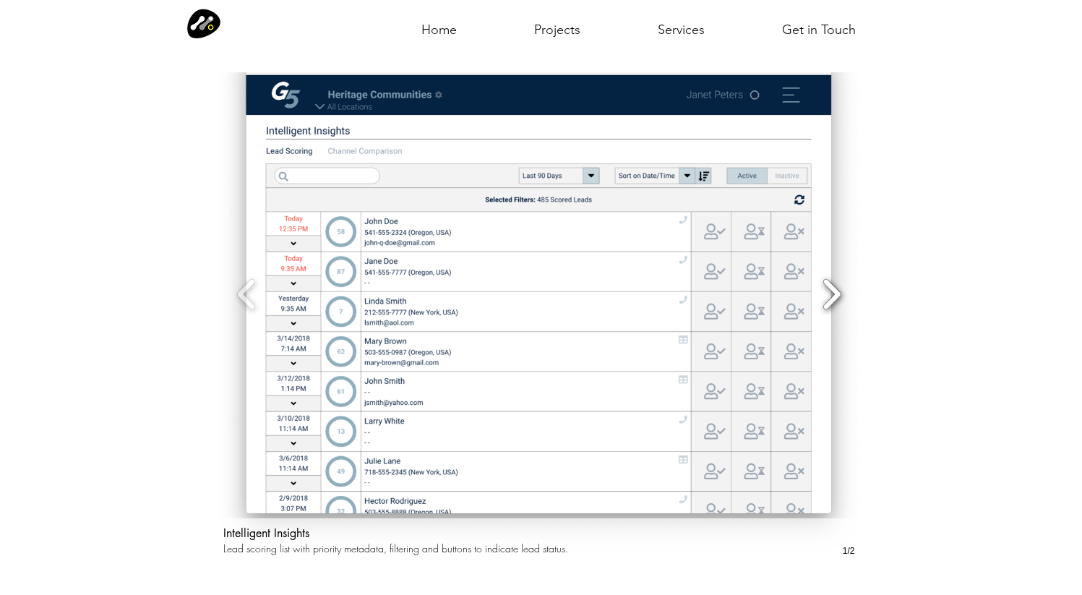
click at [834, 280] on button "Slide show gallery" at bounding box center [831, 294] width 33 height 51
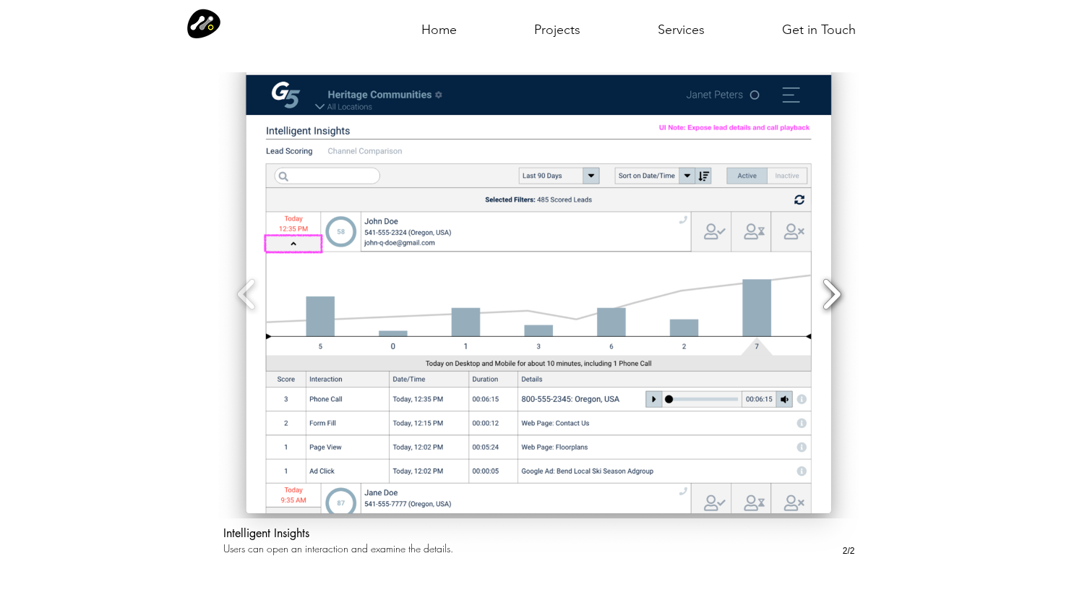
click at [834, 280] on button "Slide show gallery" at bounding box center [831, 294] width 33 height 51
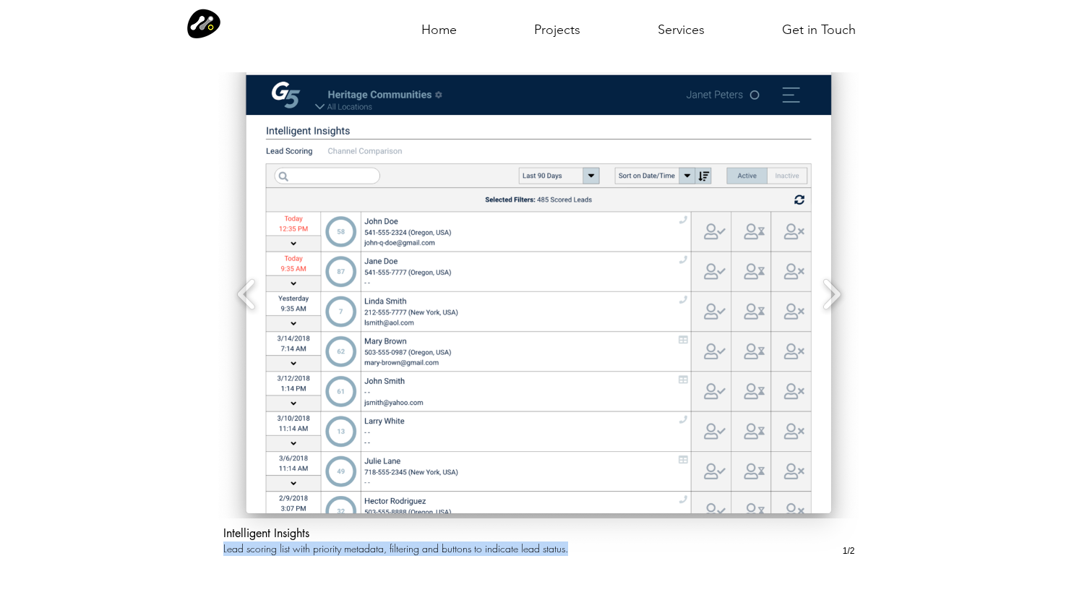
drag, startPoint x: 220, startPoint y: 537, endPoint x: 572, endPoint y: 535, distance: 352.6
click at [572, 535] on div "Intelligent Insights Lead scoring list with priority metadata, filtering and bu…" at bounding box center [539, 540] width 646 height 45
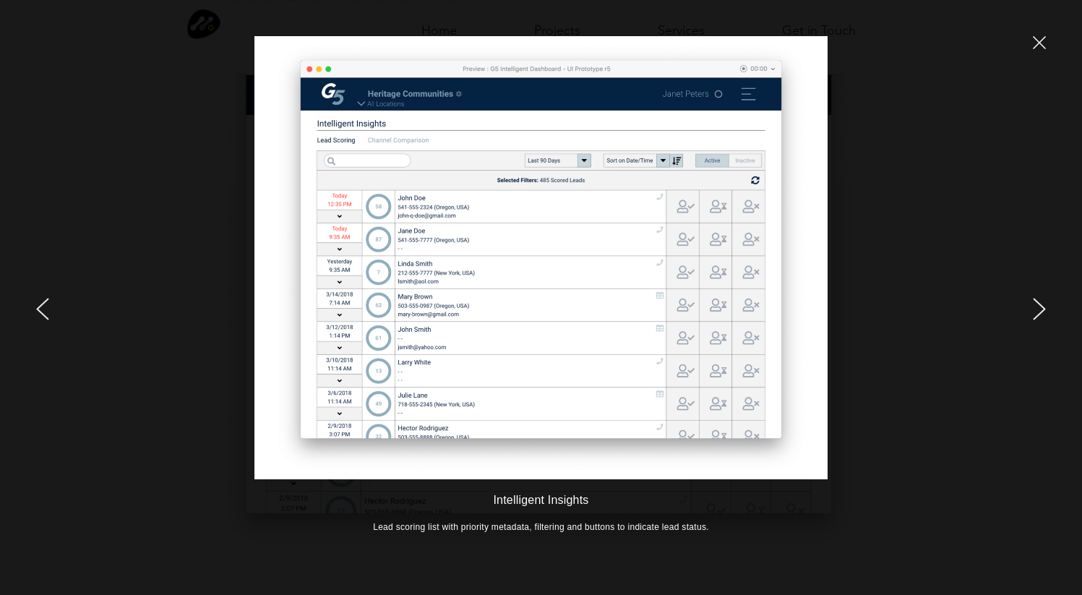
click at [1038, 40] on icon "close" at bounding box center [1038, 42] width 13 height 13
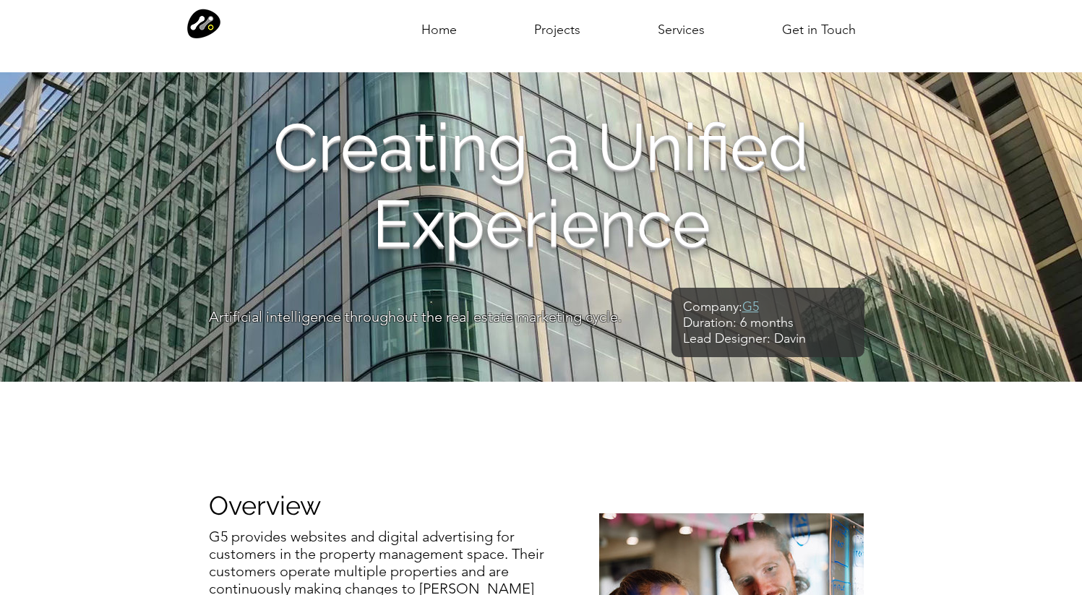
scroll to position [3779, 0]
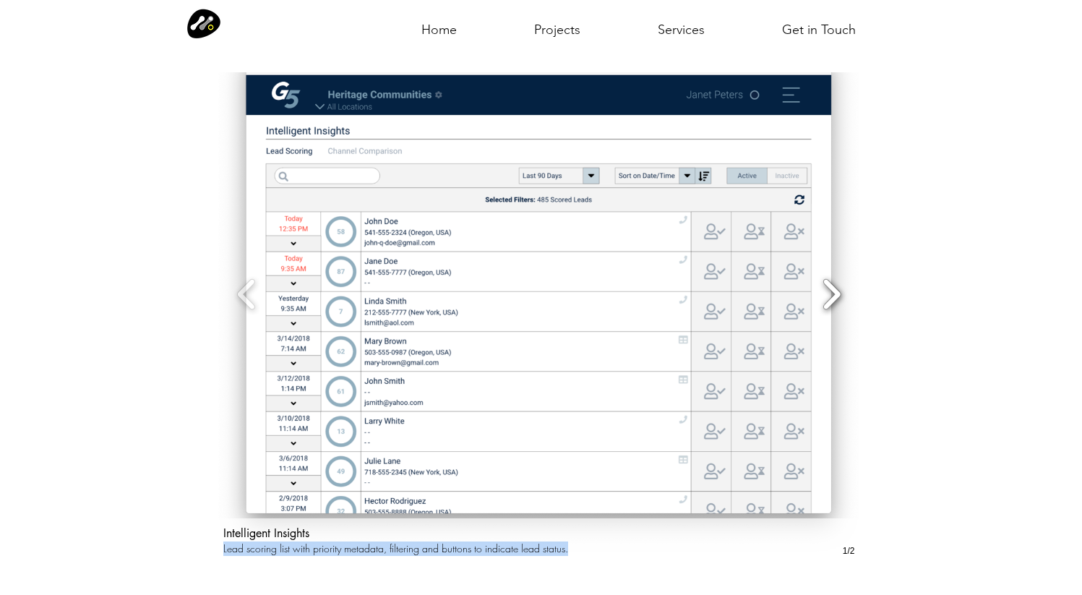
click at [824, 288] on button "Slide show gallery" at bounding box center [831, 294] width 33 height 51
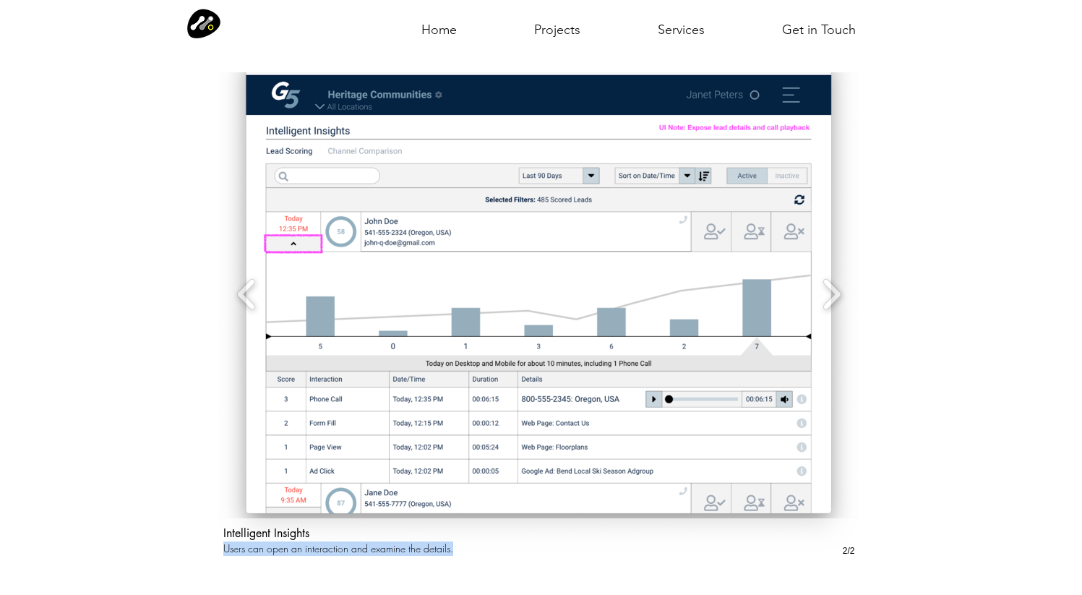
drag, startPoint x: 225, startPoint y: 538, endPoint x: 456, endPoint y: 533, distance: 231.2
click at [456, 541] on p "Users can open an interaction and examine the details." at bounding box center [506, 548] width 566 height 14
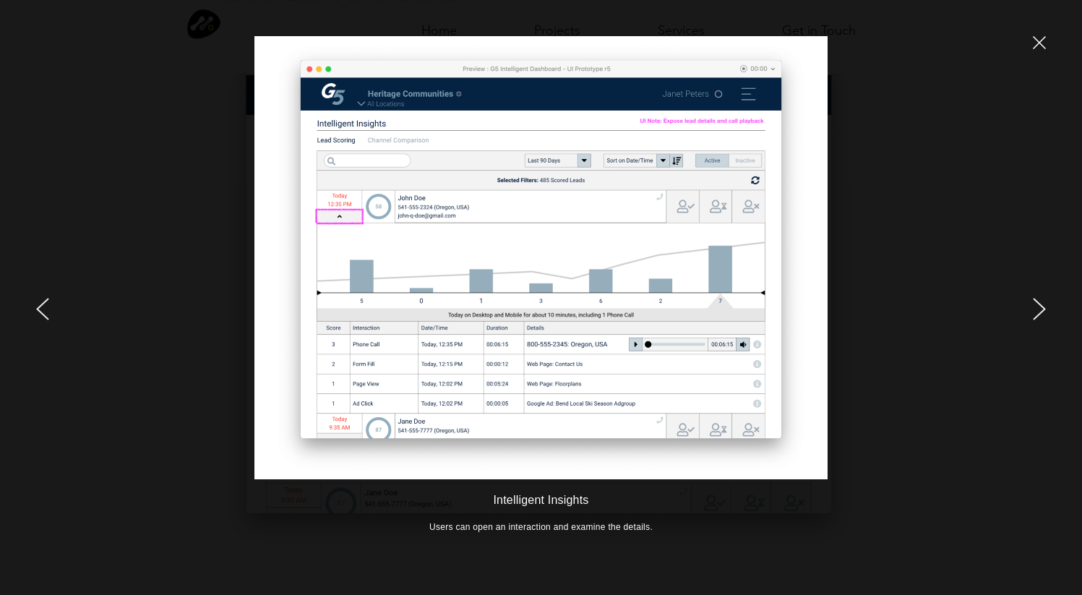
click at [1042, 43] on icon "close" at bounding box center [1038, 42] width 13 height 13
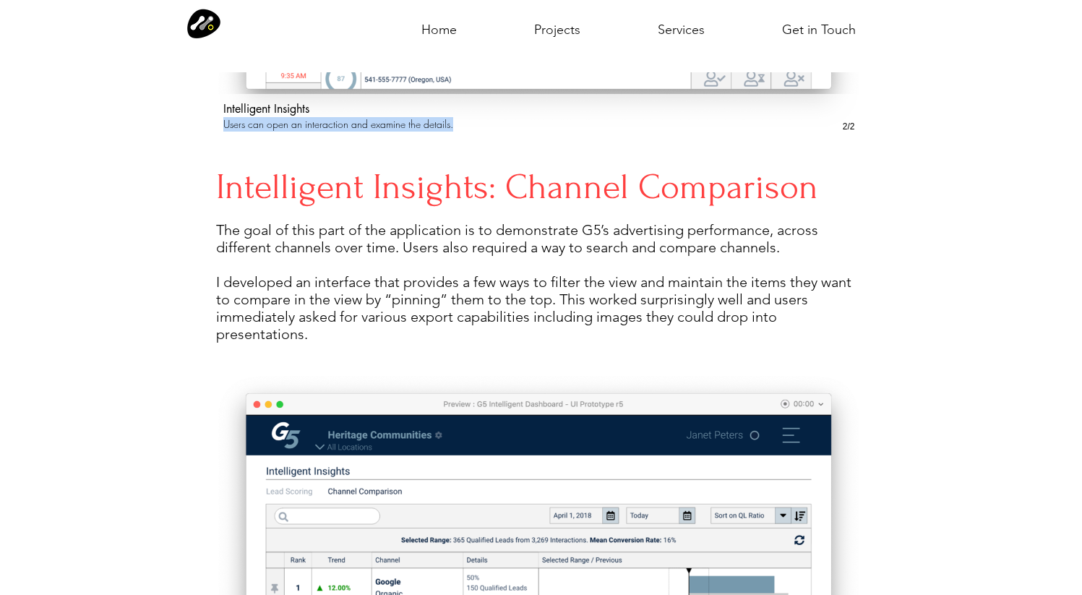
scroll to position [4190, 0]
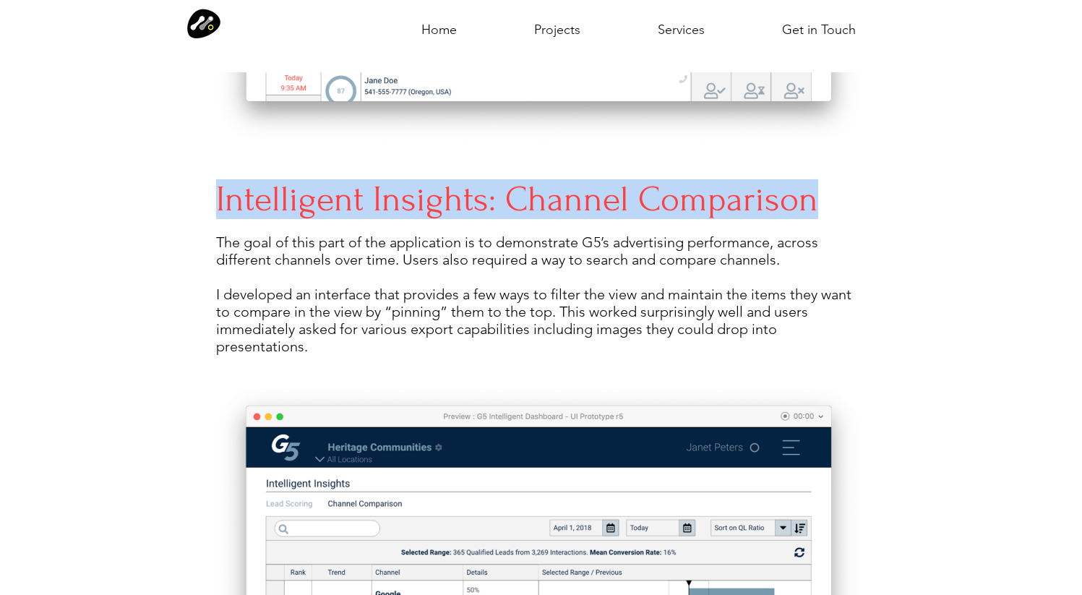
drag, startPoint x: 219, startPoint y: 190, endPoint x: 821, endPoint y: 190, distance: 601.8
click at [821, 190] on h4 "Intelligent Insights: Channel Comparison" at bounding box center [538, 199] width 645 height 40
copy h4 "Intelligent Insights: Channel Comparison"
drag, startPoint x: 217, startPoint y: 233, endPoint x: 320, endPoint y: 337, distance: 146.1
click at [320, 337] on p "The goal of this part of the application is to demonstrate G5’s advertising per…" at bounding box center [538, 293] width 645 height 121
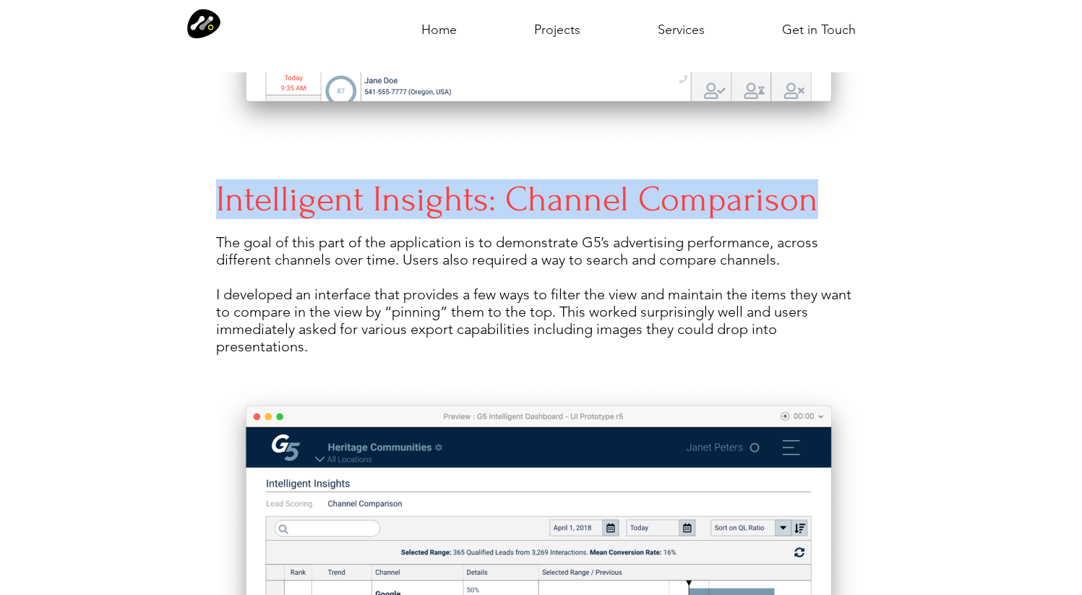
copy p "The goal of this part of the application is to demonstrate G5’s advertising per…"
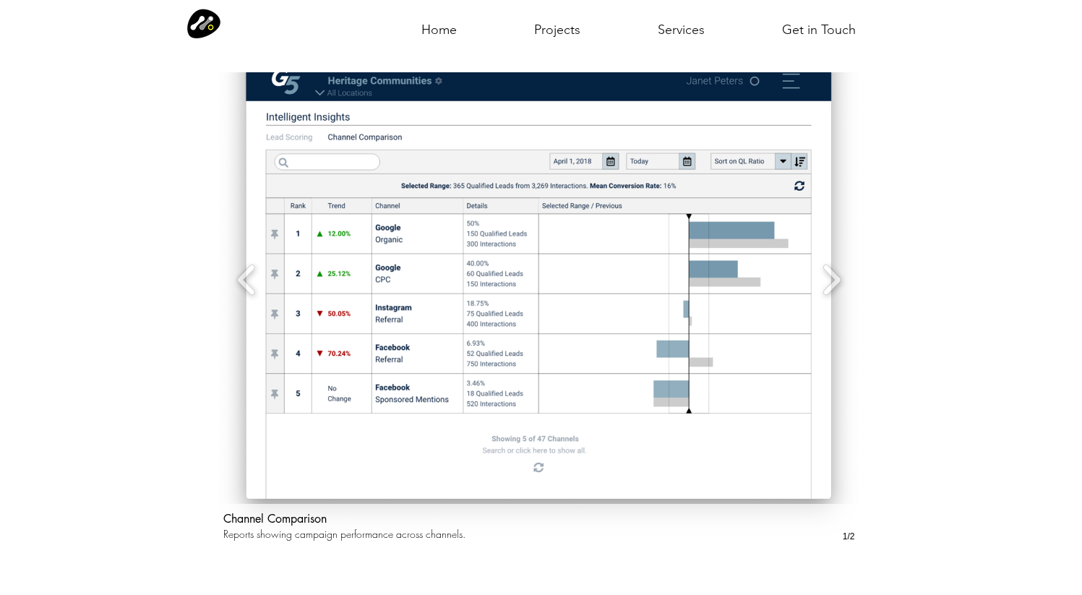
scroll to position [4547, 0]
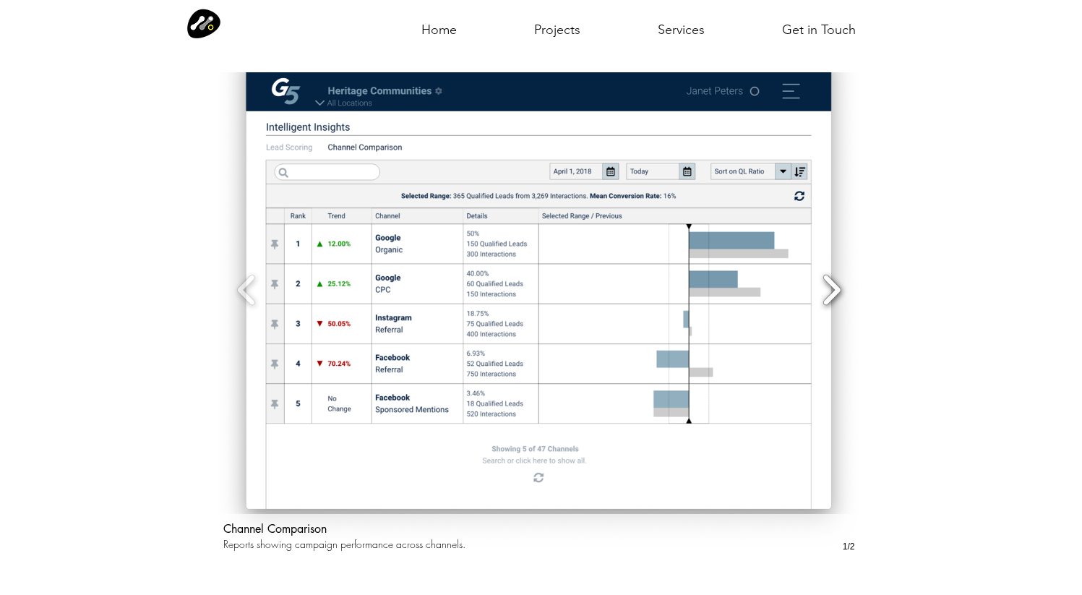
click at [834, 272] on button "Slide show gallery" at bounding box center [831, 289] width 33 height 51
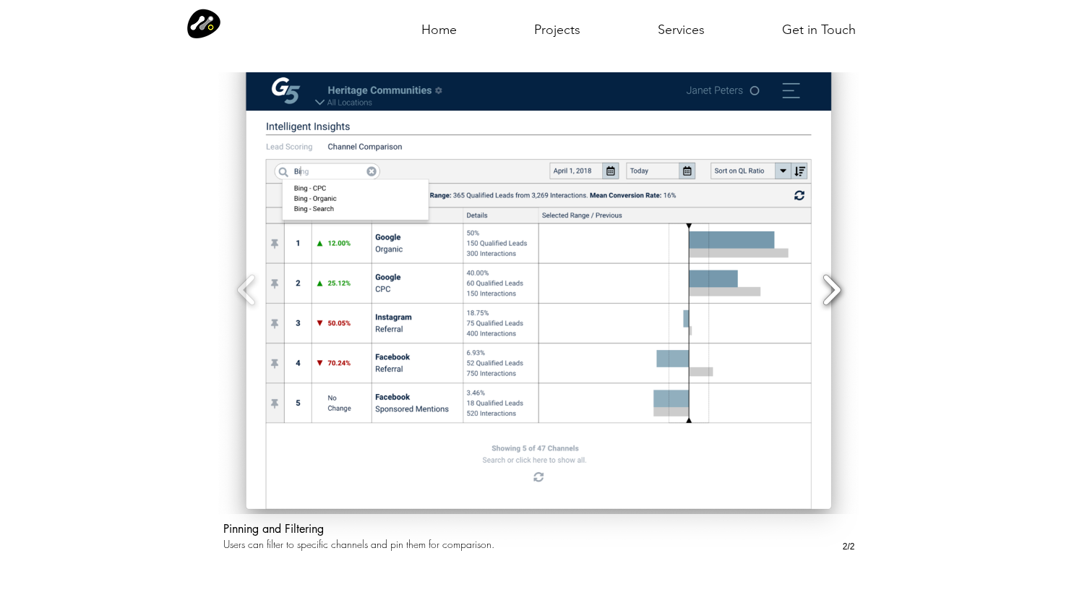
click at [826, 272] on button "Slide show gallery" at bounding box center [831, 289] width 33 height 51
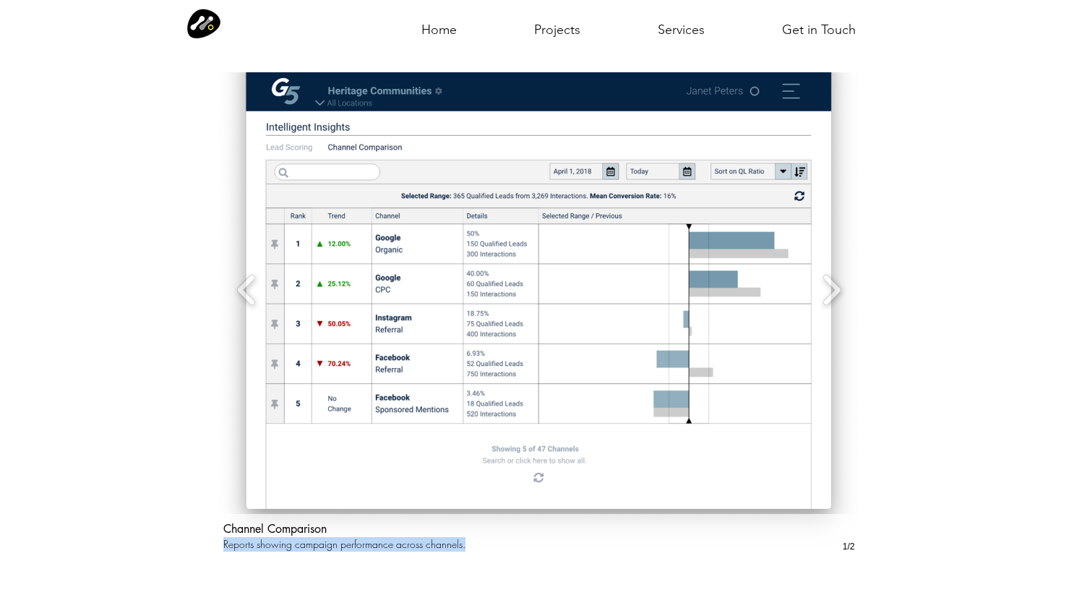
drag, startPoint x: 217, startPoint y: 532, endPoint x: 472, endPoint y: 531, distance: 254.3
click at [472, 531] on div "Channel Comparison Reports showing campaign performance across channels." at bounding box center [539, 536] width 646 height 45
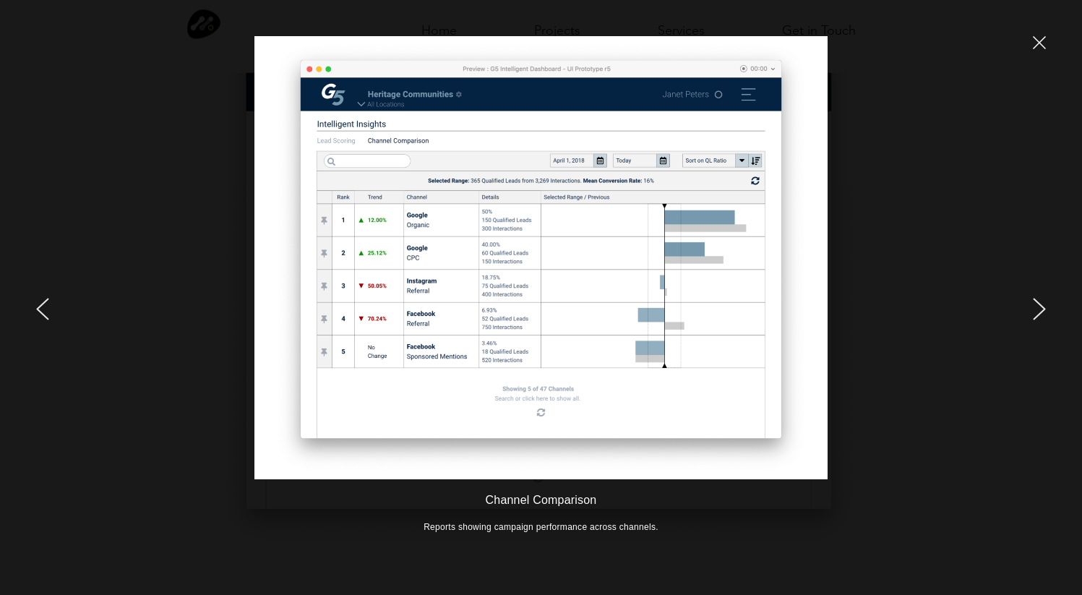
click at [1041, 46] on icon "close" at bounding box center [1038, 42] width 13 height 13
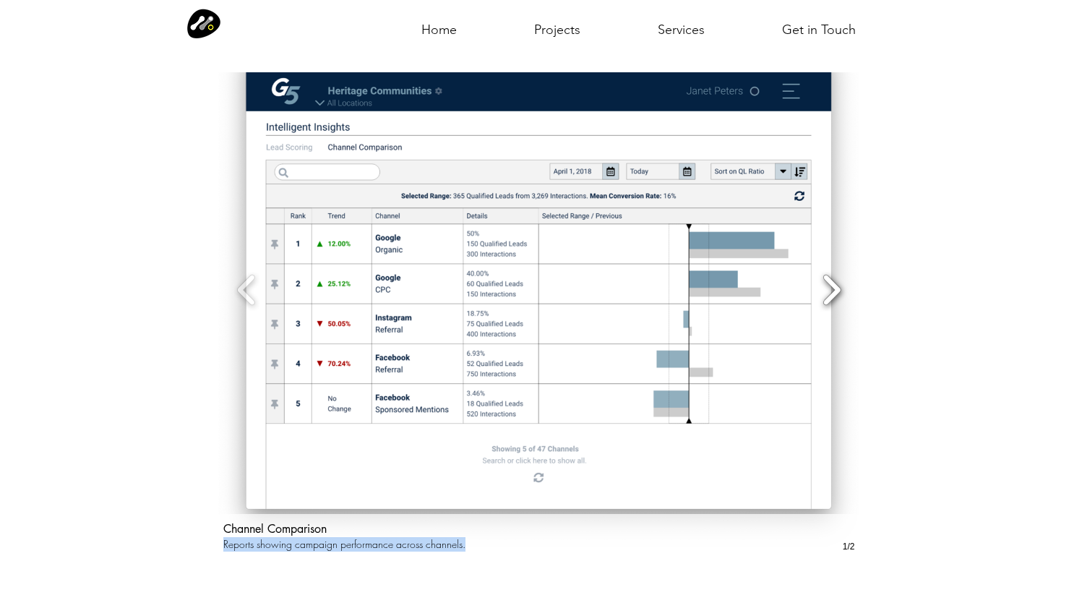
click at [832, 272] on button "Slide show gallery" at bounding box center [831, 289] width 33 height 51
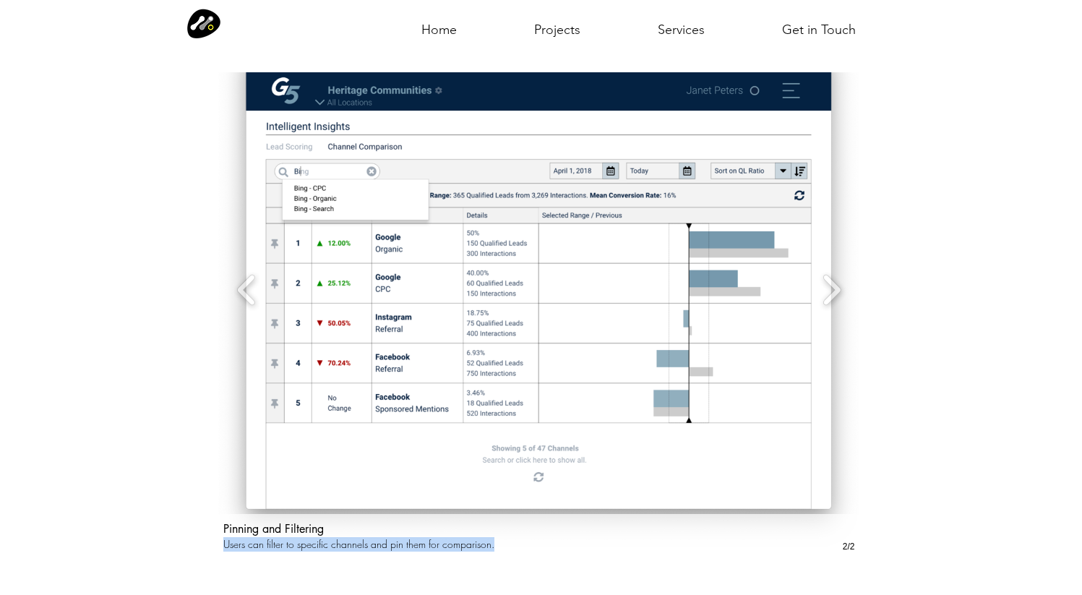
drag, startPoint x: 225, startPoint y: 530, endPoint x: 494, endPoint y: 528, distance: 269.5
click at [494, 537] on p "Users can filter to specific channels and pin them for comparison." at bounding box center [506, 544] width 566 height 14
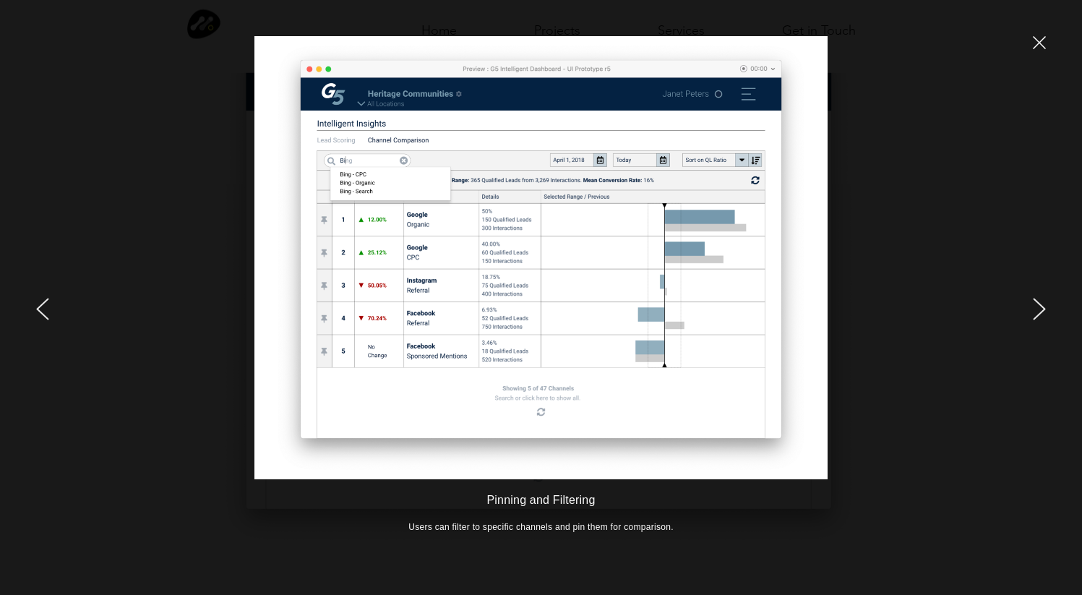
click at [1037, 46] on icon "close" at bounding box center [1038, 42] width 13 height 13
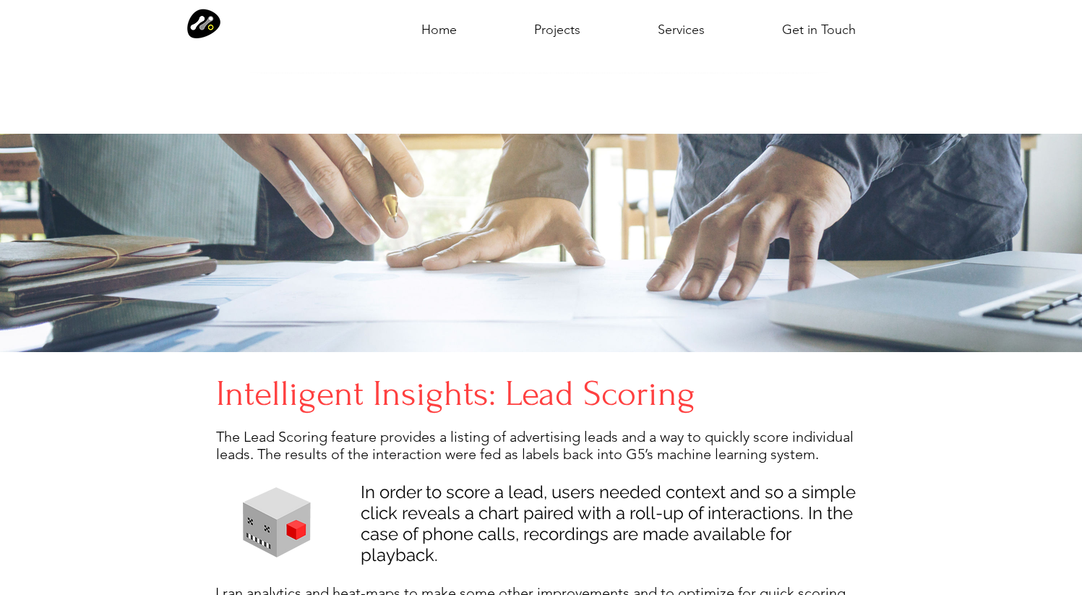
scroll to position [3152, 0]
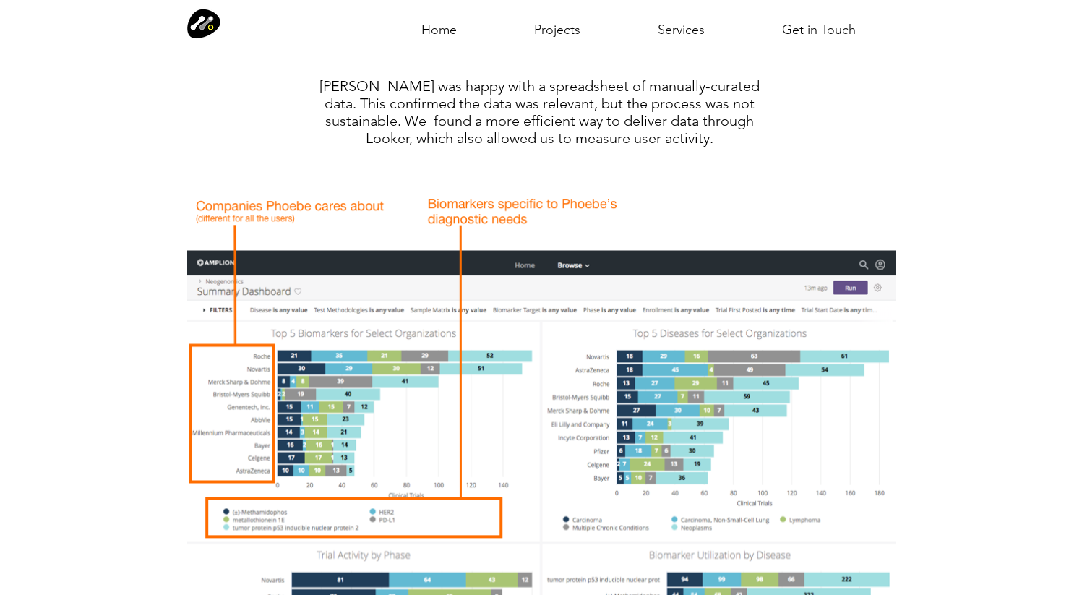
scroll to position [3272, 0]
